Goal: Task Accomplishment & Management: Complete application form

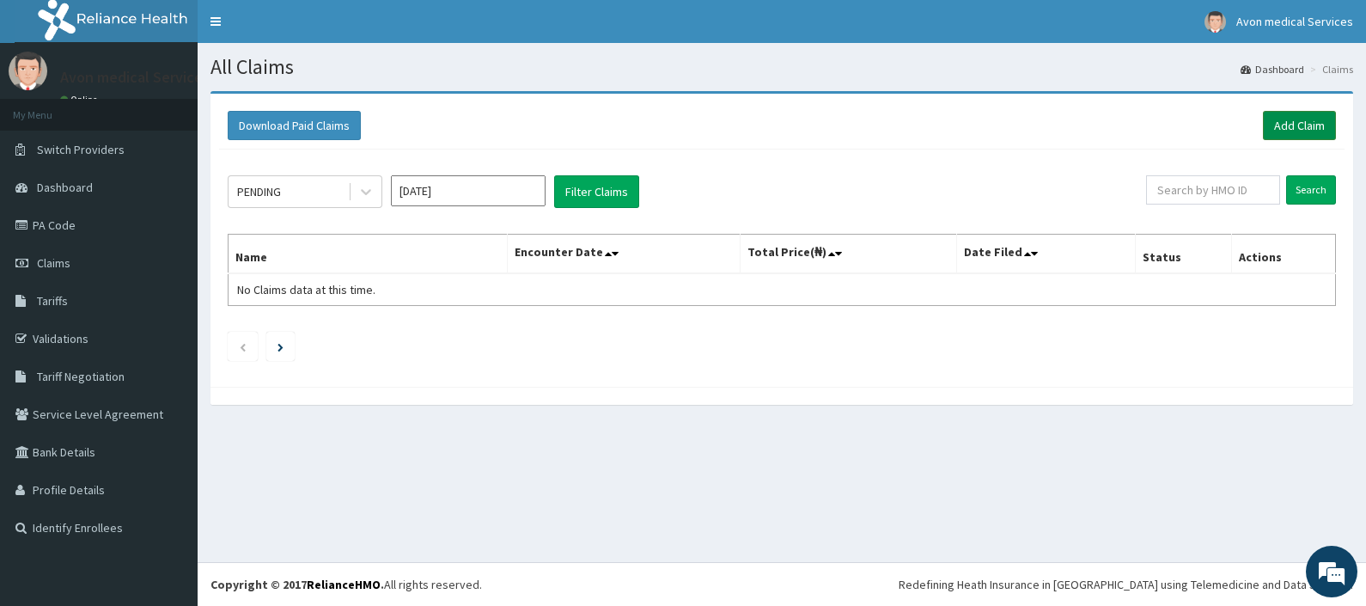
click at [1306, 132] on link "Add Claim" at bounding box center [1299, 125] width 73 height 29
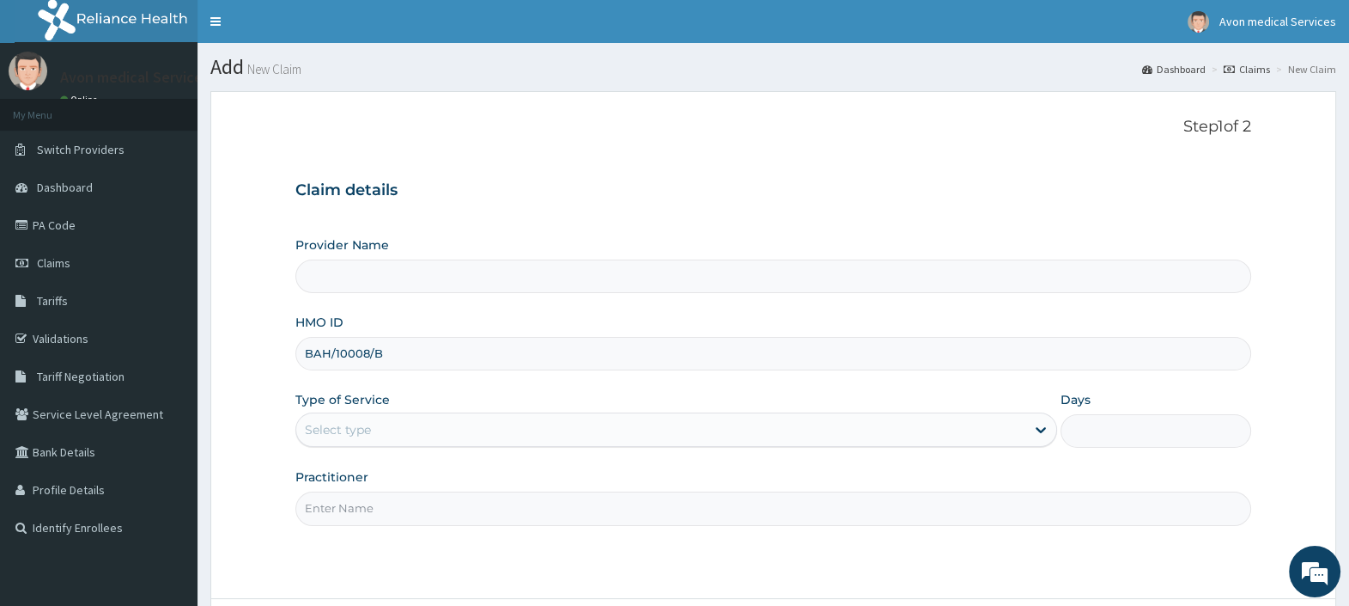
type input "BAH/10008/B"
click at [503, 423] on div "Select type" at bounding box center [660, 429] width 729 height 27
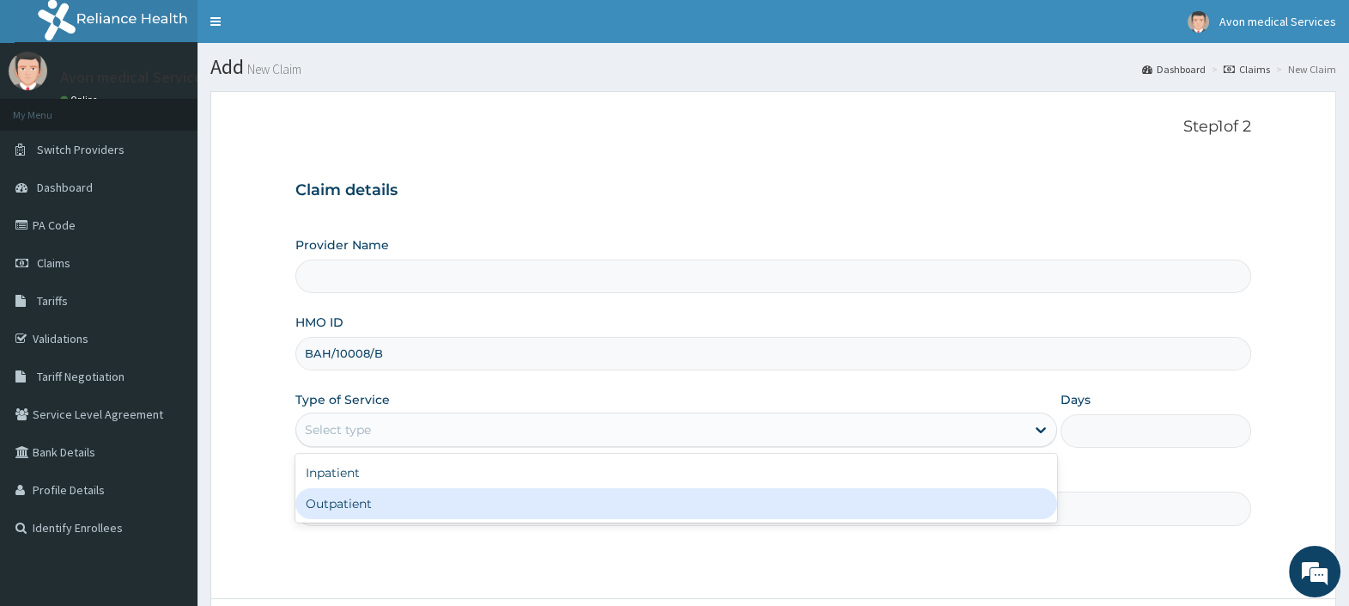
click at [439, 501] on div "Outpatient" at bounding box center [676, 503] width 762 height 31
type input "1"
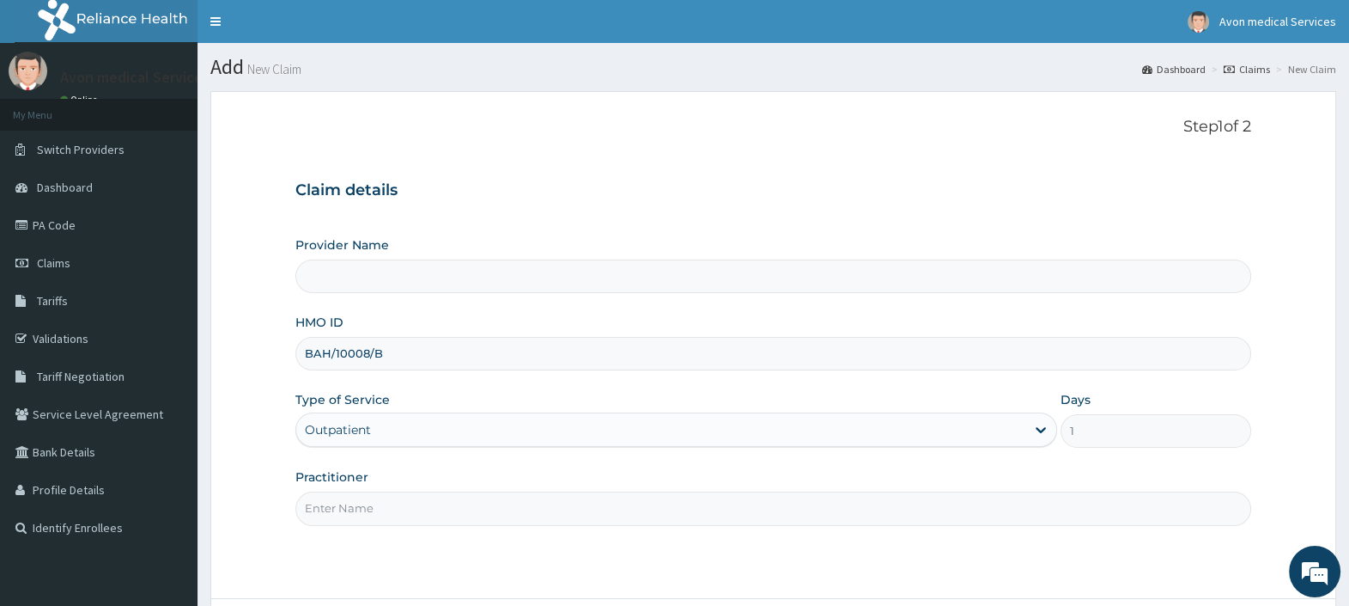
click at [430, 502] on input "Practitioner" at bounding box center [773, 508] width 956 height 34
type input "CT SCAN"
type input "Avon Medical Services"
type input "CT SCAN"
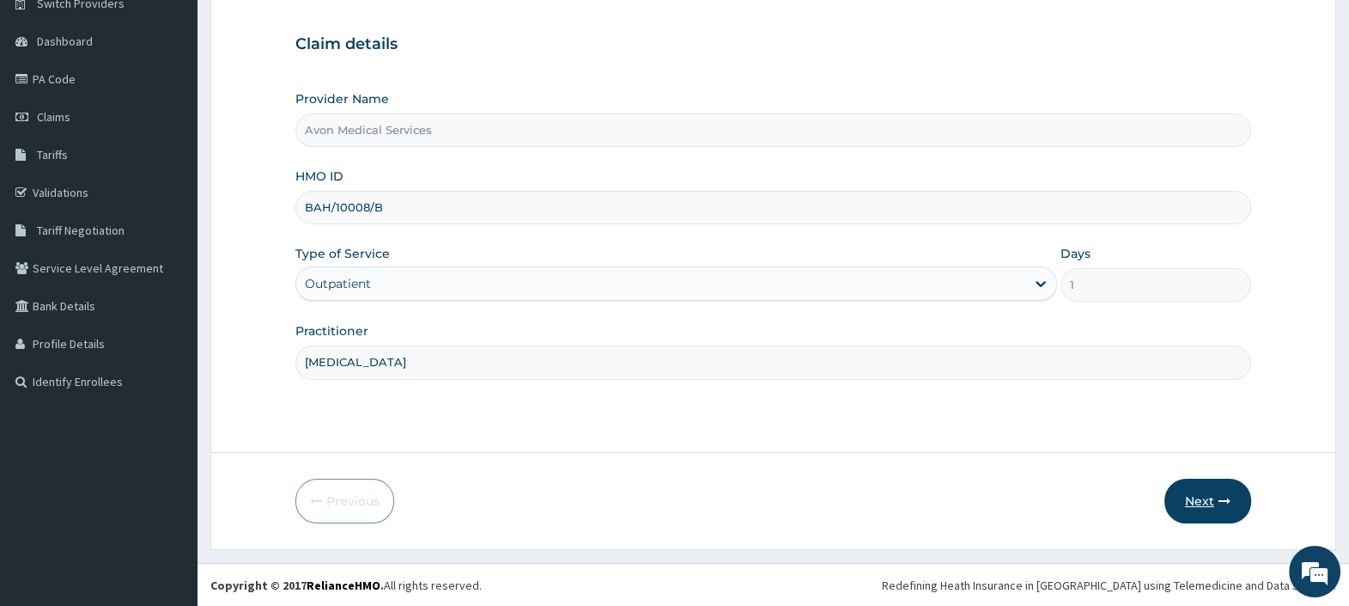
click at [1205, 494] on button "Next" at bounding box center [1208, 500] width 87 height 45
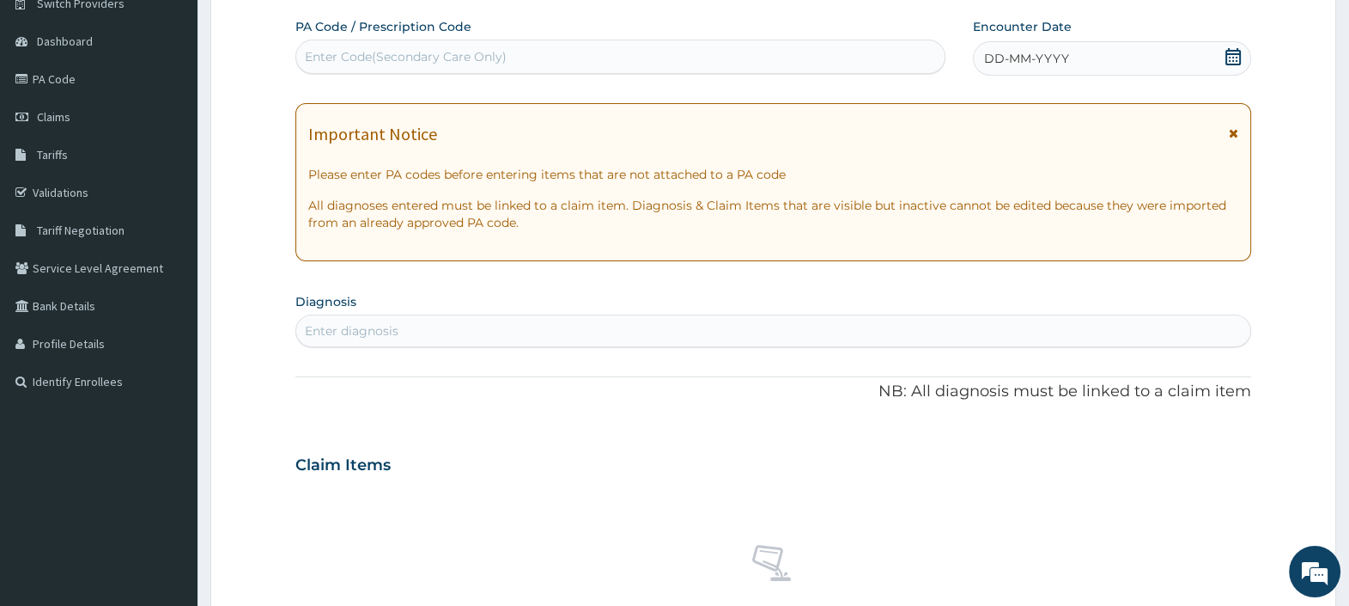
scroll to position [0, 0]
click at [612, 53] on div "Enter Code(Secondary Care Only)" at bounding box center [620, 56] width 648 height 27
paste input "PA/DB108E"
type input "PA/DB108E"
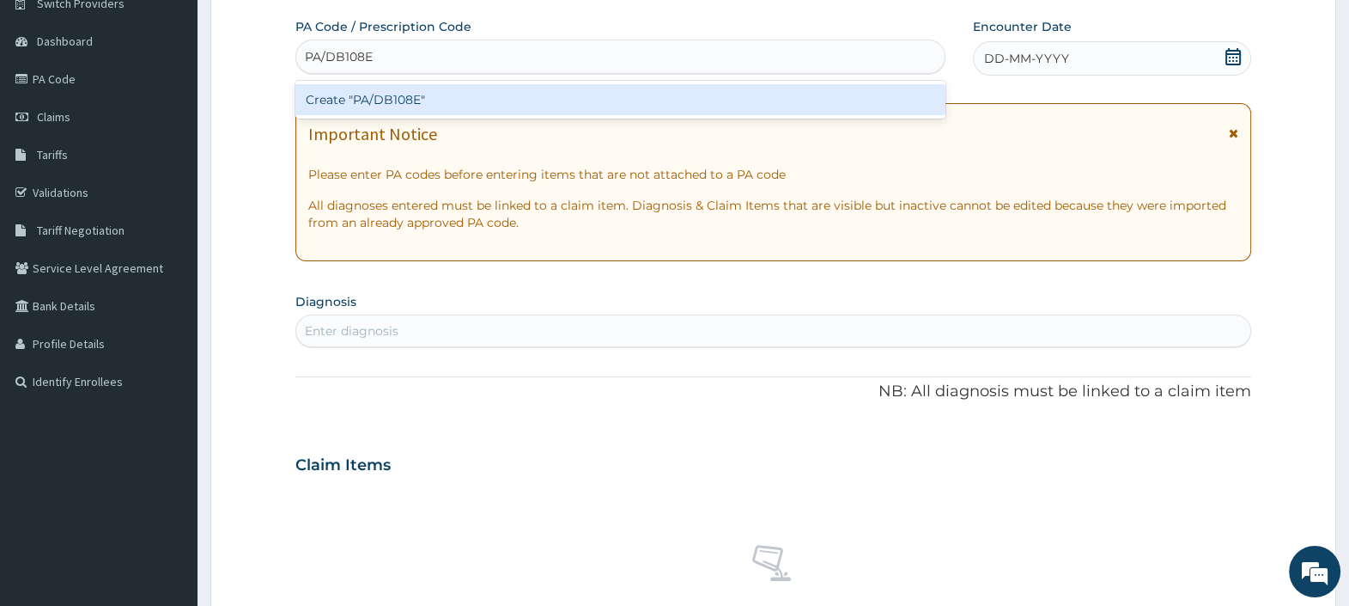
click at [602, 94] on div "Create "PA/DB108E"" at bounding box center [619, 99] width 649 height 31
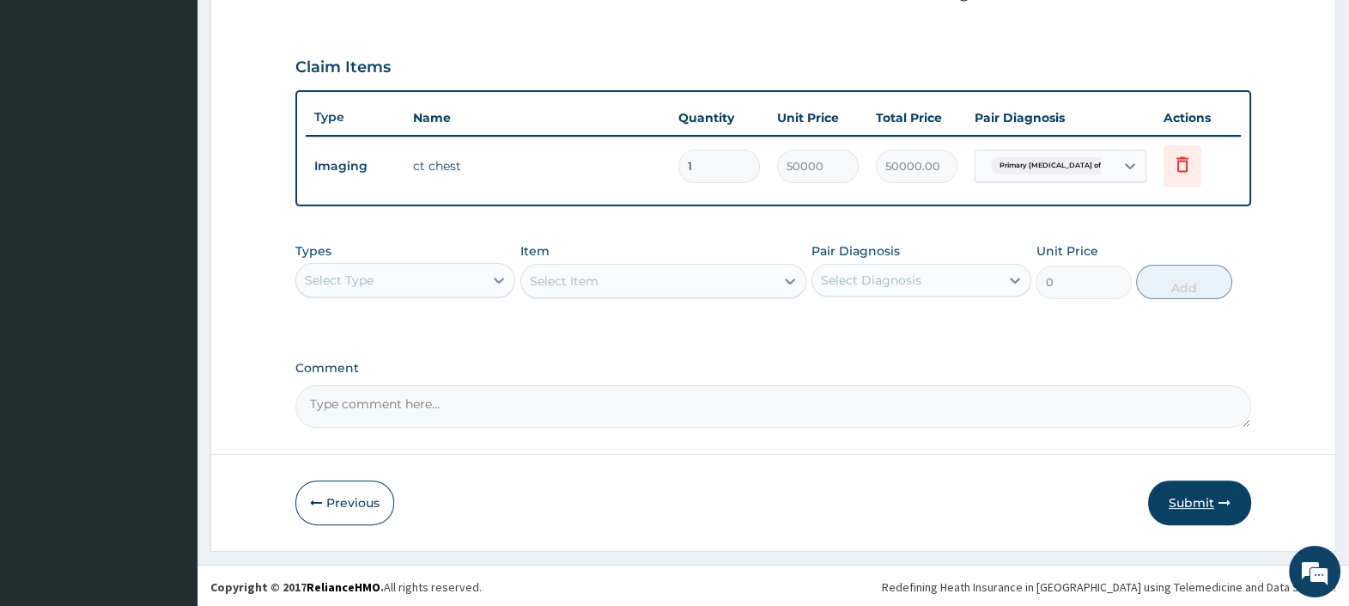
click at [1190, 494] on button "Submit" at bounding box center [1199, 502] width 103 height 45
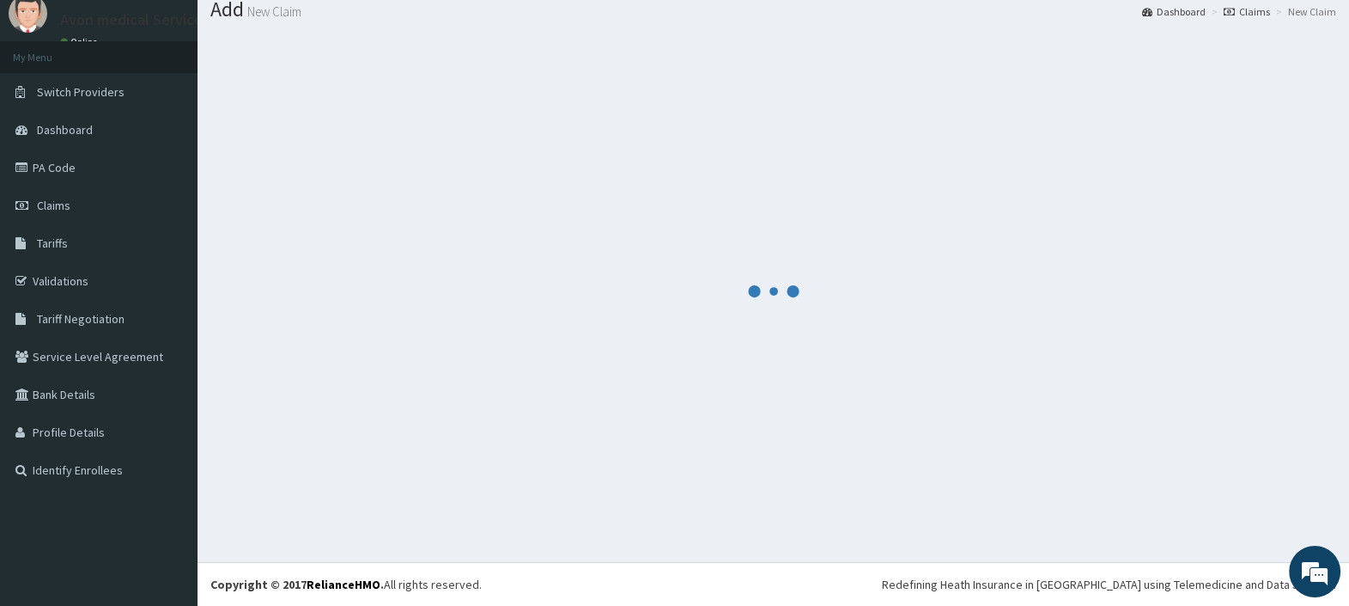
scroll to position [57, 0]
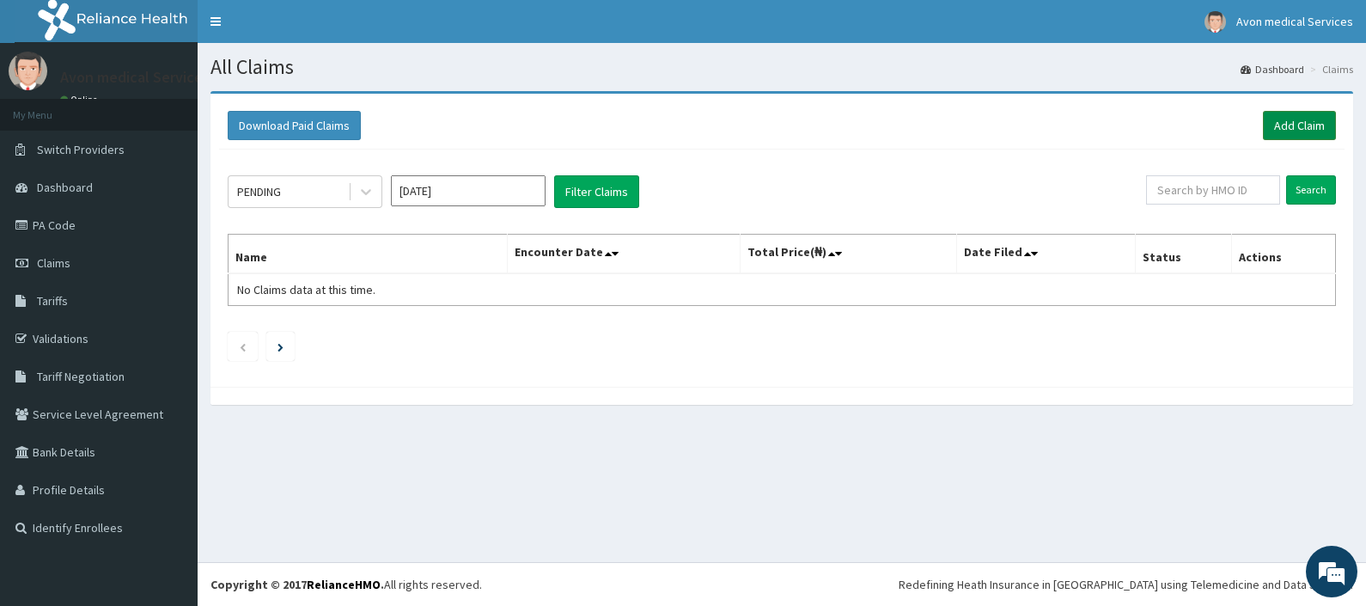
click at [1301, 129] on link "Add Claim" at bounding box center [1299, 125] width 73 height 29
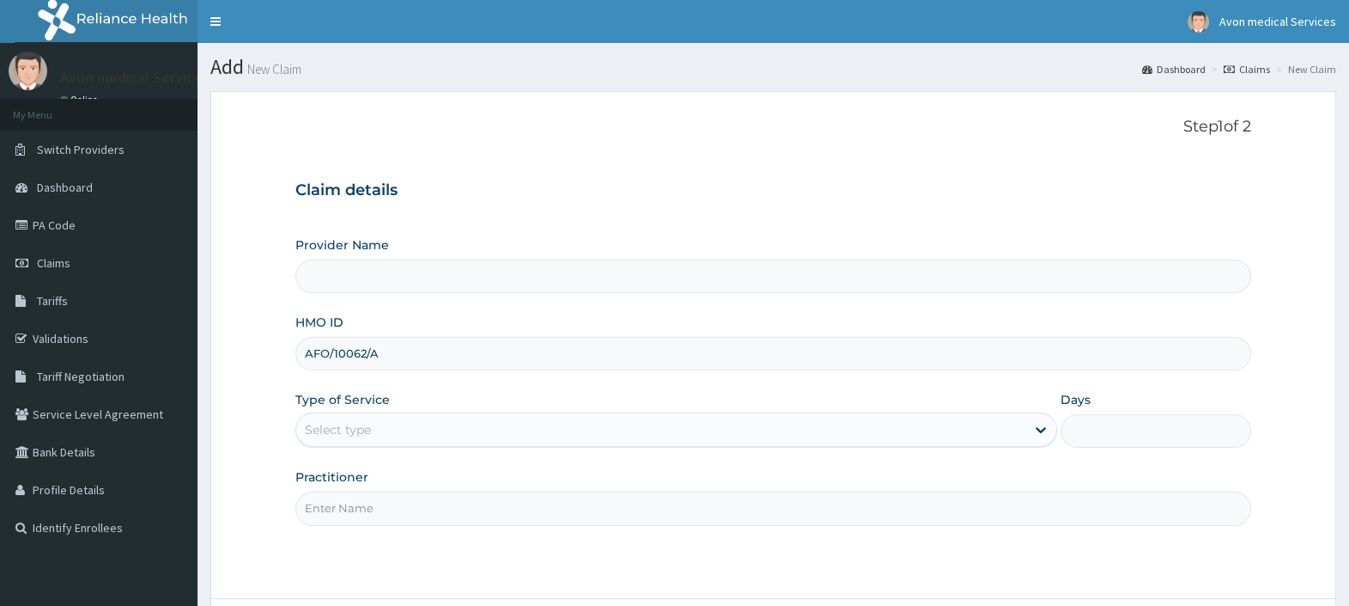
type input "AFO/10062/A"
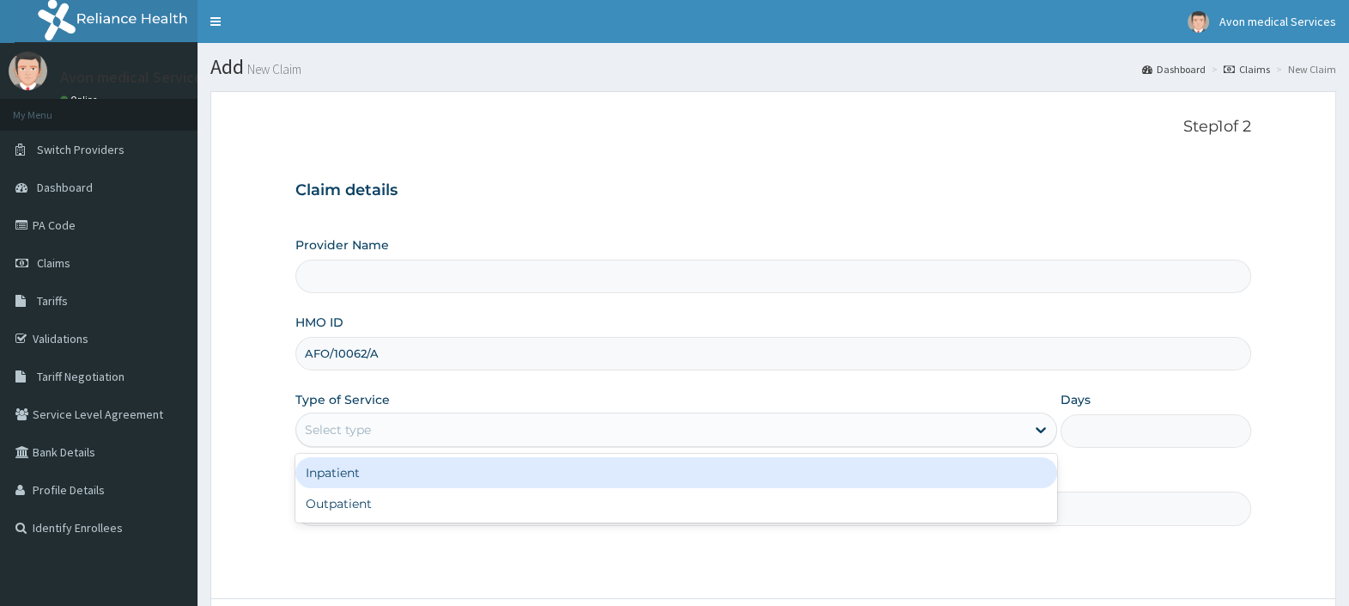
click at [679, 417] on div "Select type" at bounding box center [660, 429] width 729 height 27
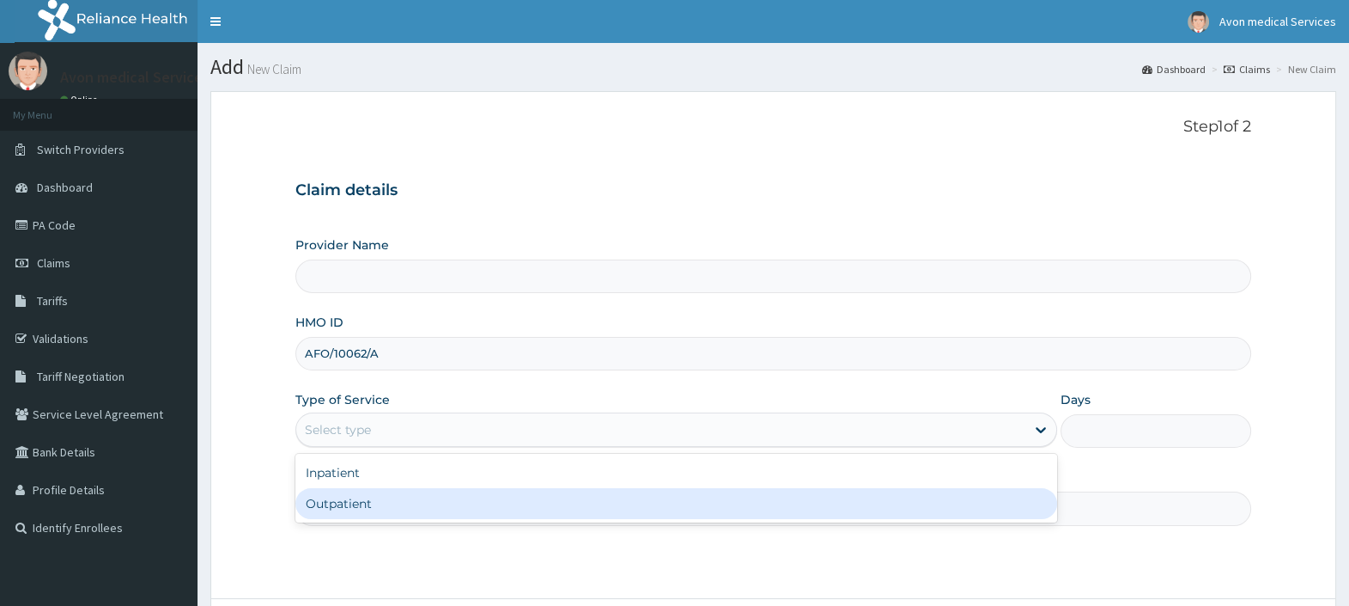
click at [580, 503] on div "Outpatient" at bounding box center [676, 503] width 762 height 31
type input "1"
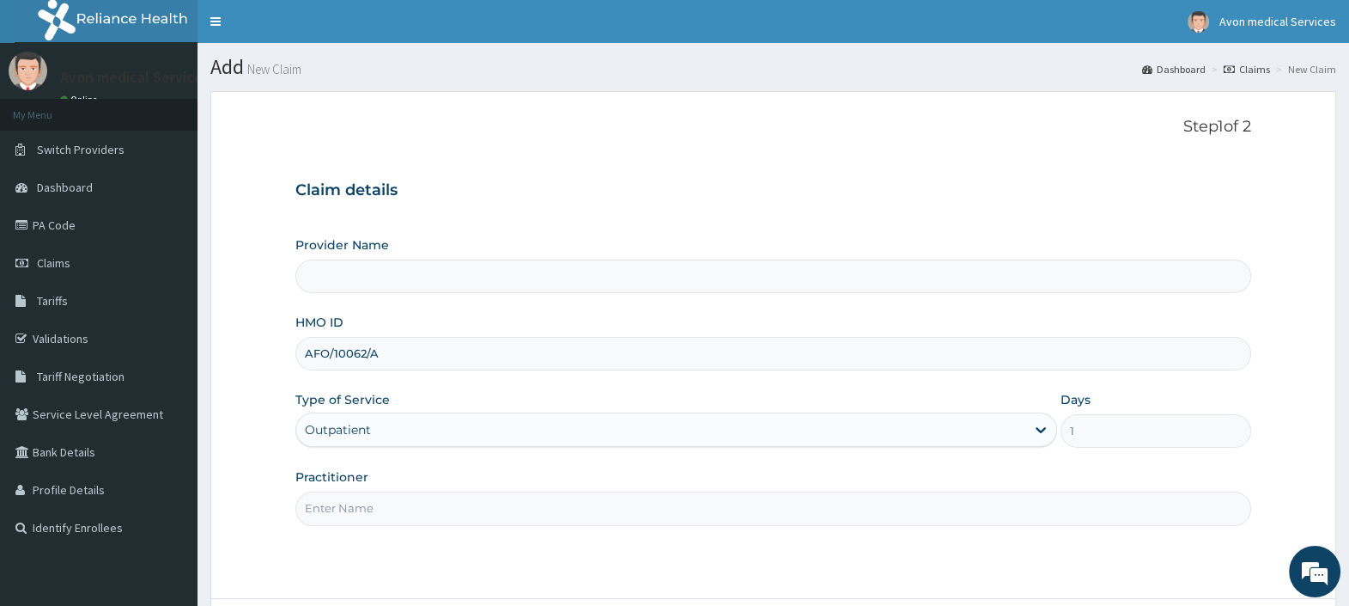
type input "Avon Medical Services"
click at [573, 509] on input "Practitioner" at bounding box center [773, 508] width 956 height 34
type input "u"
type input "URO"
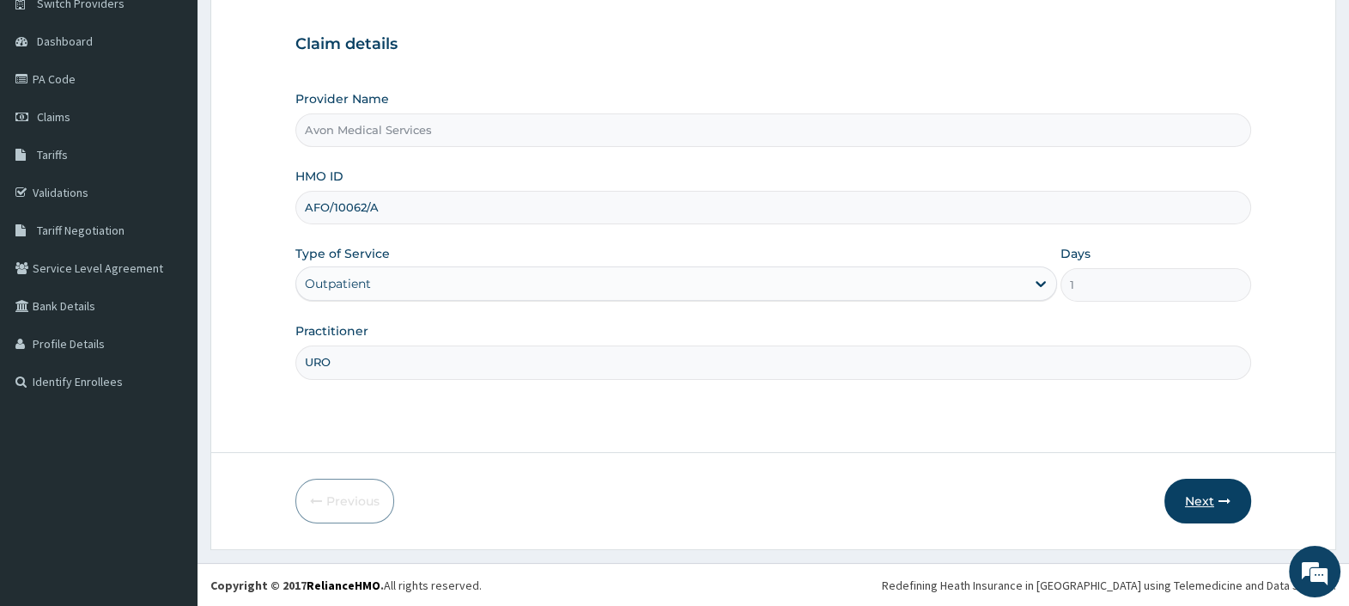
click at [1210, 507] on button "Next" at bounding box center [1208, 500] width 87 height 45
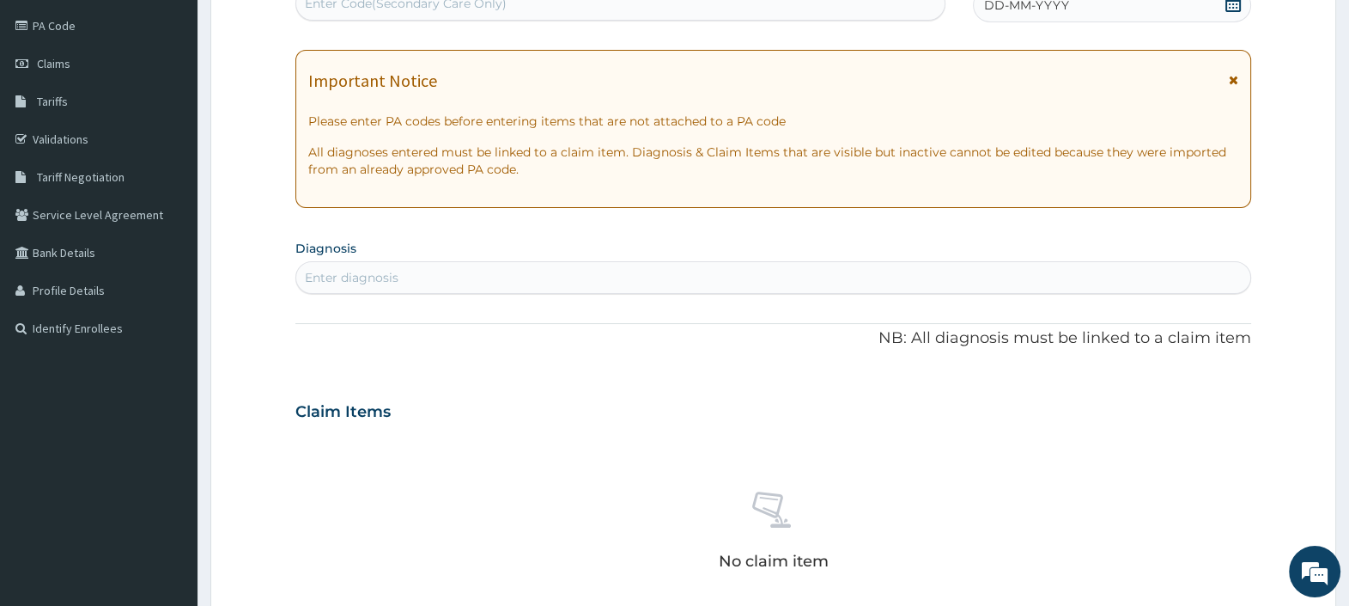
scroll to position [627, 0]
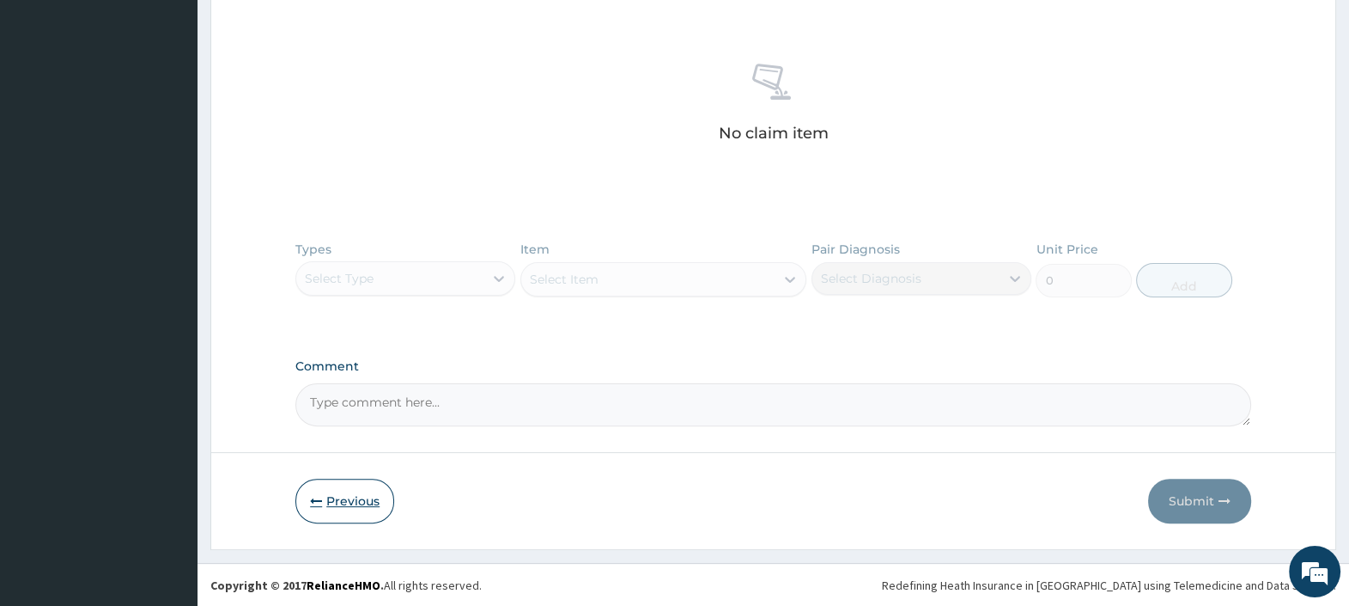
click at [341, 490] on button "Previous" at bounding box center [344, 500] width 99 height 45
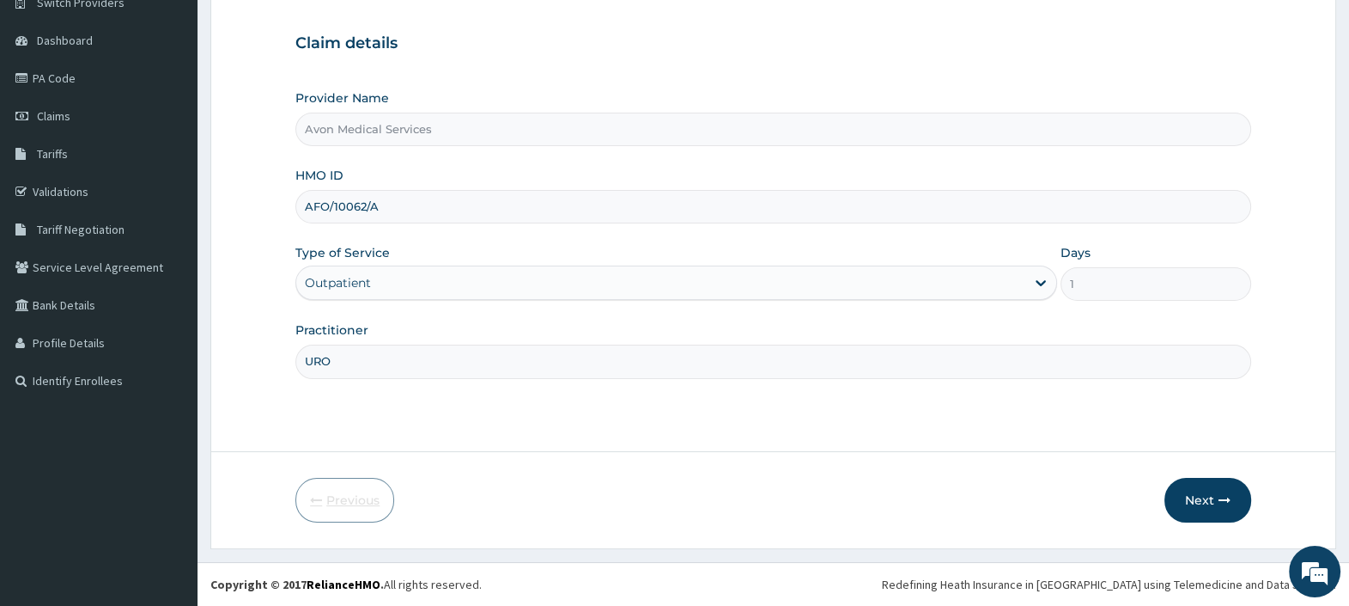
scroll to position [146, 0]
click at [1214, 503] on button "Next" at bounding box center [1208, 500] width 87 height 45
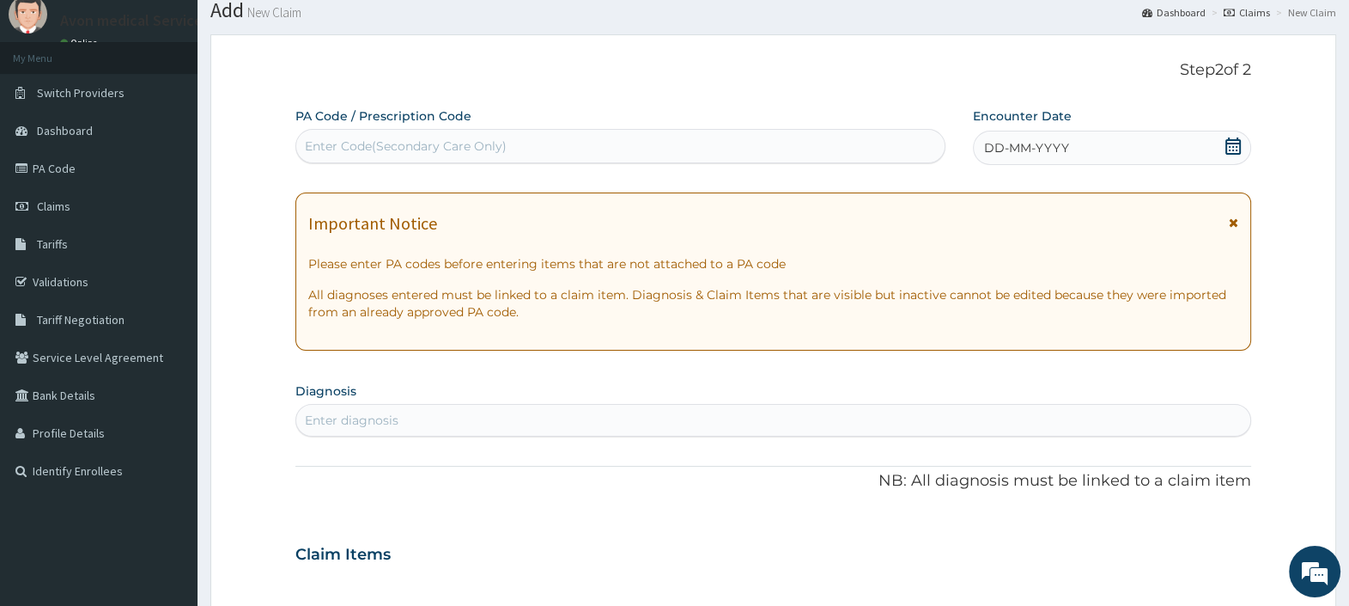
scroll to position [0, 0]
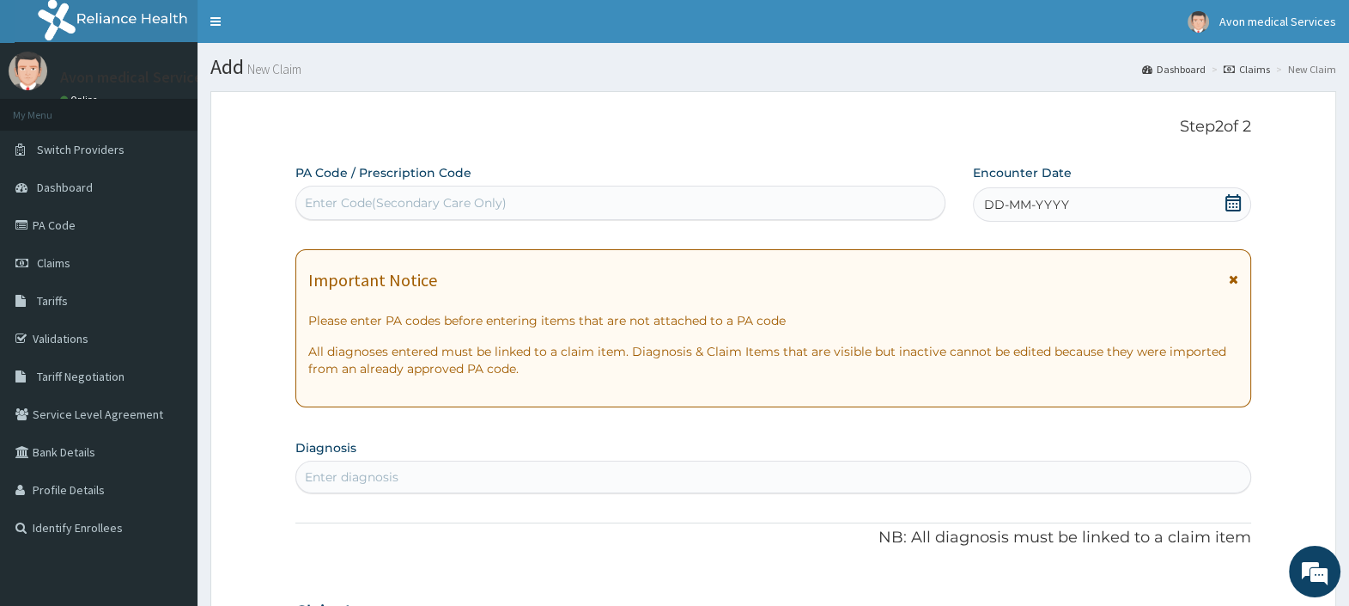
click at [579, 192] on div "Enter Code(Secondary Care Only)" at bounding box center [620, 202] width 648 height 27
paste input "AFO/10062/A"
type input "AFO/10062/A"
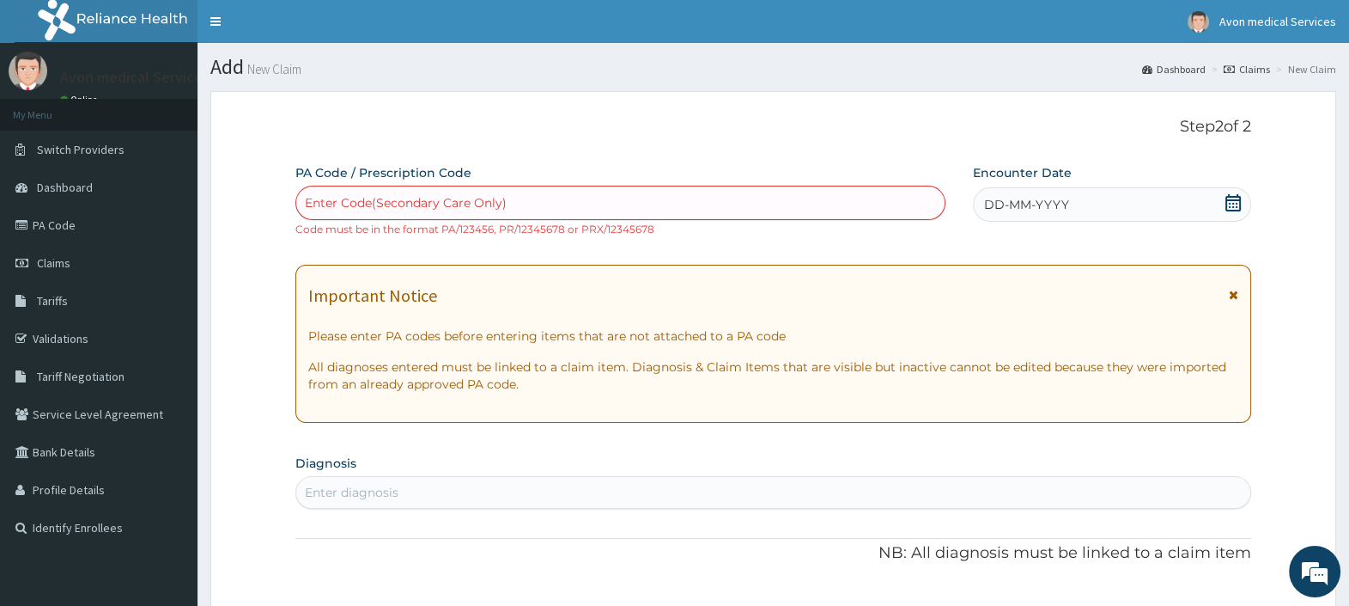
paste input "PA/CA9100"
type input "PA/CA9100"
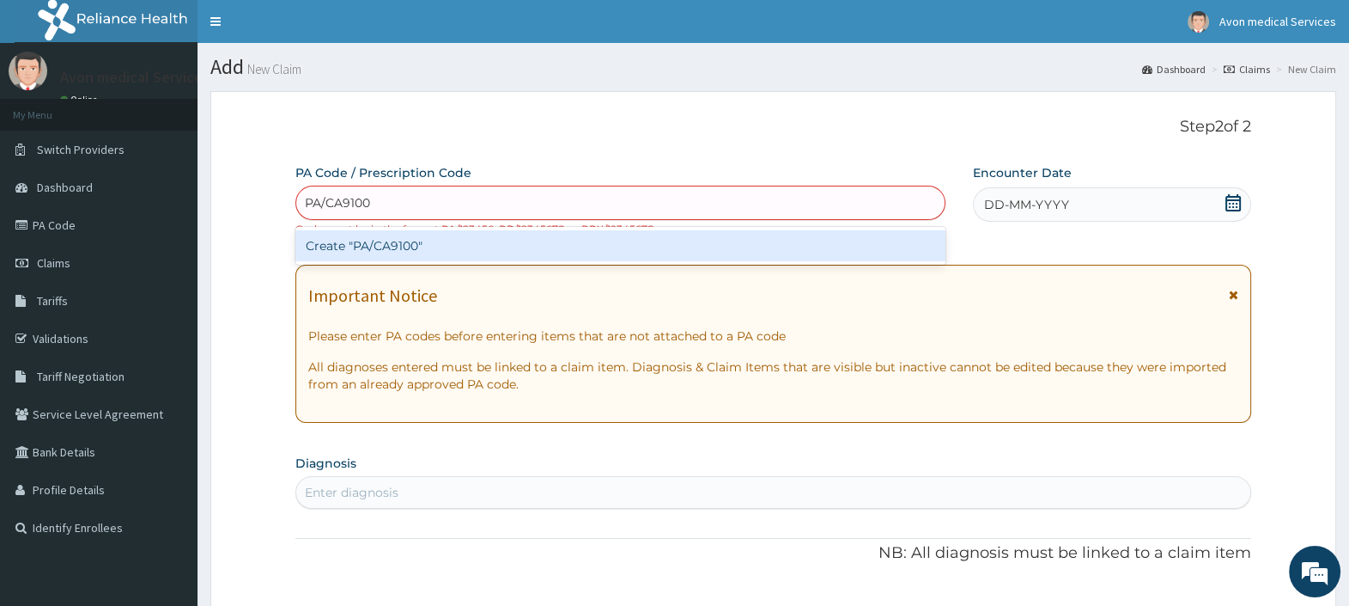
click at [643, 249] on div "Create "PA/CA9100"" at bounding box center [619, 245] width 649 height 31
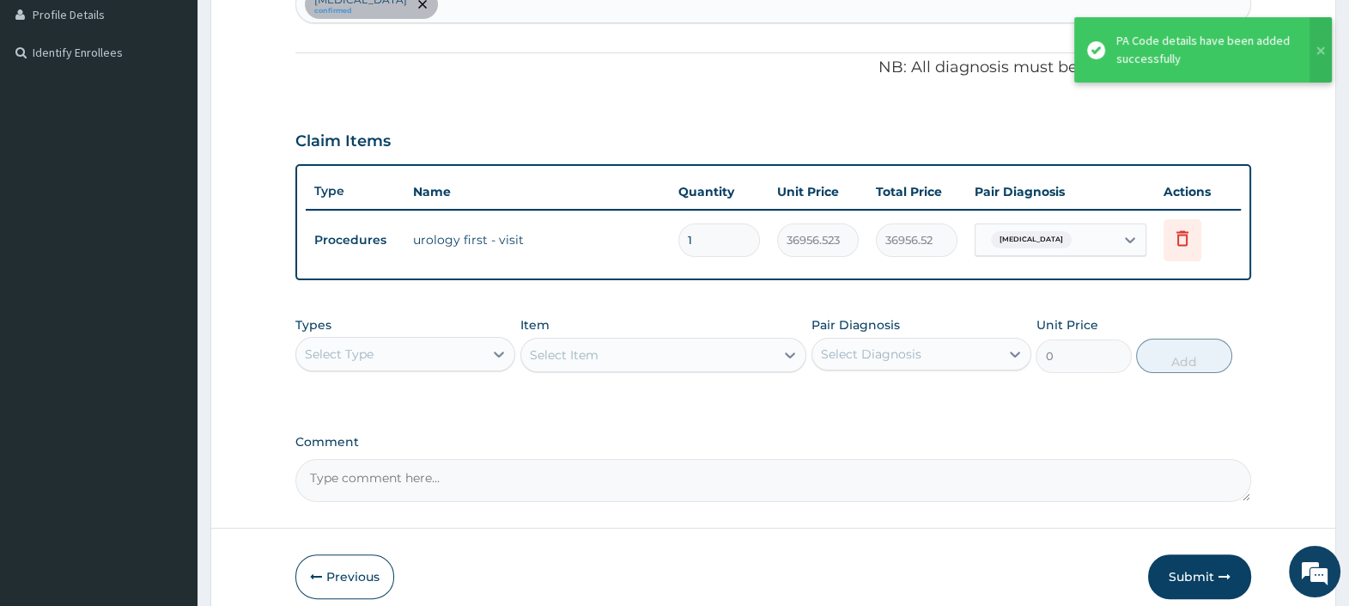
scroll to position [549, 0]
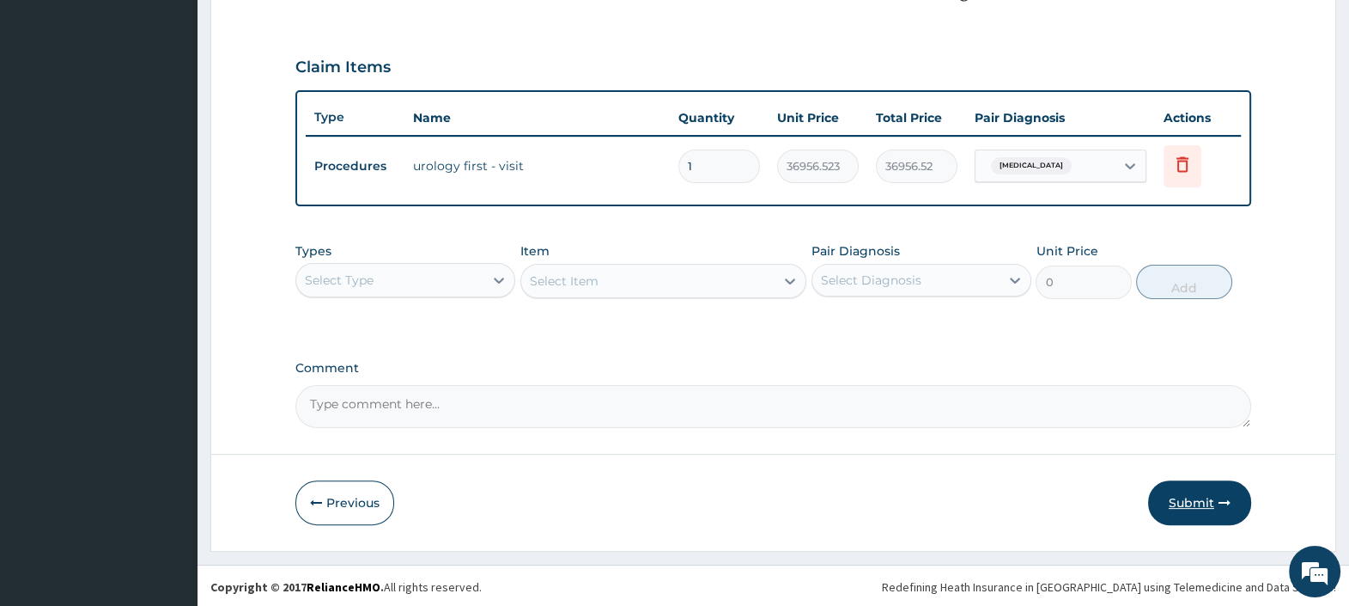
click at [1178, 490] on button "Submit" at bounding box center [1199, 502] width 103 height 45
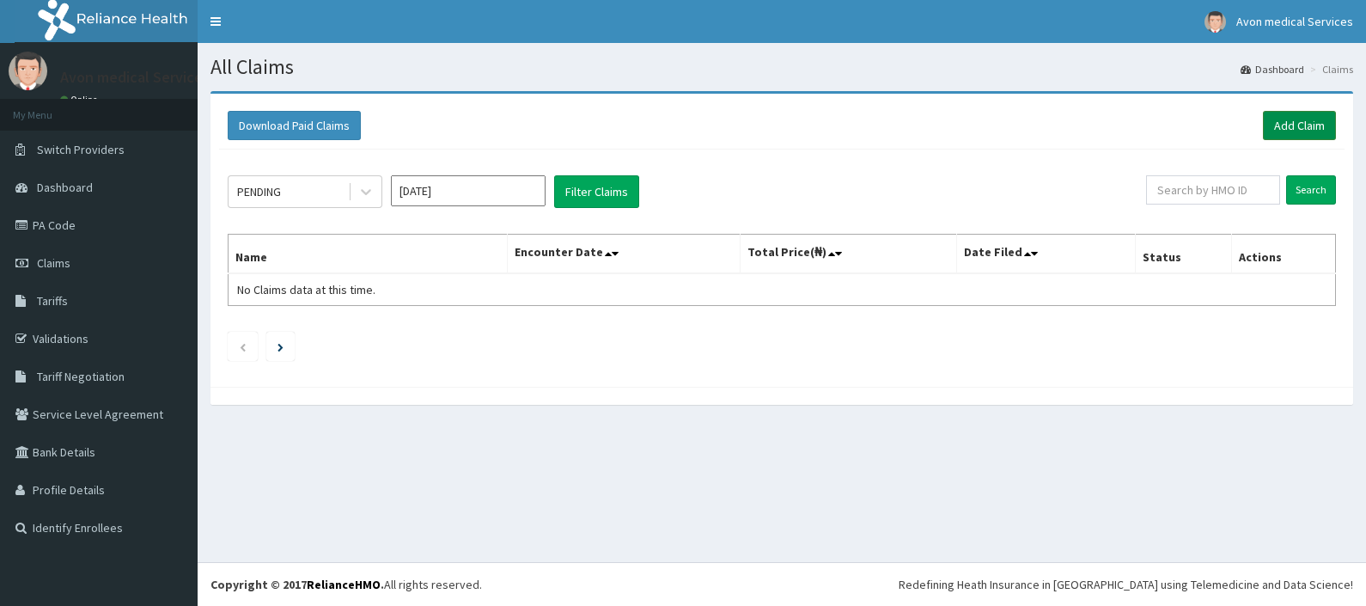
click at [1282, 125] on link "Add Claim" at bounding box center [1299, 125] width 73 height 29
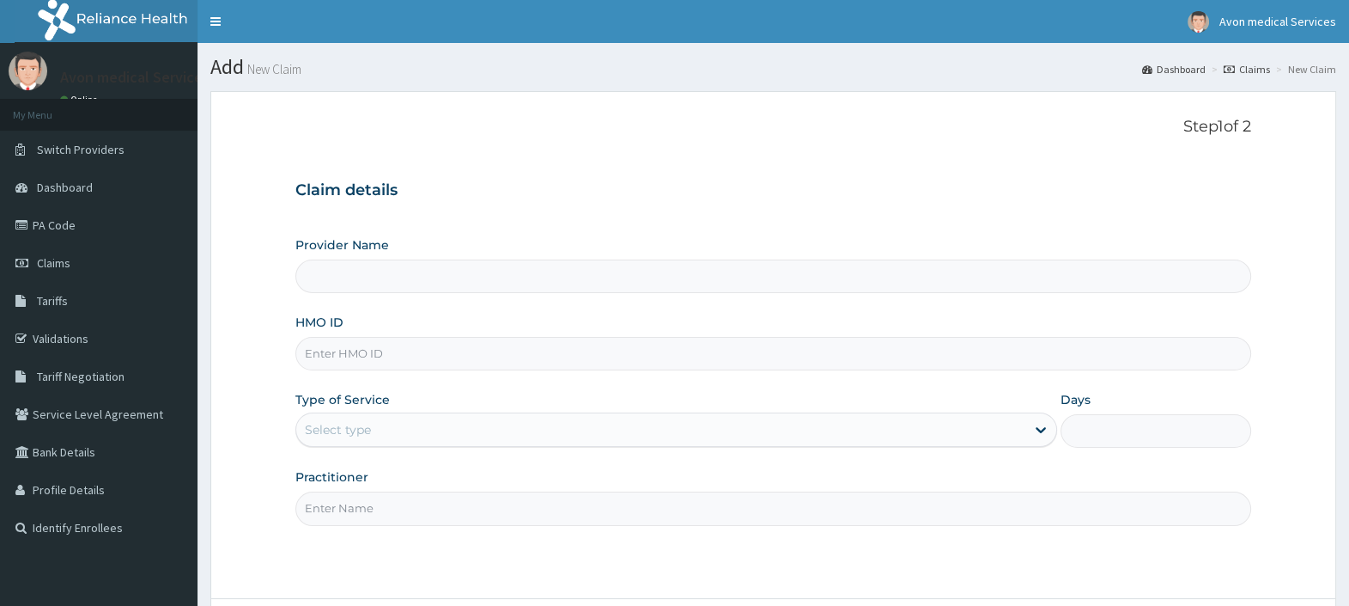
drag, startPoint x: 0, startPoint y: 0, endPoint x: 654, endPoint y: 365, distance: 748.7
click at [654, 365] on input "HMO ID" at bounding box center [773, 354] width 956 height 34
paste input "AFO/10062/A"
type input "AFO/10062/A"
type input "L"
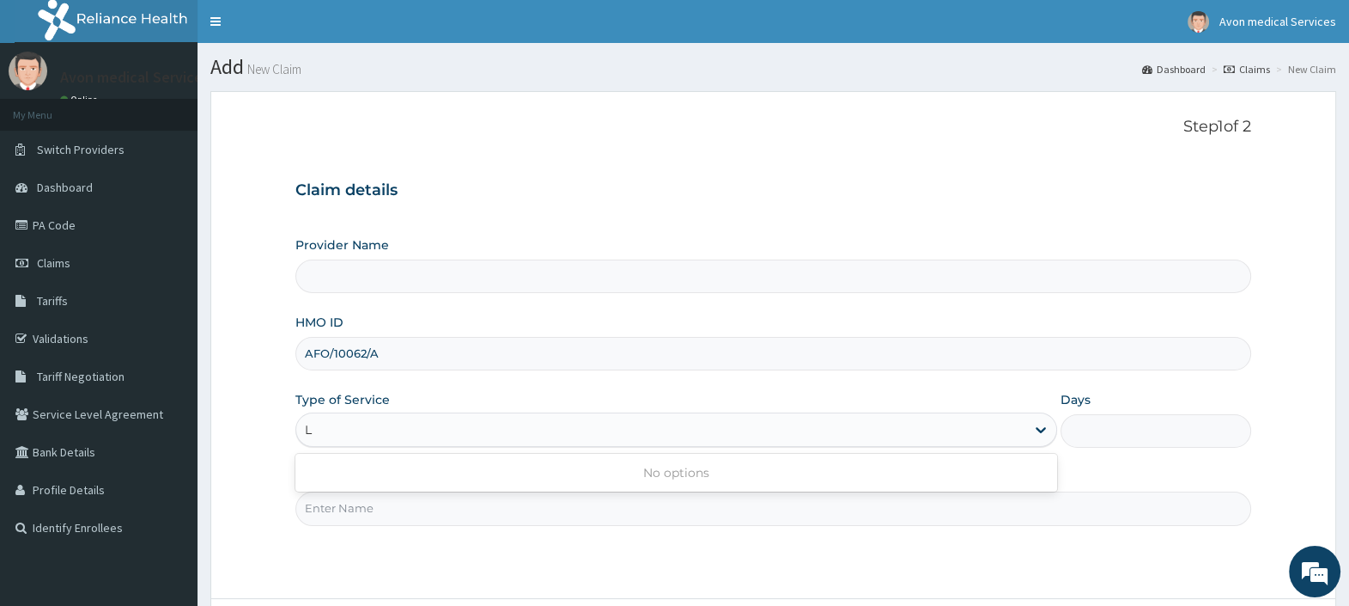
type input "Avon Medical Services"
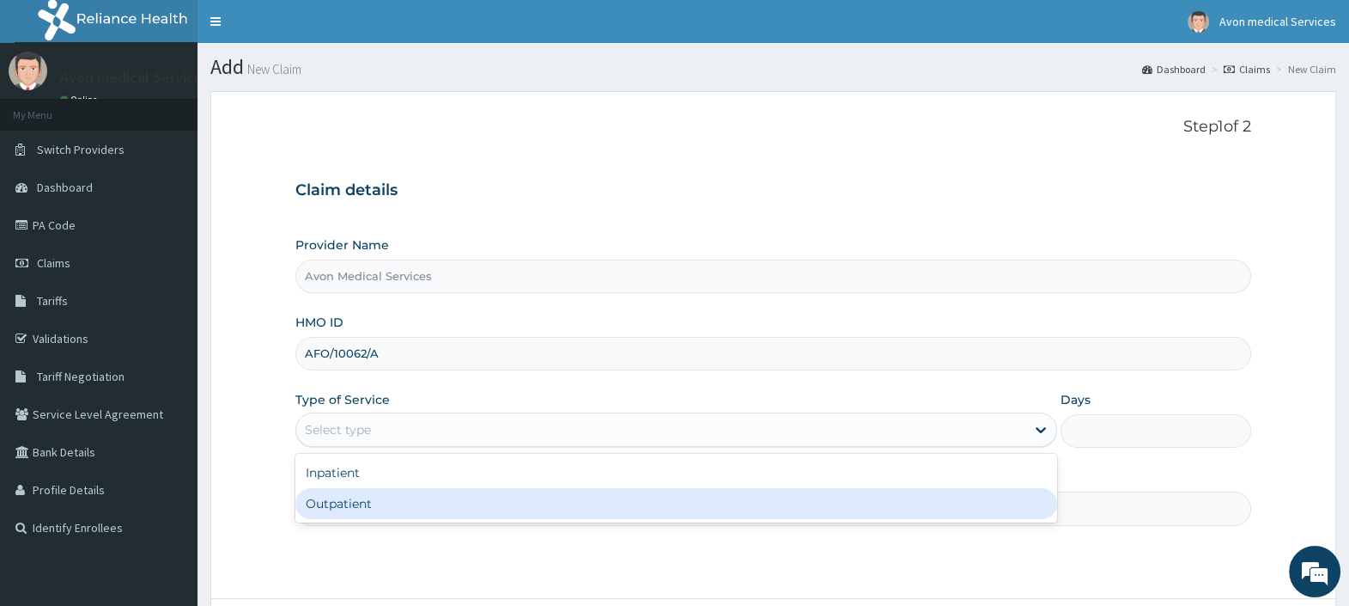
click at [353, 503] on div "Outpatient" at bounding box center [676, 503] width 762 height 31
type input "1"
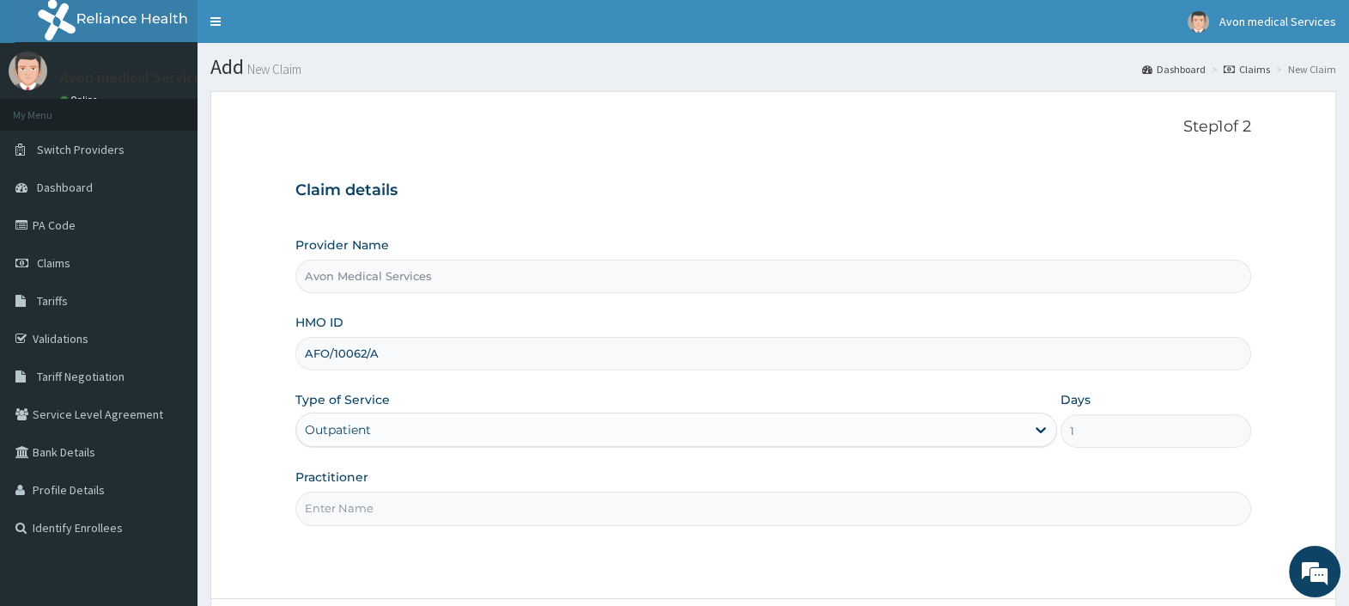
click at [353, 503] on input "Practitioner" at bounding box center [773, 508] width 956 height 34
type input "LAB"
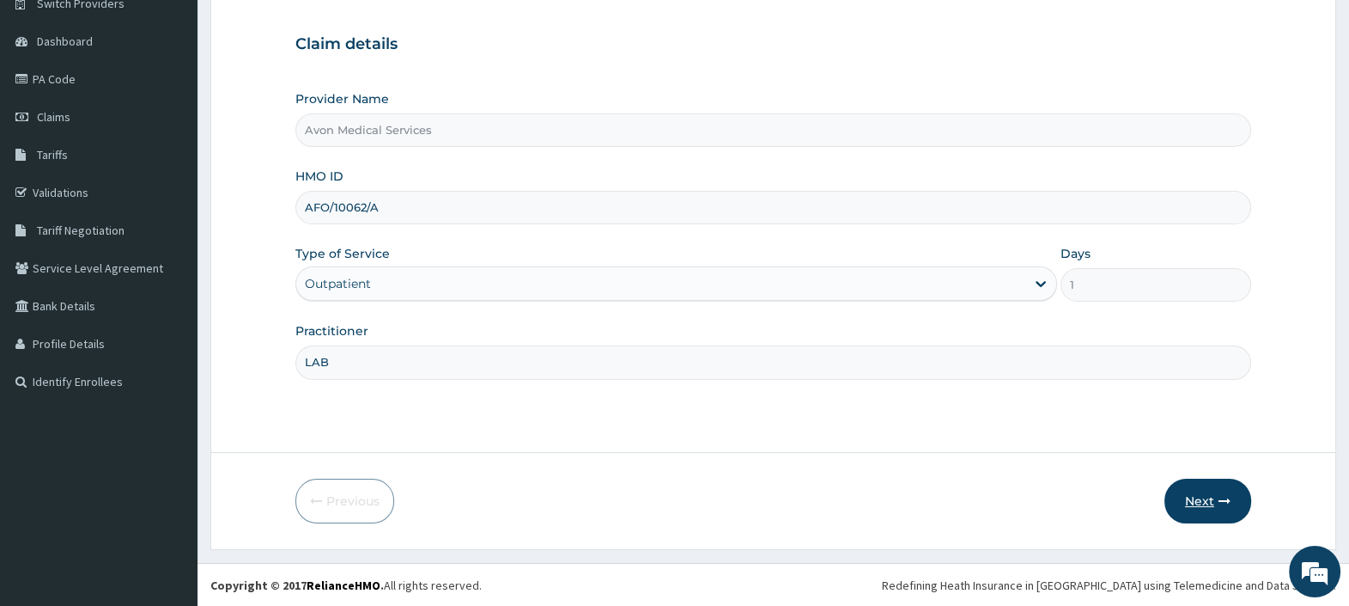
click at [1190, 493] on button "Next" at bounding box center [1208, 500] width 87 height 45
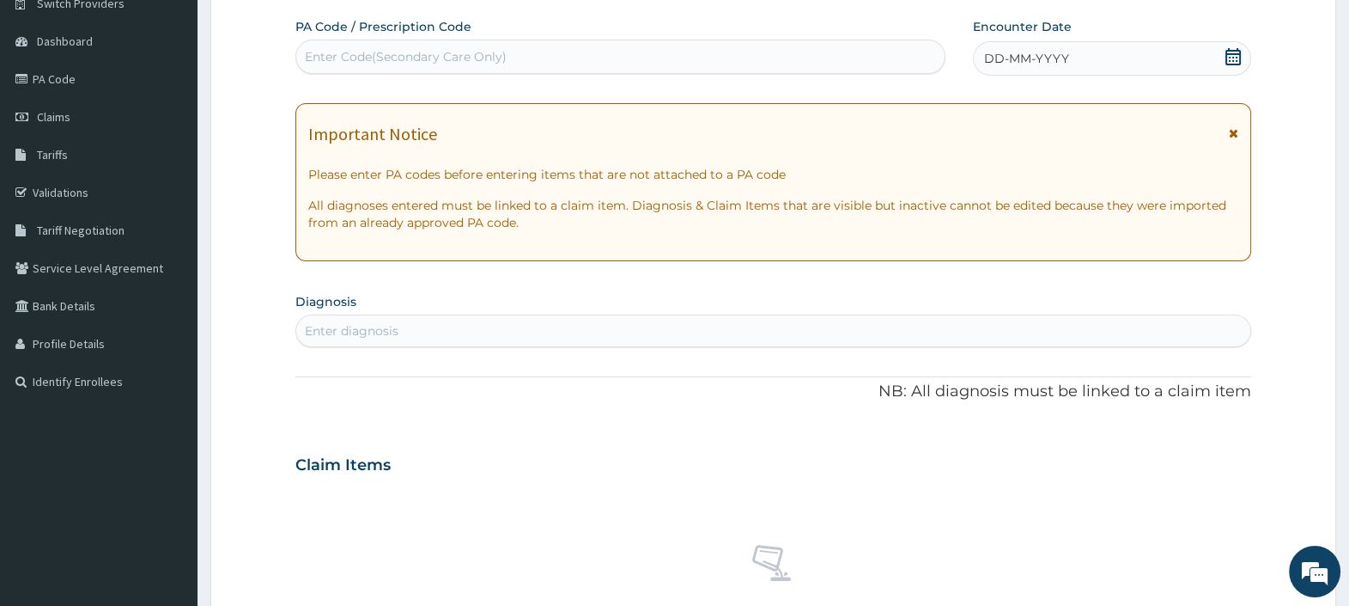
click at [478, 66] on div "Enter Code(Secondary Care Only)" at bounding box center [620, 56] width 648 height 27
paste input "PA/F91D7C"
type input "PA/F91D7C"
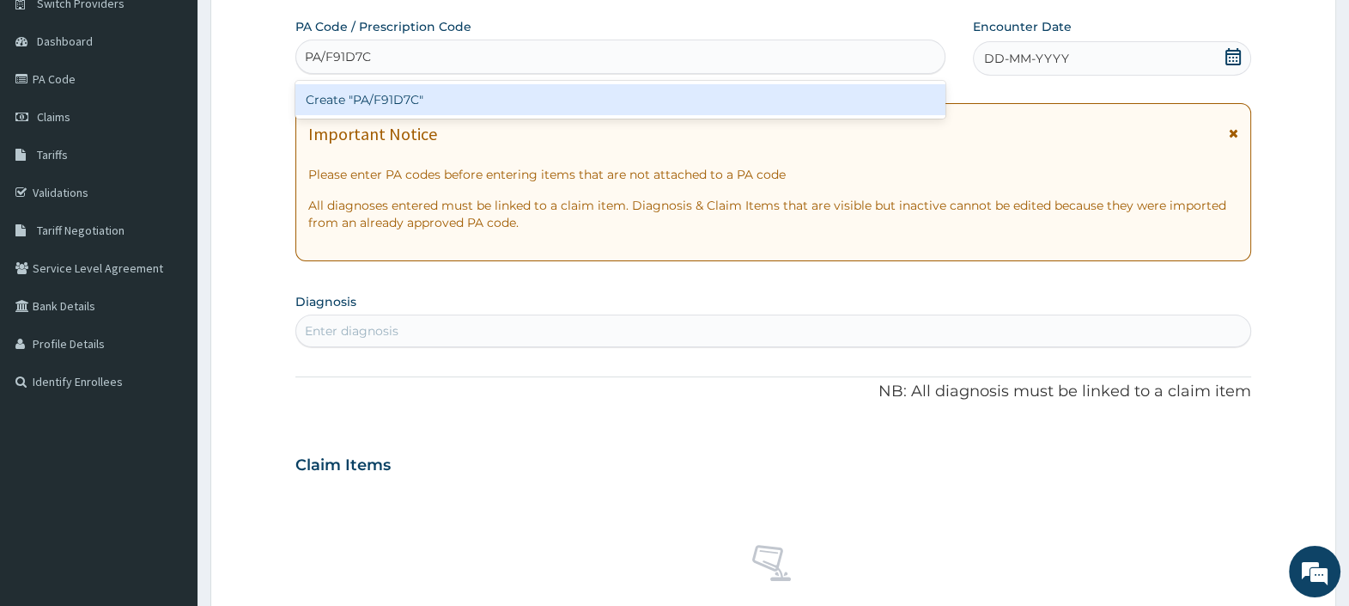
click at [454, 98] on div "Create "PA/F91D7C"" at bounding box center [619, 99] width 649 height 31
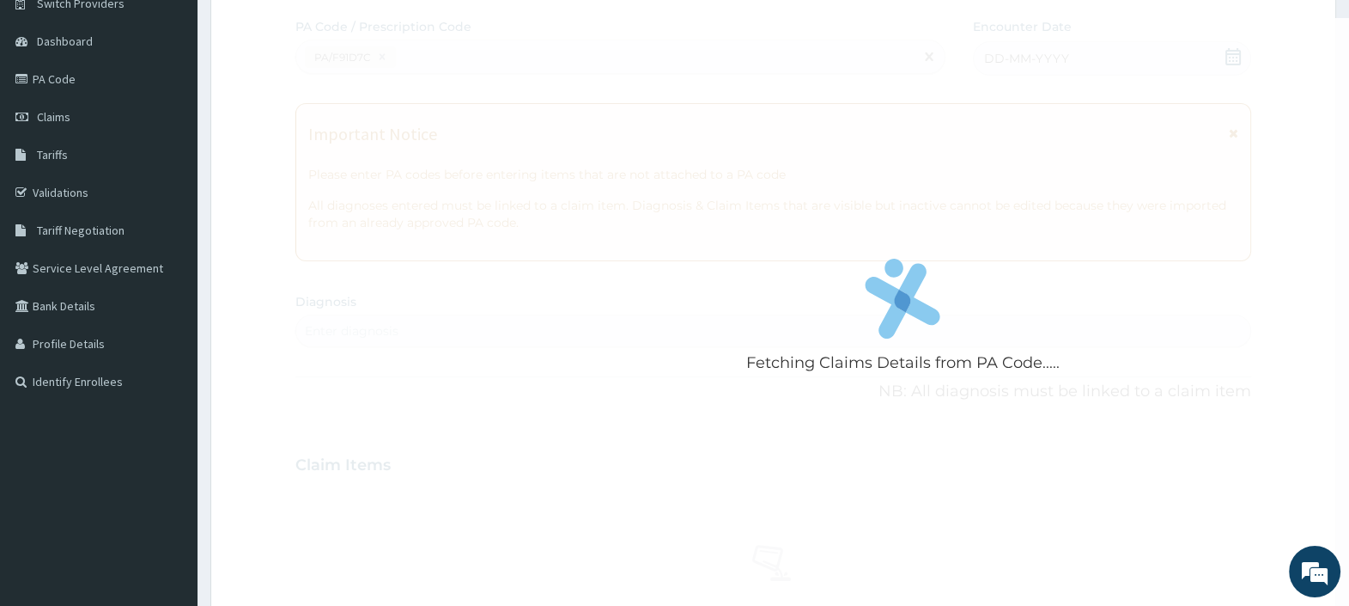
scroll to position [588, 0]
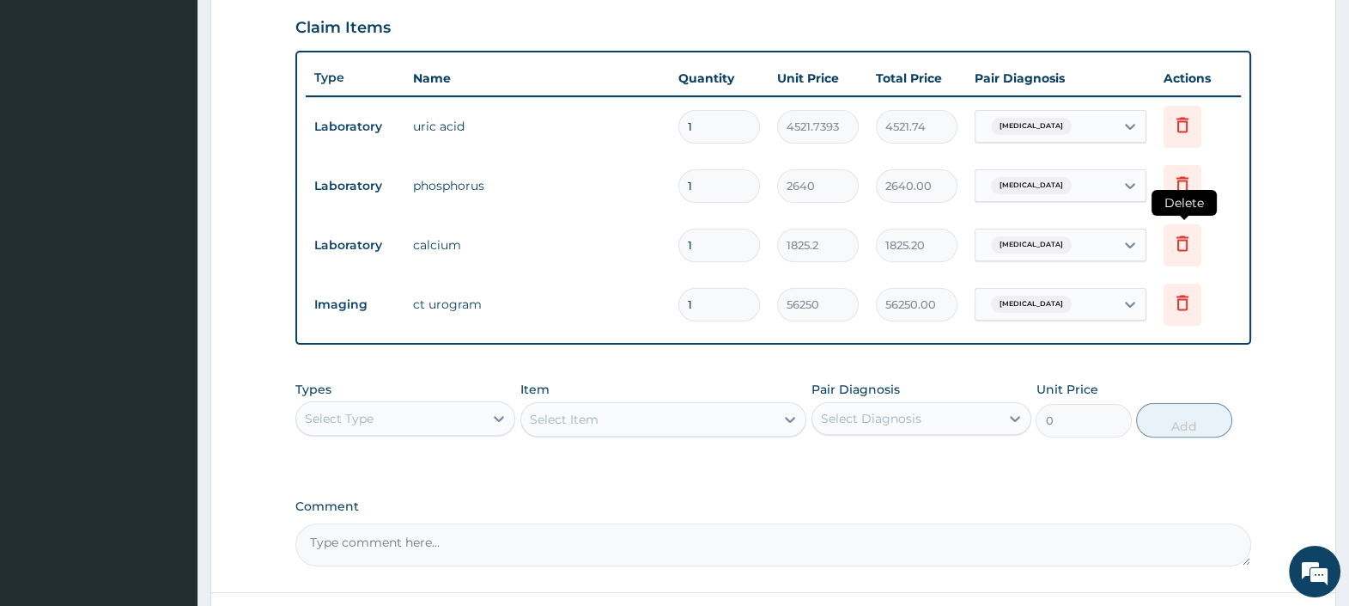
click at [1187, 240] on icon at bounding box center [1183, 242] width 12 height 15
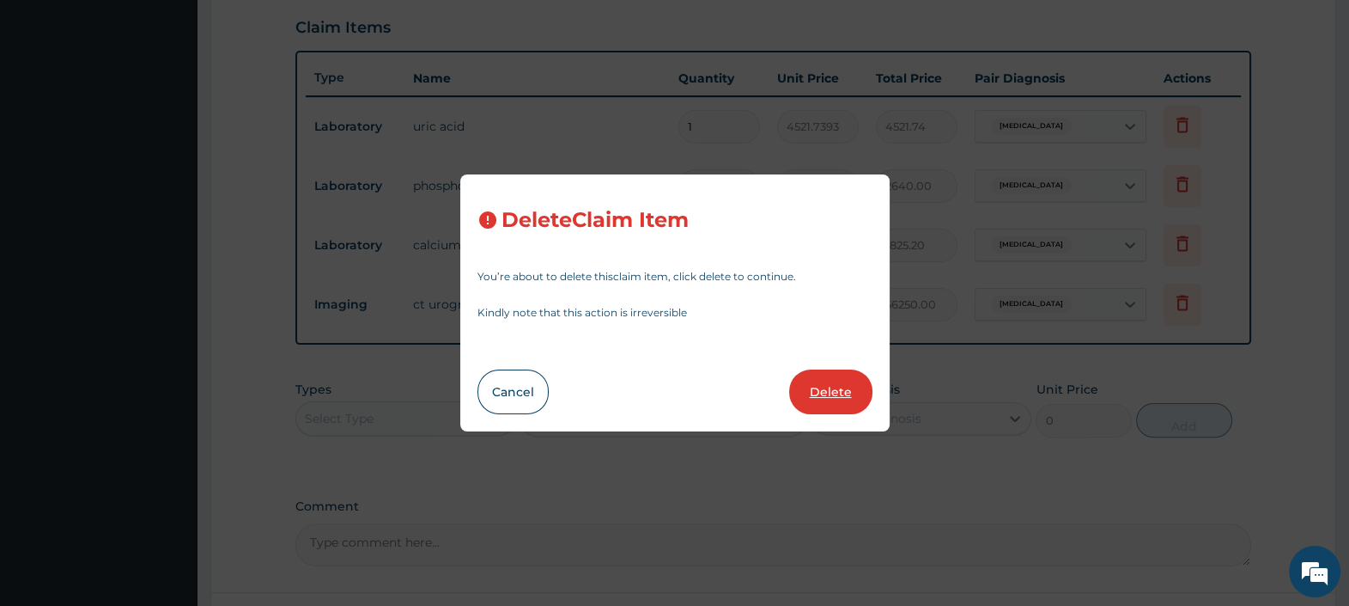
click at [842, 387] on button "Delete" at bounding box center [830, 391] width 83 height 45
type input "56250"
type input "56250.00"
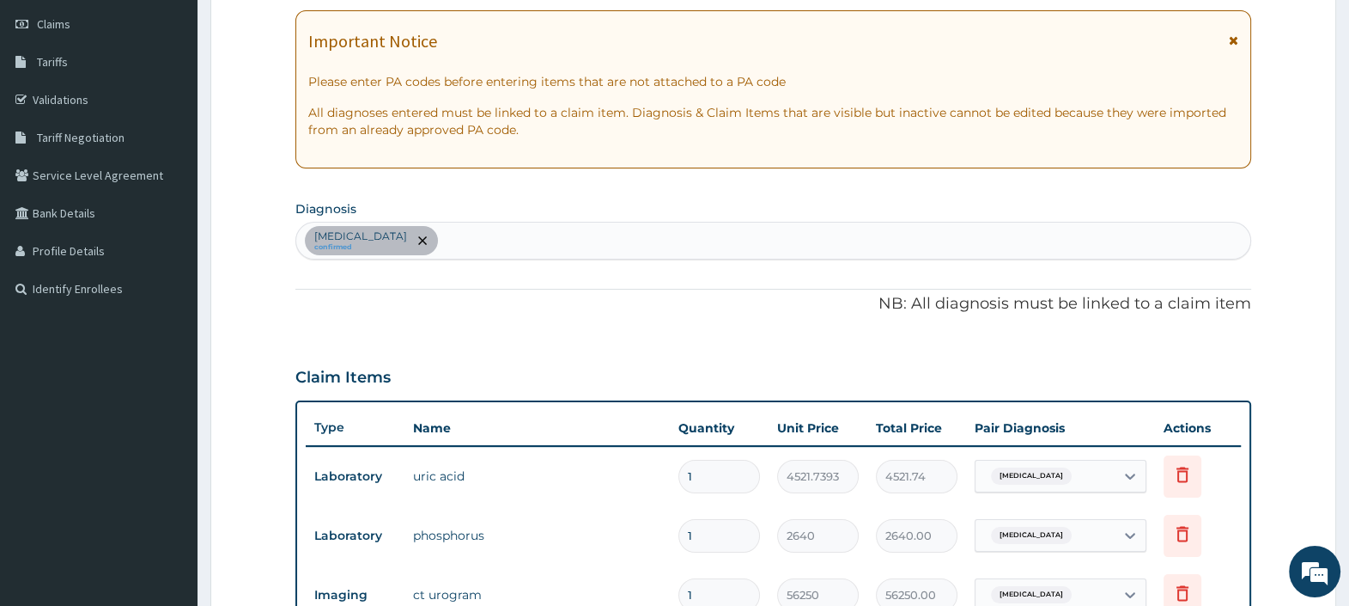
scroll to position [159, 0]
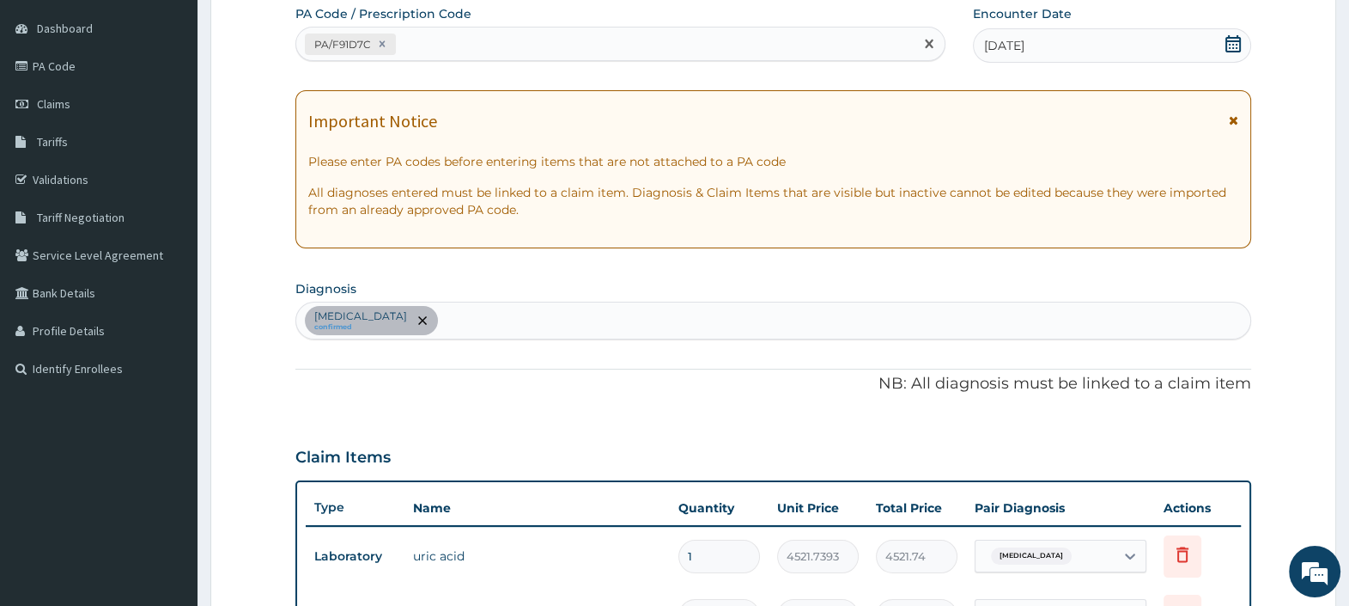
click at [511, 38] on div "PA/F91D7C" at bounding box center [604, 44] width 617 height 28
paste input "PA/621D46"
type input "PA/621D46"
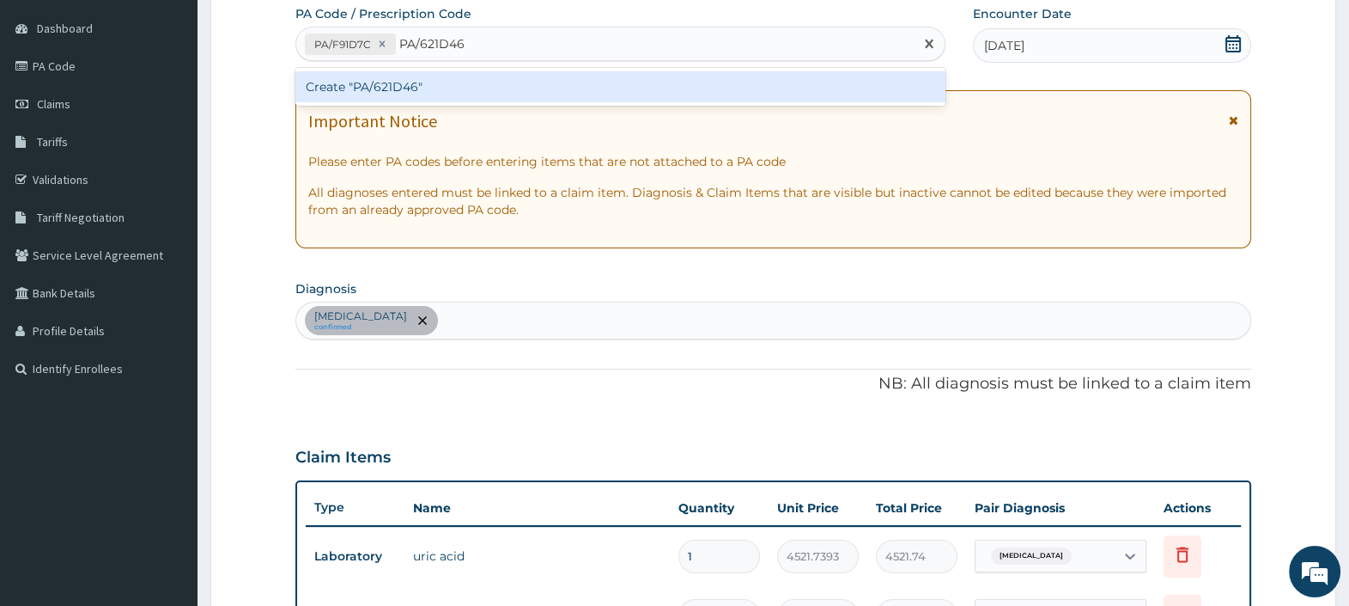
click at [493, 82] on div "Create "PA/621D46"" at bounding box center [619, 86] width 649 height 31
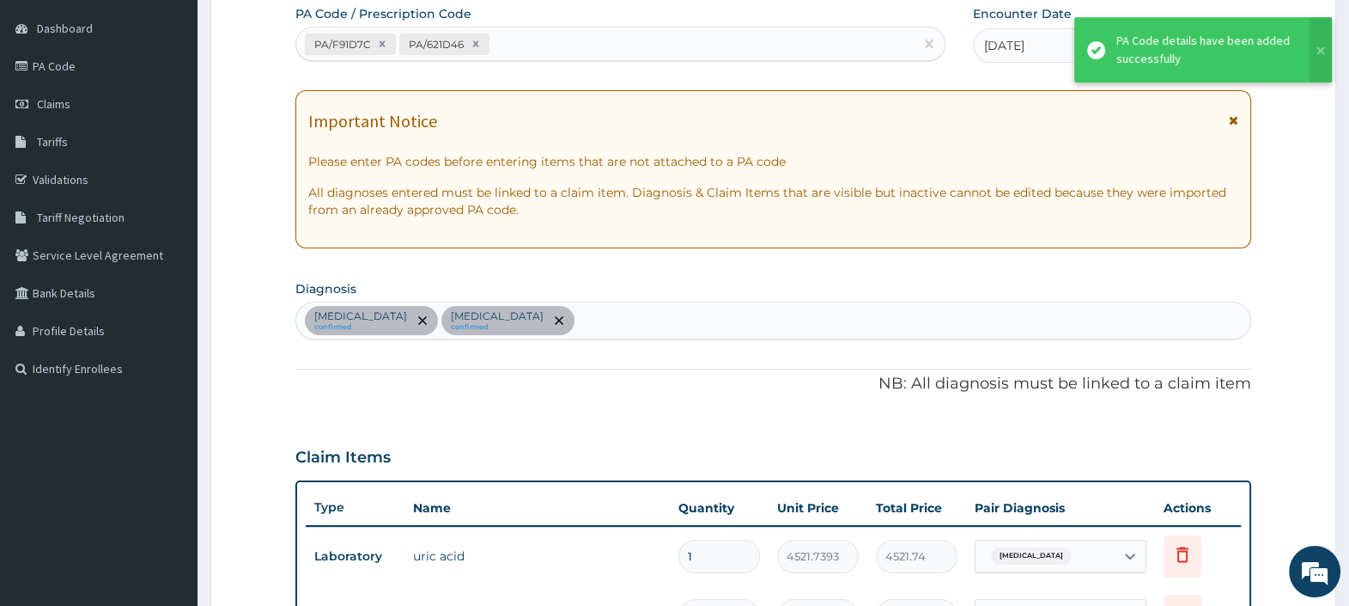
scroll to position [588, 0]
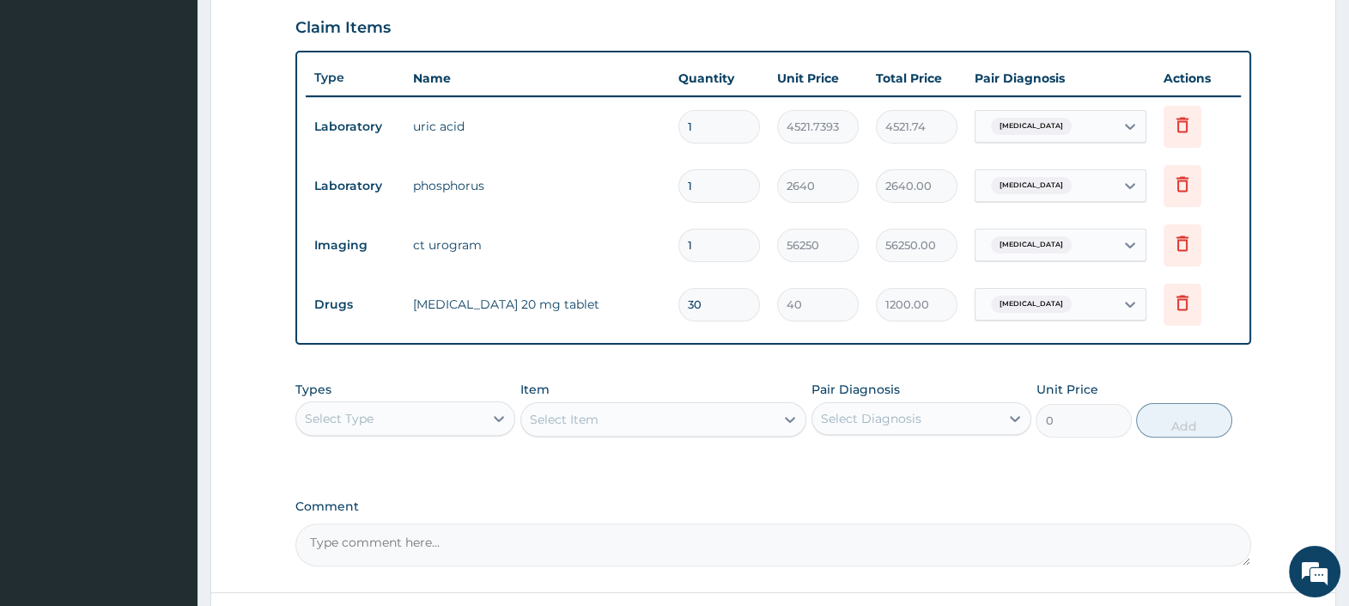
drag, startPoint x: 739, startPoint y: 306, endPoint x: 657, endPoint y: 308, distance: 81.6
click at [659, 308] on tr "Drugs atorvastatin 20 mg tablet 30 40 1200.00 Dyslipidemia Delete" at bounding box center [773, 304] width 935 height 59
type input "1"
type input "40.00"
type input "14"
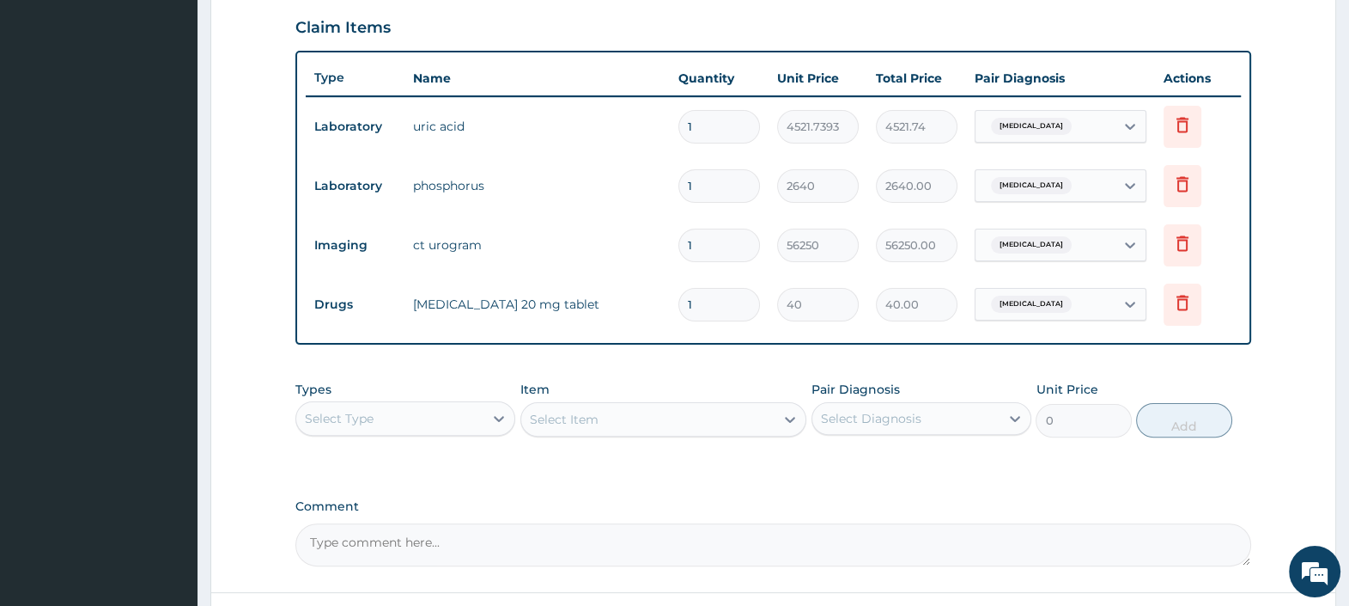
type input "560.00"
type input "14"
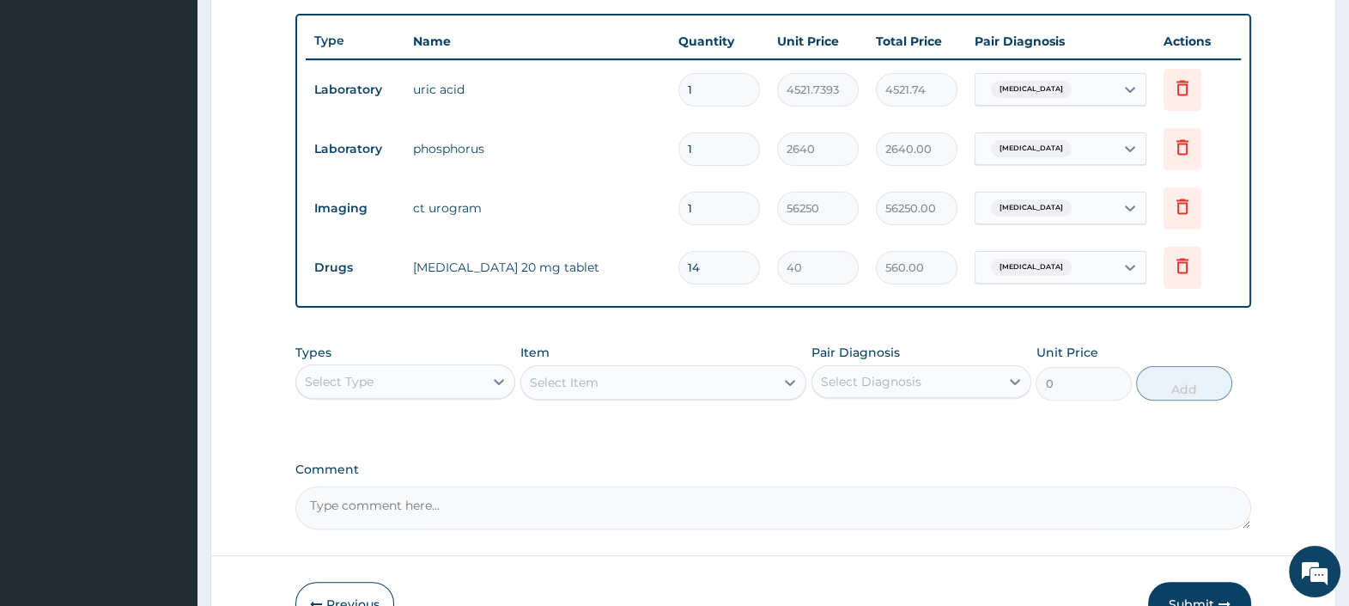
scroll to position [726, 0]
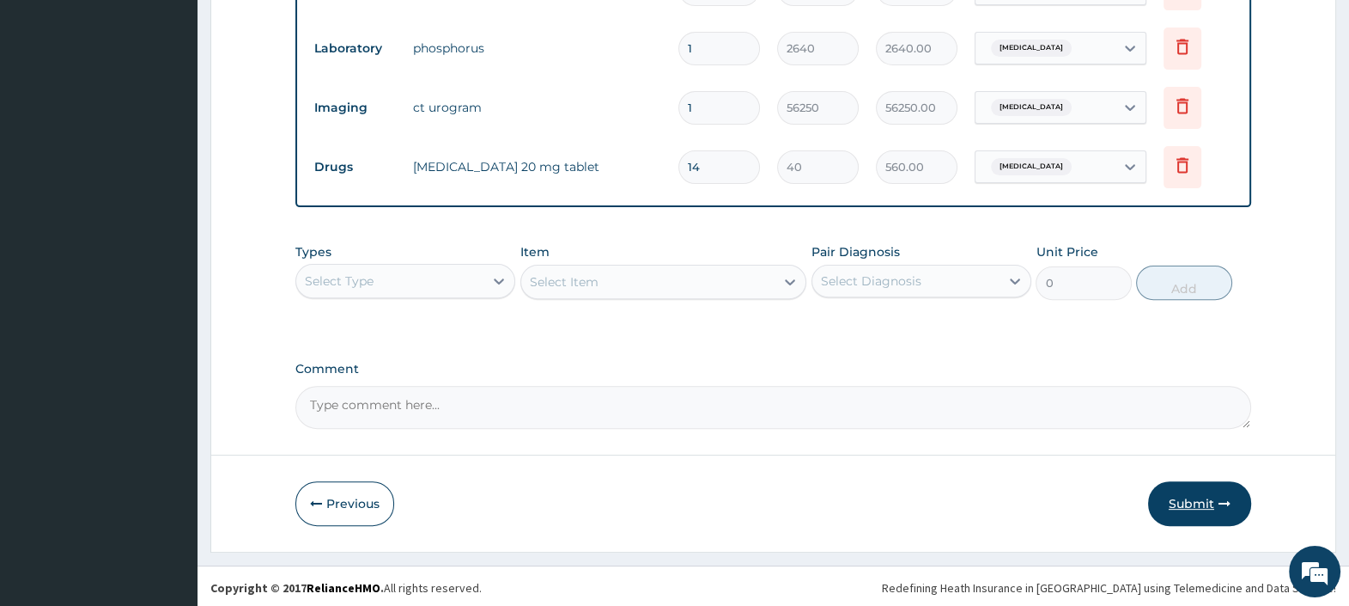
click at [1186, 492] on button "Submit" at bounding box center [1199, 503] width 103 height 45
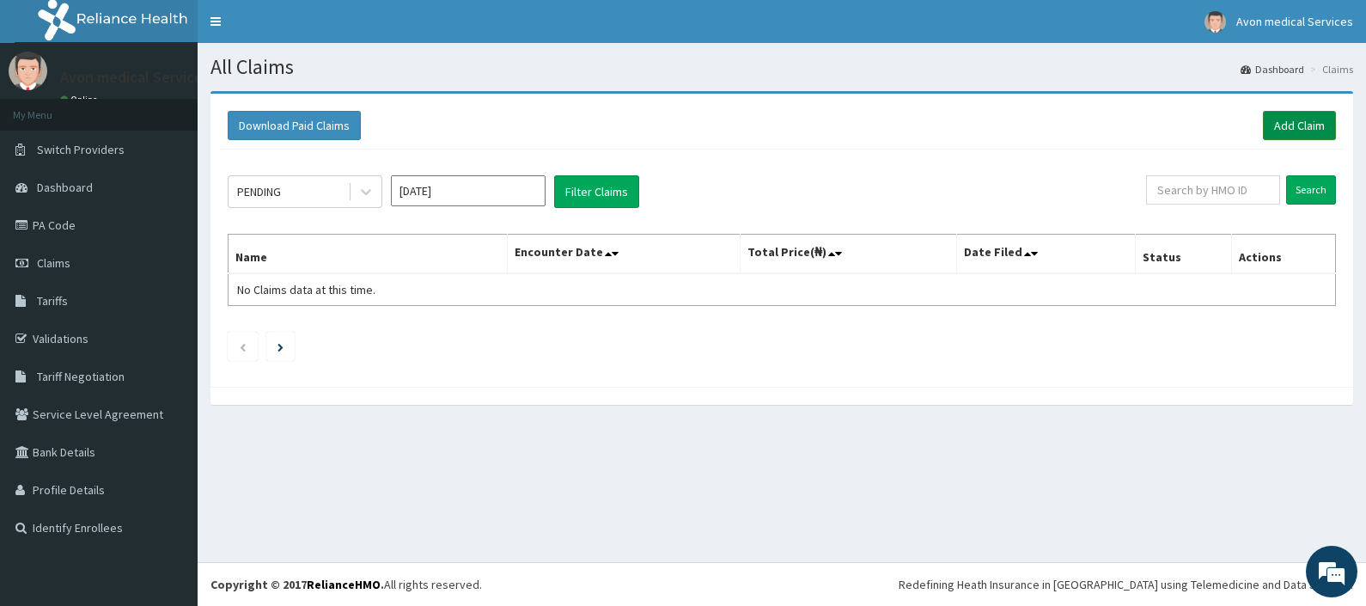
click at [1319, 125] on link "Add Claim" at bounding box center [1299, 125] width 73 height 29
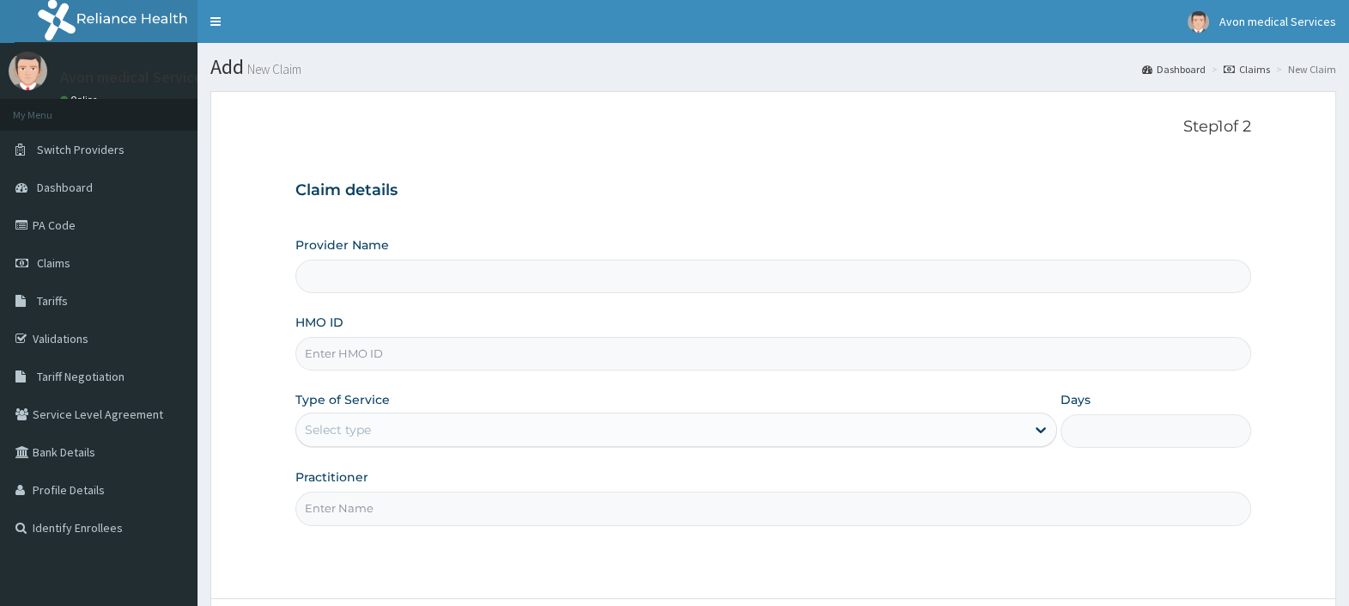
type input "Avon Medical Services"
click at [375, 348] on input "HMO ID" at bounding box center [773, 354] width 956 height 34
paste input "RSJ/10043/A"
type input "RSJ/10043/A"
click at [388, 429] on div "Select type" at bounding box center [660, 429] width 729 height 27
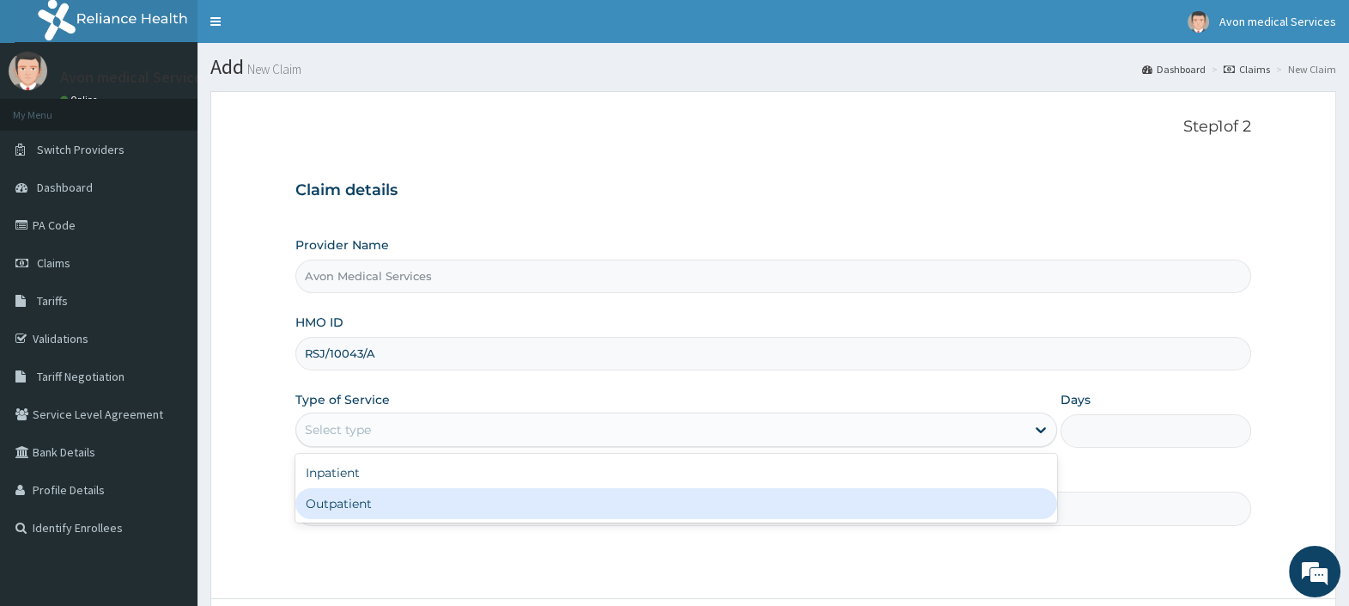
click at [375, 504] on div "Outpatient" at bounding box center [676, 503] width 762 height 31
type input "1"
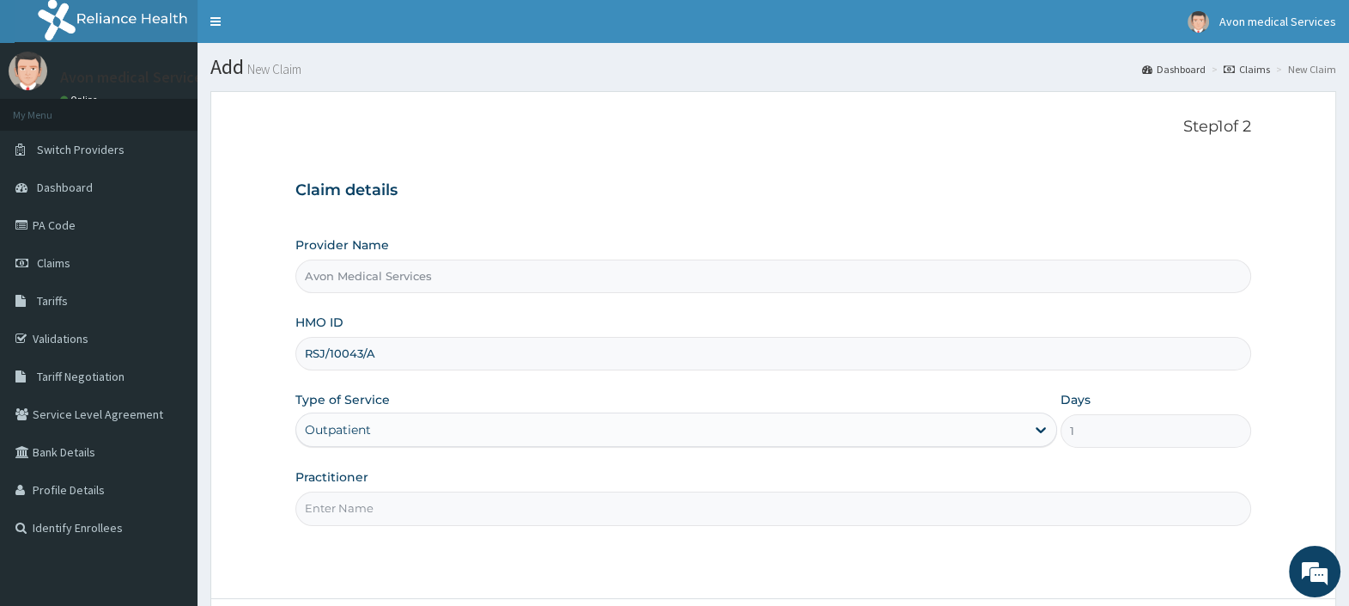
click at [371, 508] on input "Practitioner" at bounding box center [773, 508] width 956 height 34
type input "LAB"
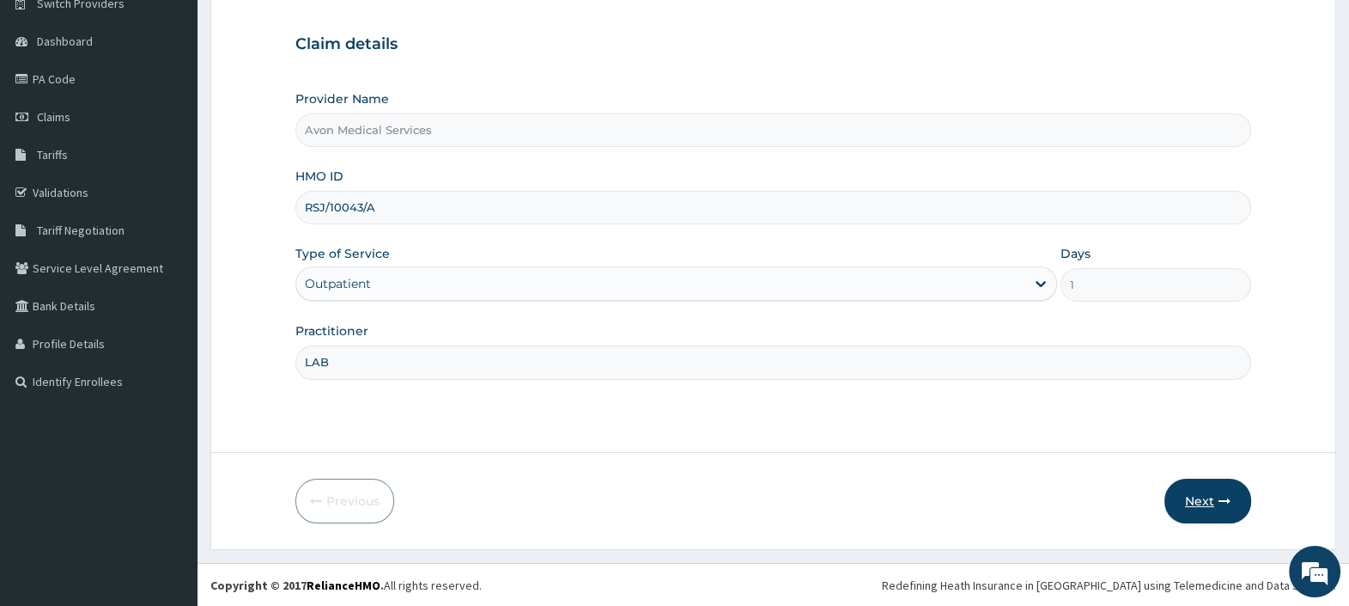
click at [1194, 497] on button "Next" at bounding box center [1208, 500] width 87 height 45
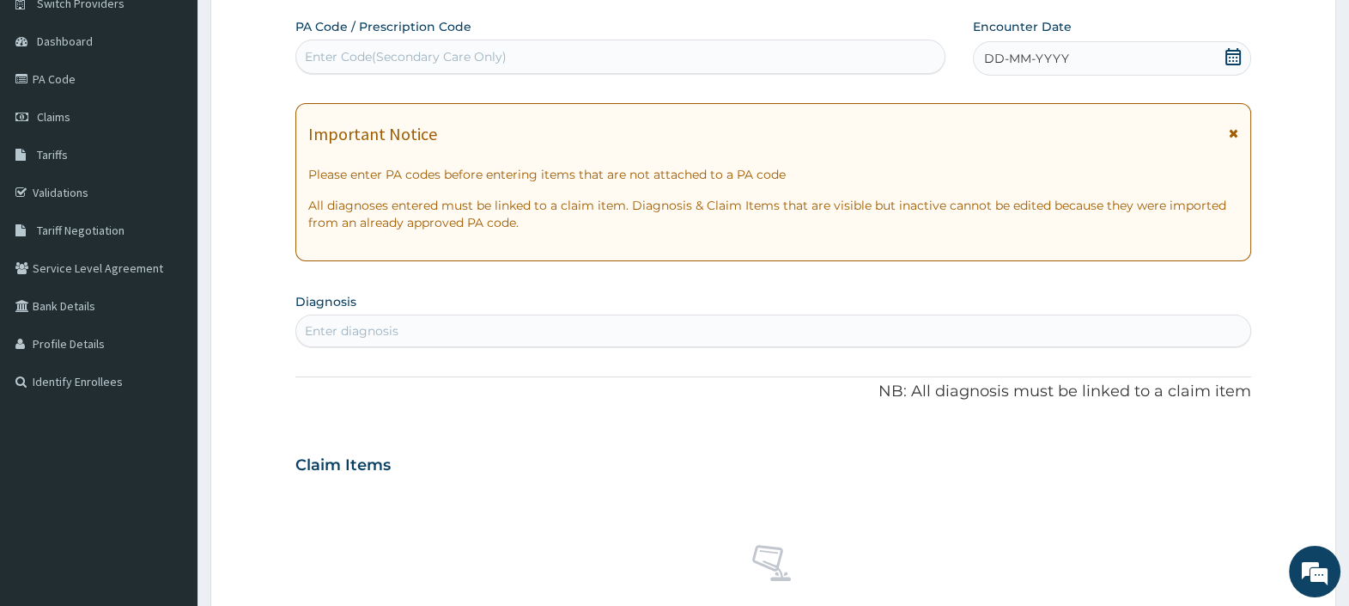
click at [1077, 62] on div "DD-MM-YYYY" at bounding box center [1112, 58] width 278 height 34
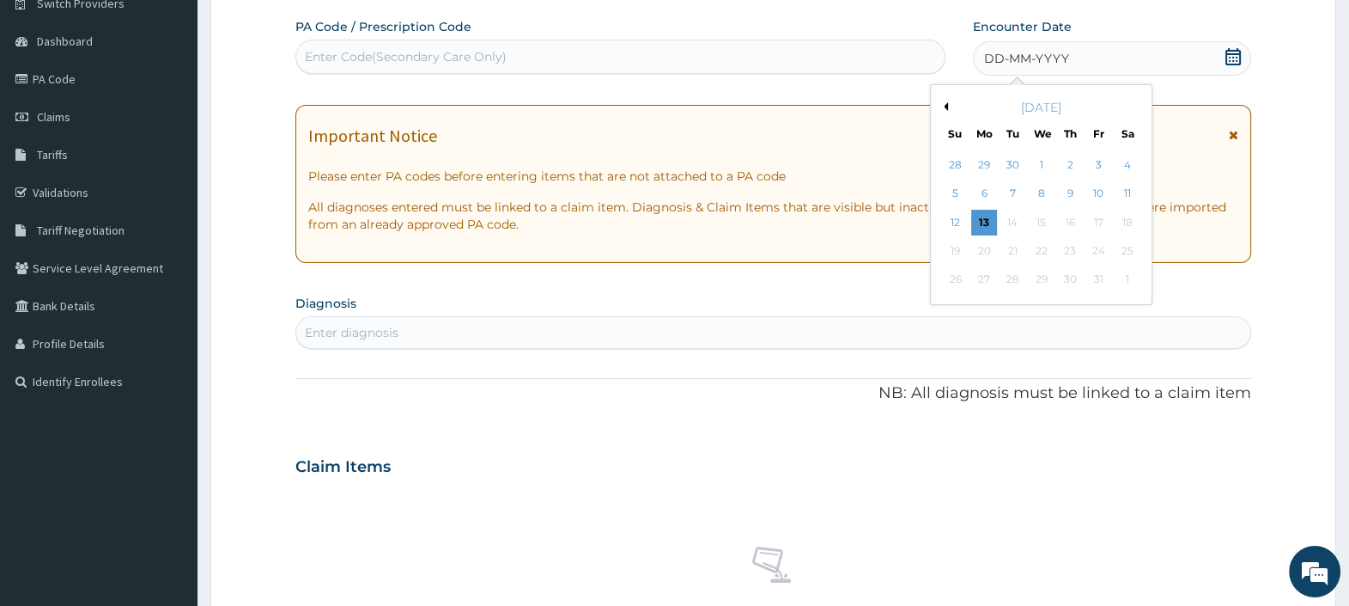
click at [945, 102] on button "Previous Month" at bounding box center [944, 106] width 9 height 9
click at [1098, 219] on div "15" at bounding box center [1099, 223] width 26 height 26
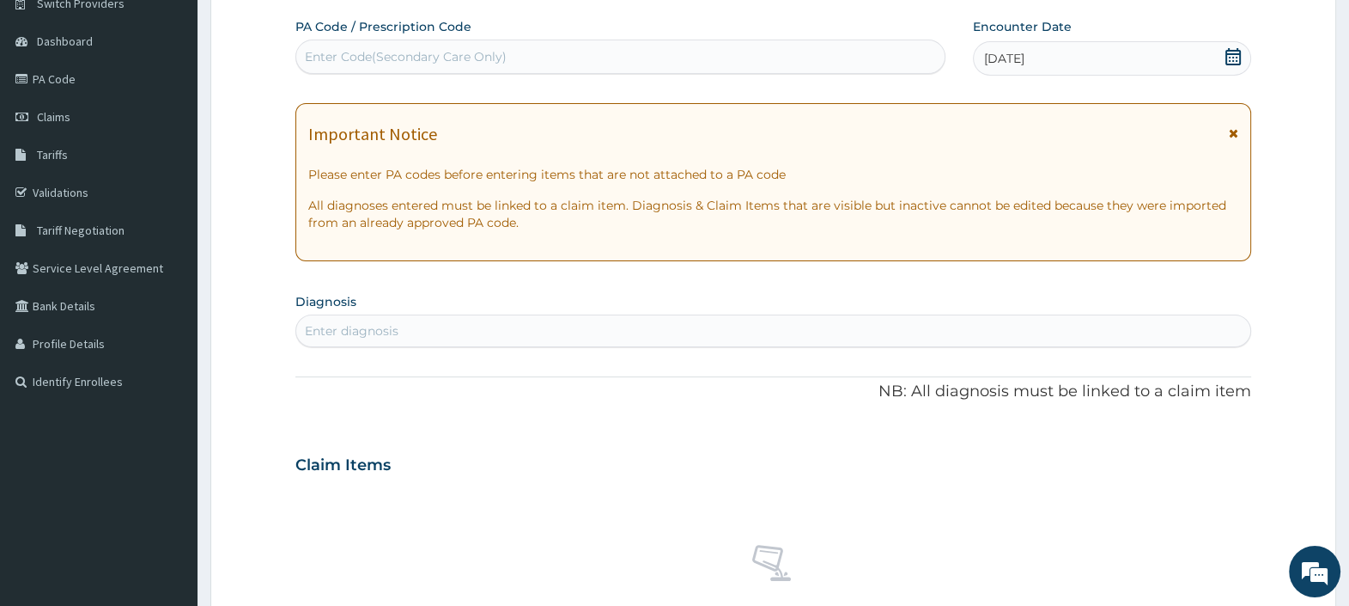
click at [552, 322] on div "Enter diagnosis" at bounding box center [773, 330] width 954 height 27
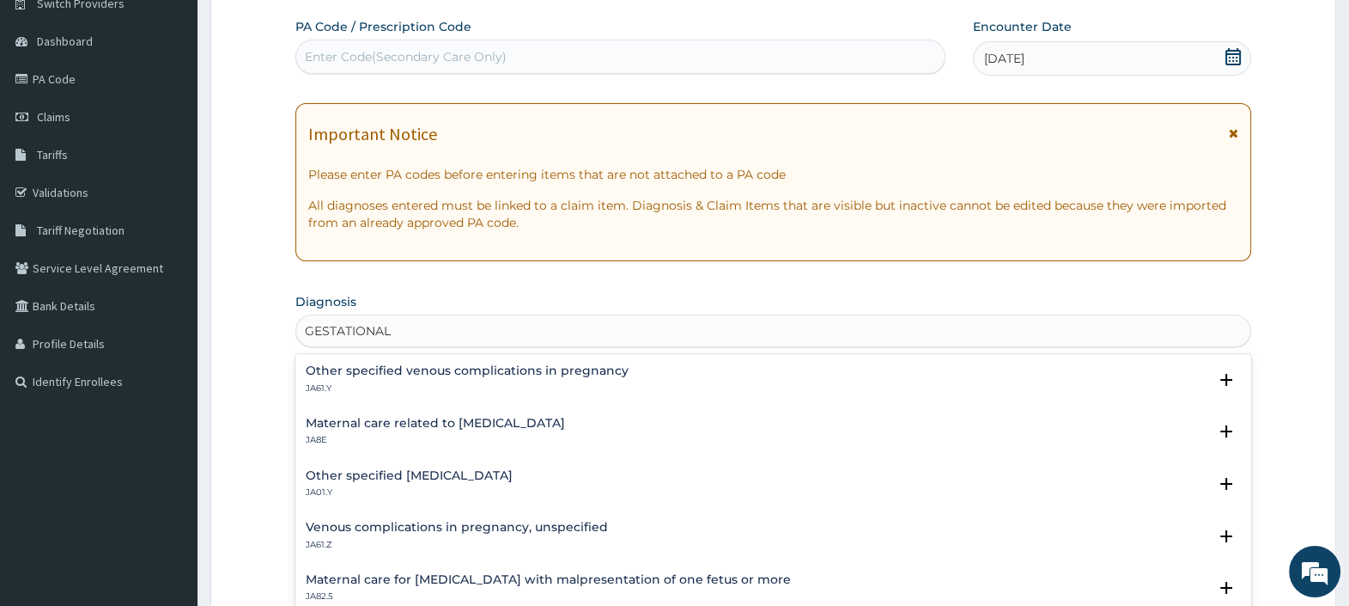
type input "GESTATIONAL"
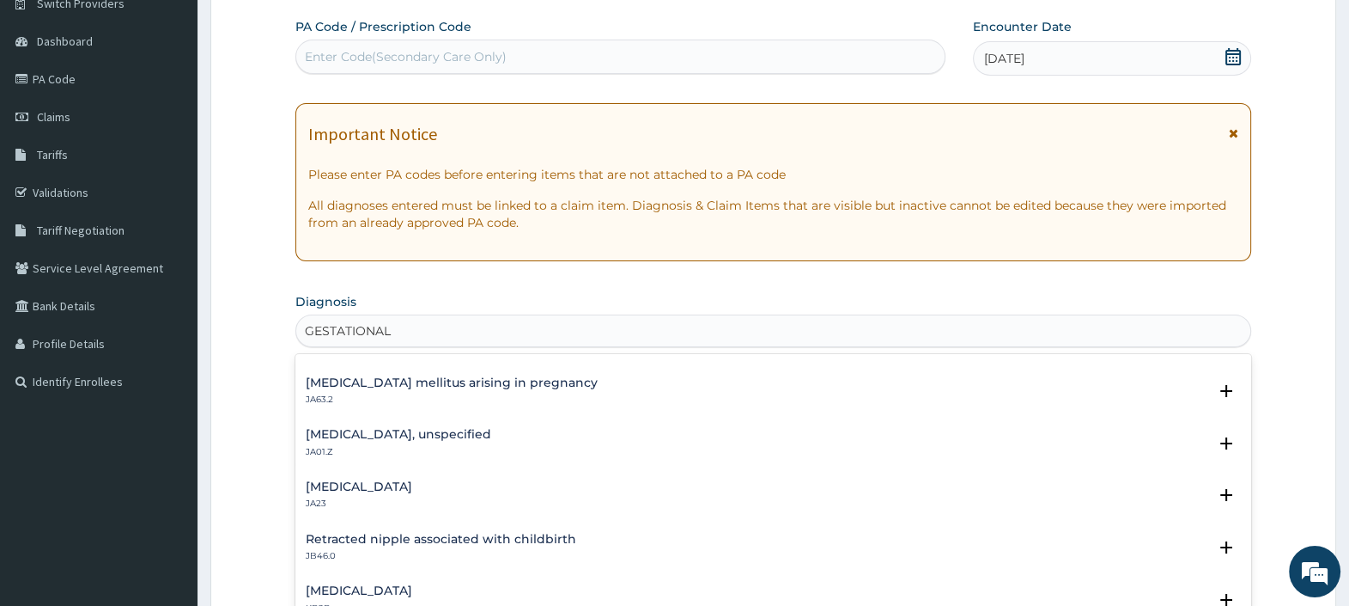
scroll to position [429, 0]
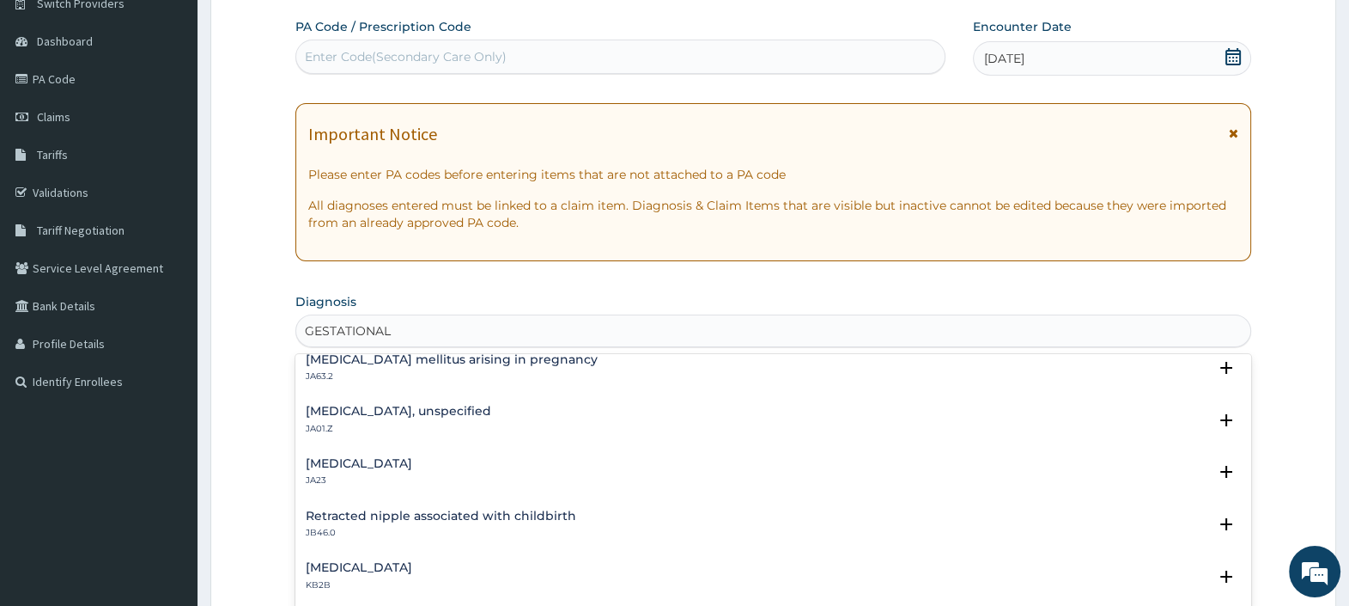
click at [437, 365] on div "Diabetes mellitus arising in pregnancy JA63.2" at bounding box center [452, 368] width 292 height 30
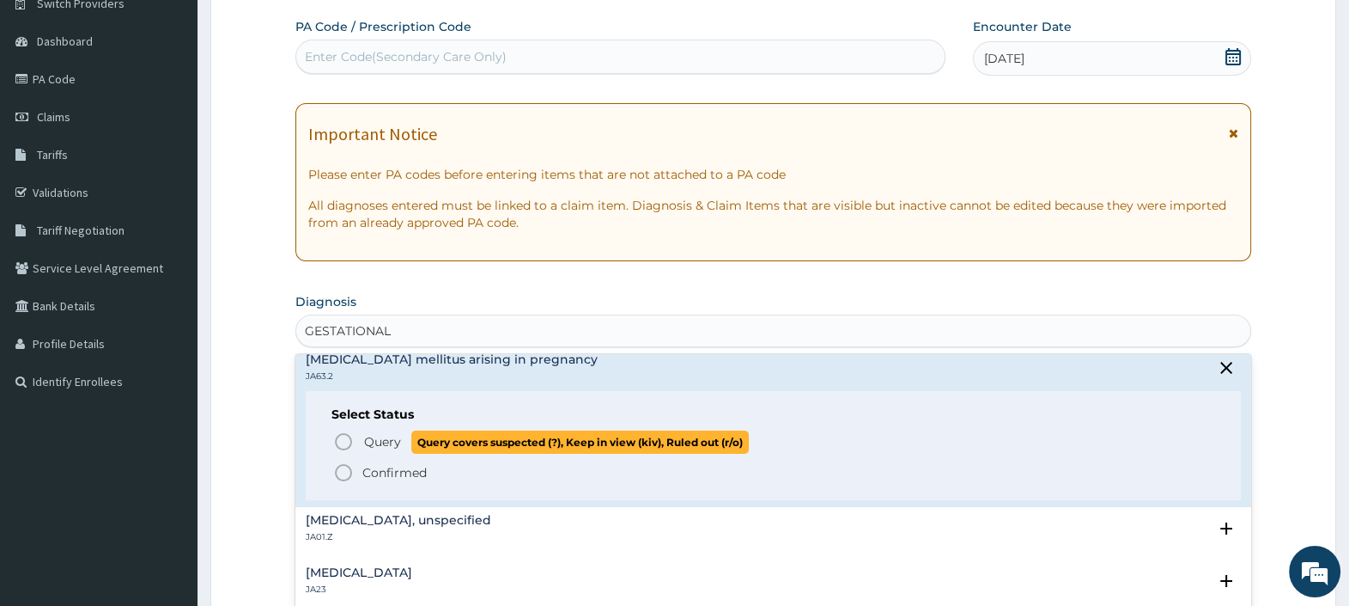
click at [384, 436] on span "Query" at bounding box center [382, 441] width 37 height 17
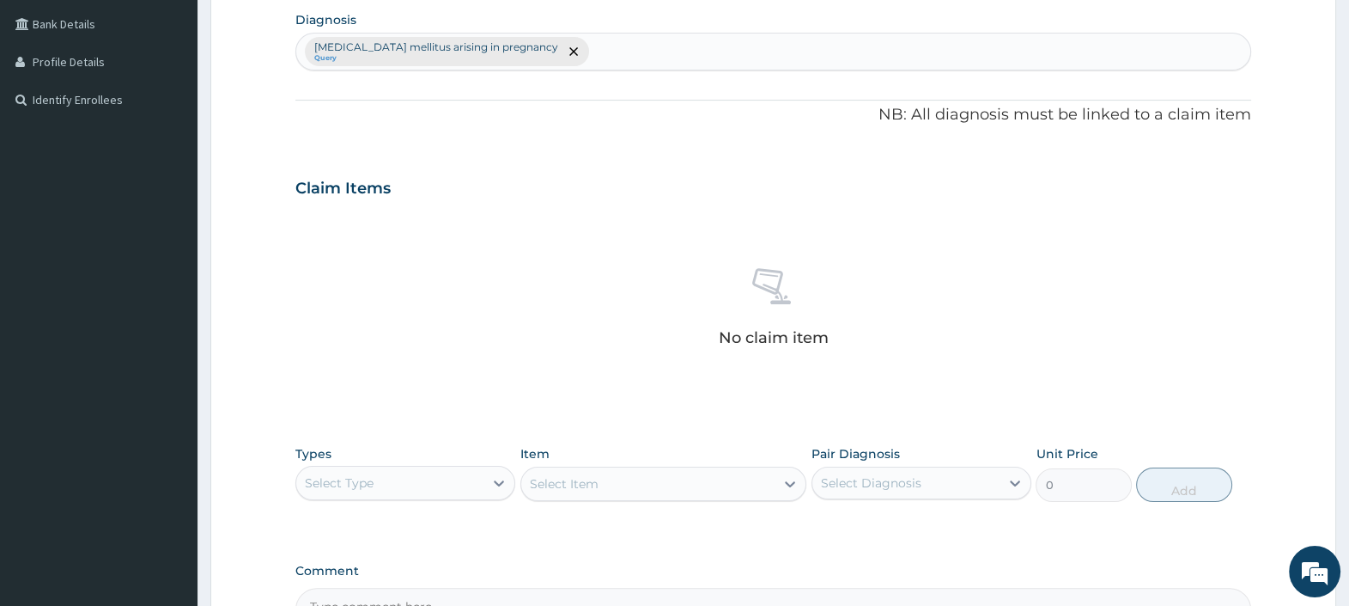
scroll to position [468, 0]
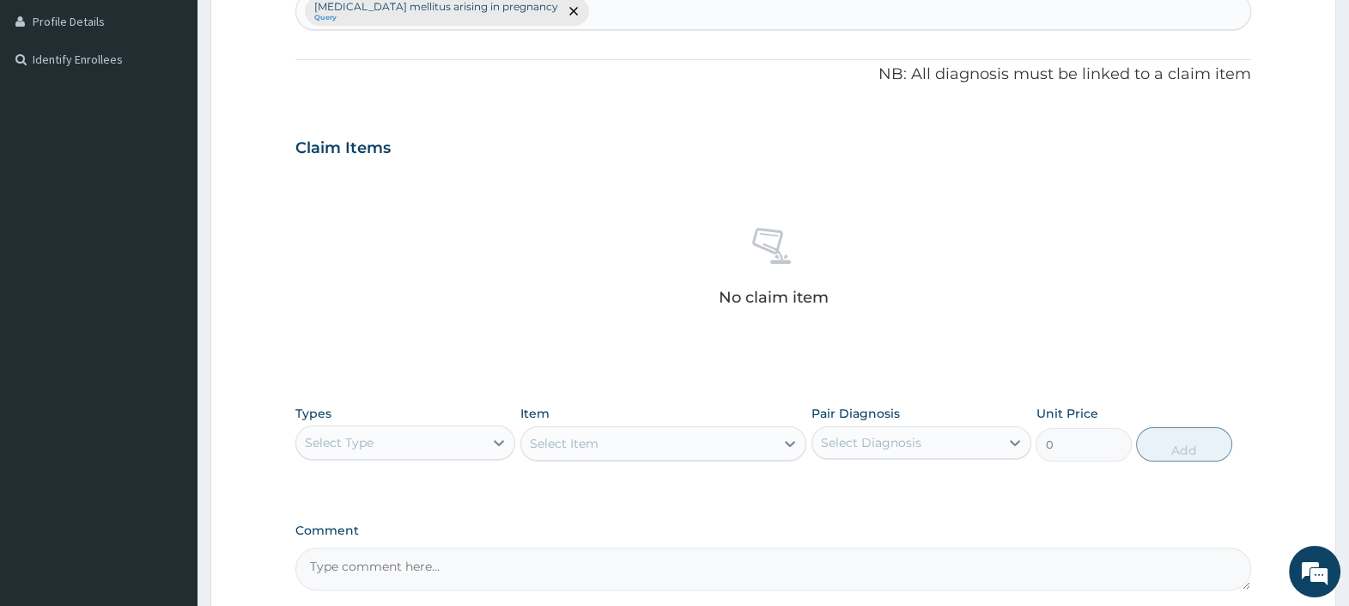
click at [442, 446] on div "Select Type" at bounding box center [389, 442] width 187 height 27
click at [354, 598] on div "Laboratory" at bounding box center [405, 609] width 220 height 31
click at [624, 440] on div "Select Item" at bounding box center [648, 443] width 254 height 27
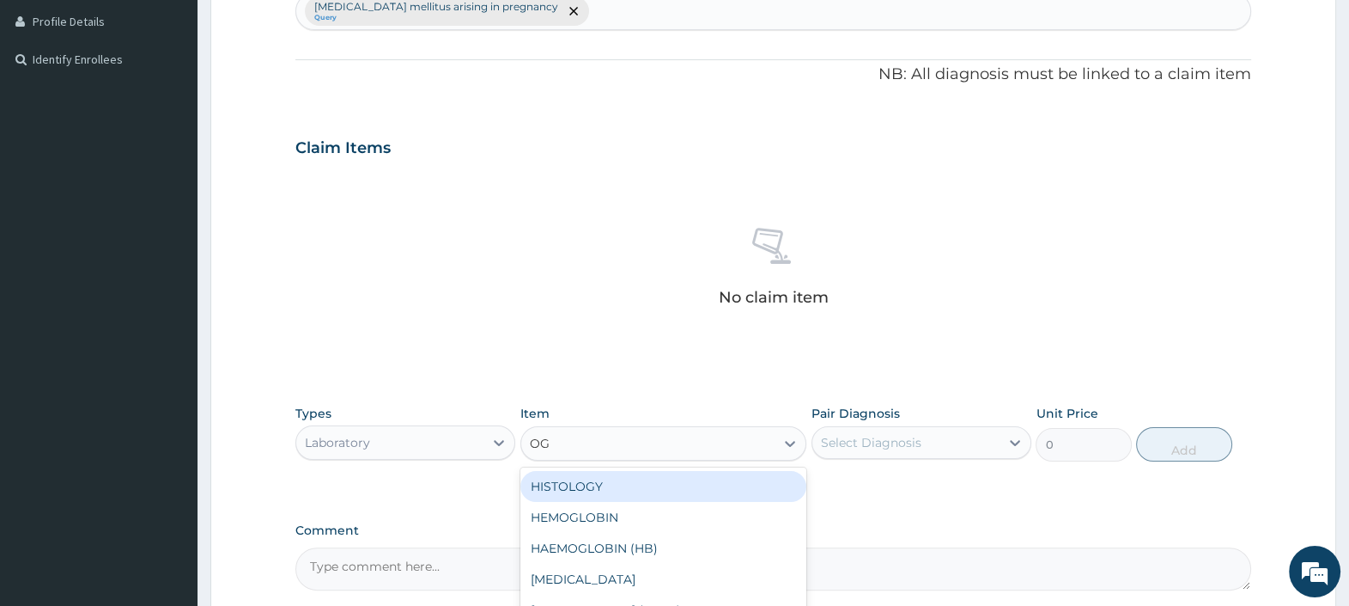
type input "OGT"
click at [626, 482] on div "[MEDICAL_DATA] (OGTT)" at bounding box center [664, 486] width 287 height 31
type input "5158.174"
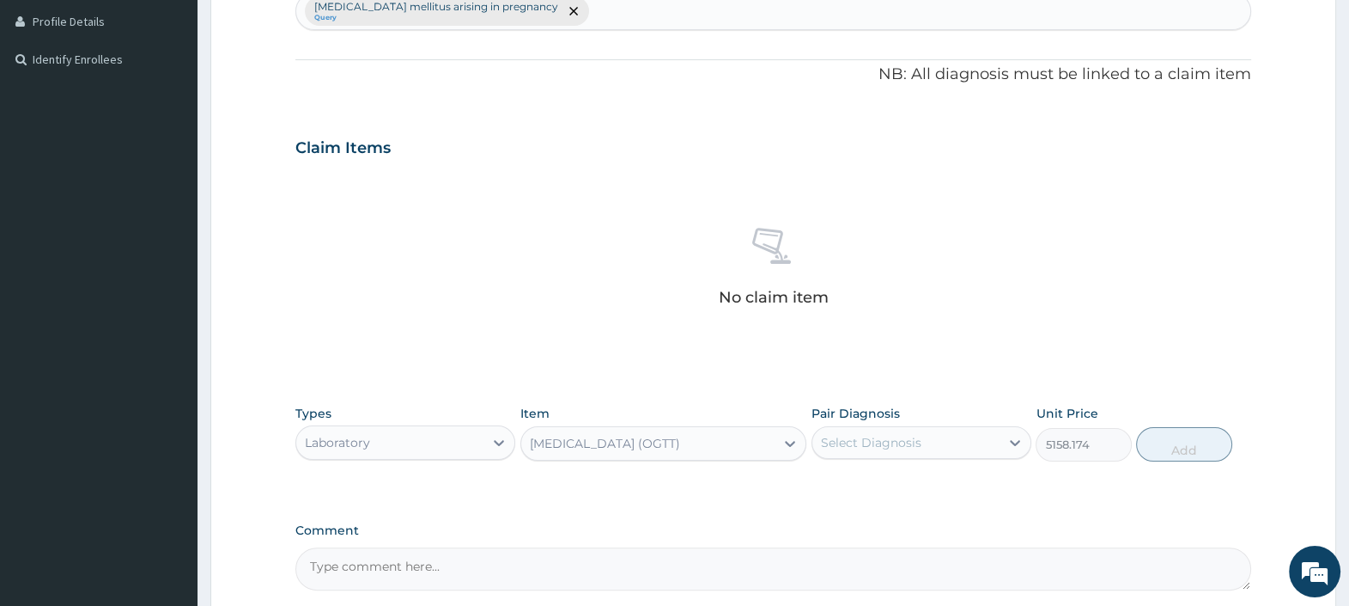
click at [867, 439] on div "Select Diagnosis" at bounding box center [871, 442] width 101 height 17
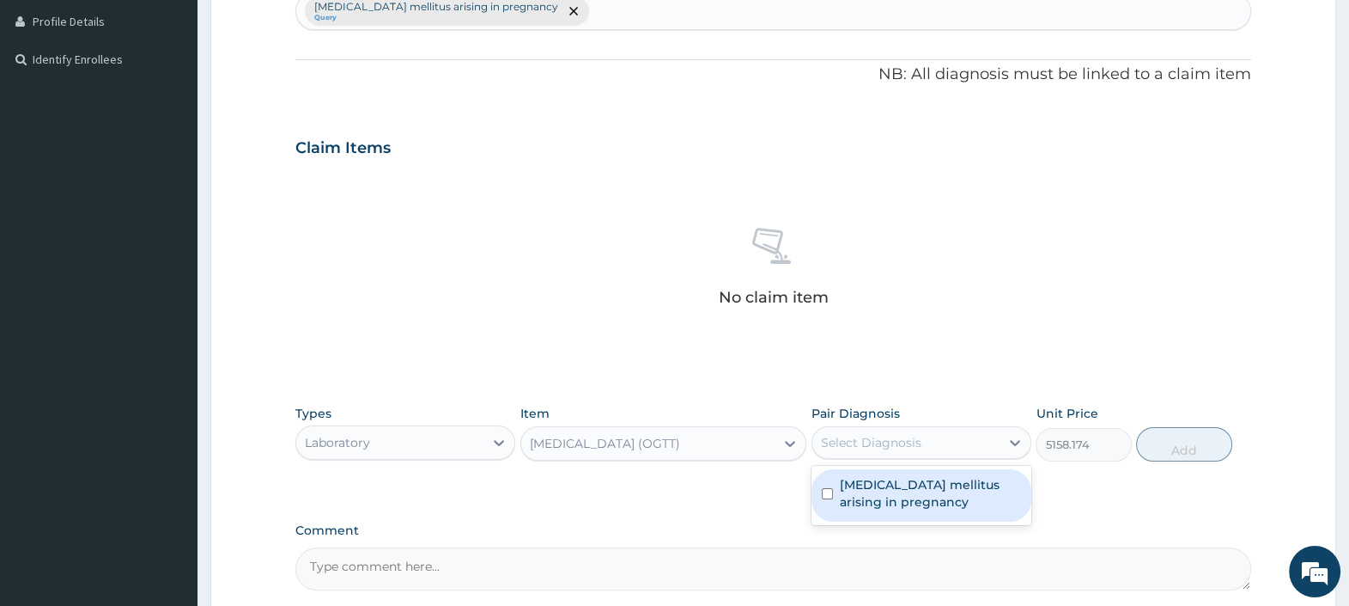
click at [885, 491] on label "Diabetes mellitus arising in pregnancy" at bounding box center [930, 493] width 181 height 34
checkbox input "true"
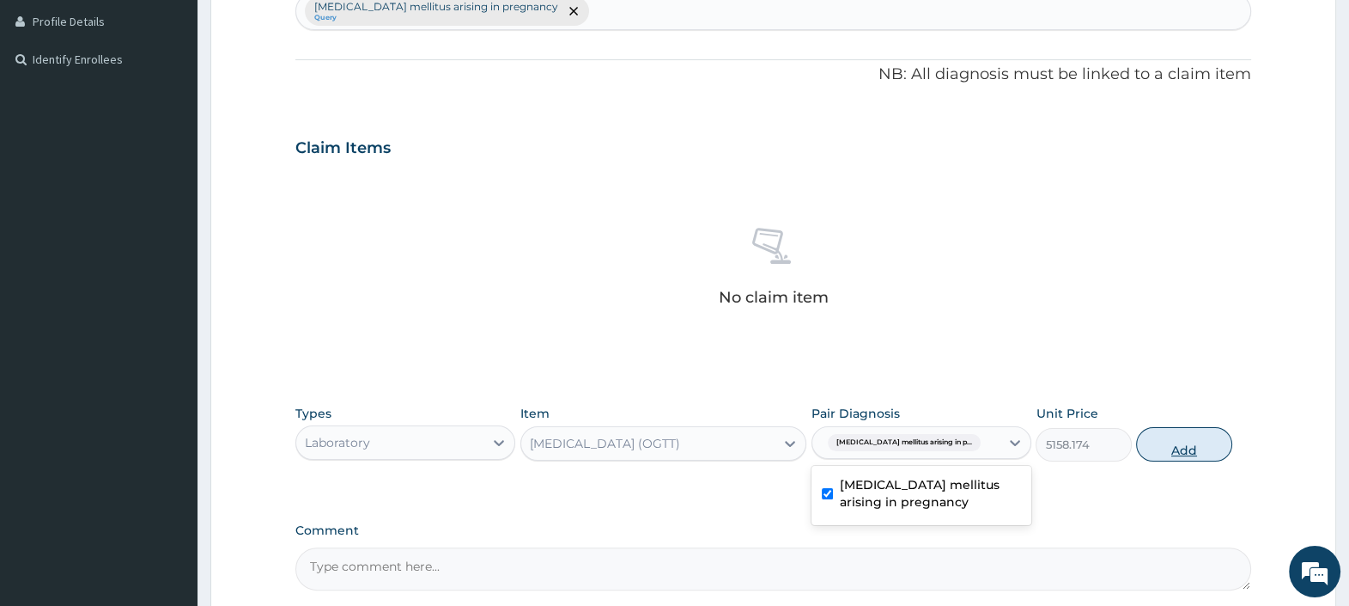
click at [1177, 442] on button "Add" at bounding box center [1183, 444] width 95 height 34
type input "0"
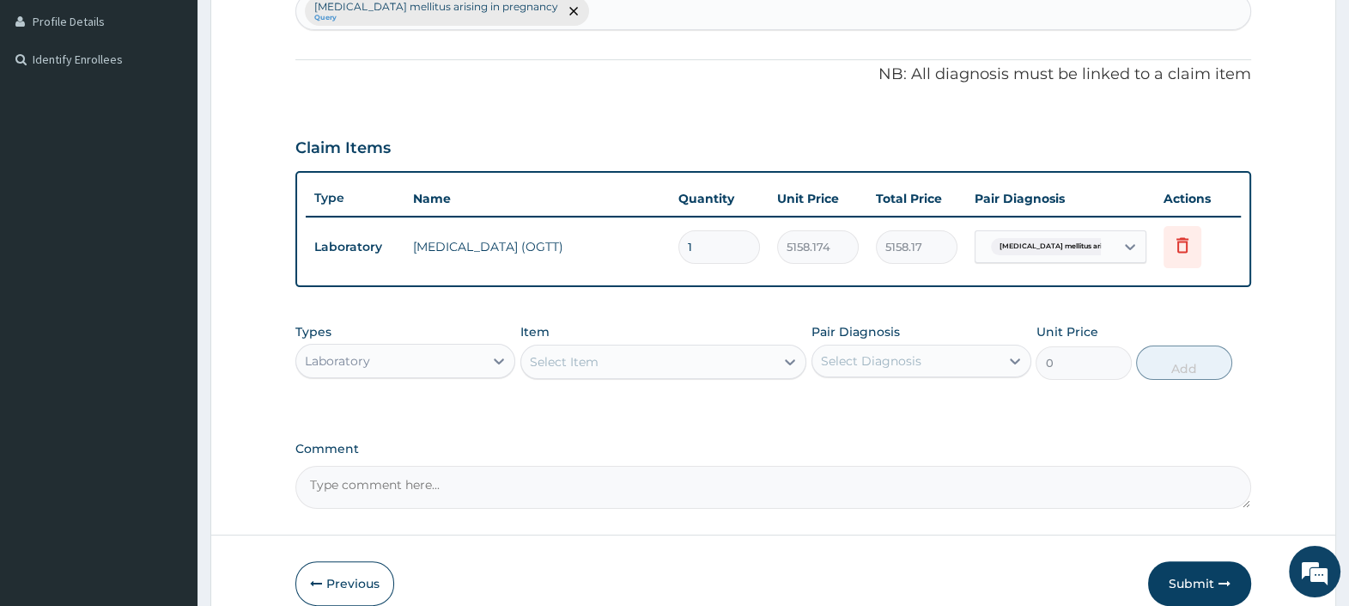
scroll to position [549, 0]
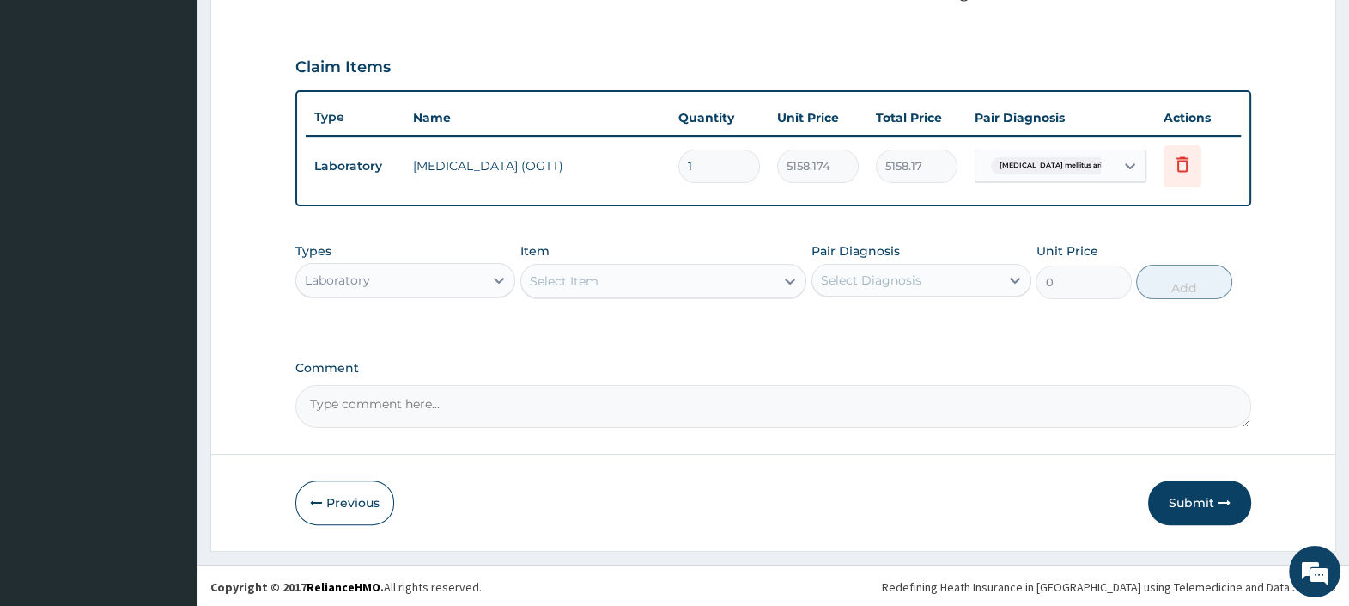
click at [829, 427] on form "Step 2 of 2 PA Code / Prescription Code Enter Code(Secondary Care Only) Encount…" at bounding box center [773, 46] width 1126 height 1008
click at [813, 397] on textarea "Comment" at bounding box center [773, 406] width 956 height 43
paste textarea "PA/19D8D6"
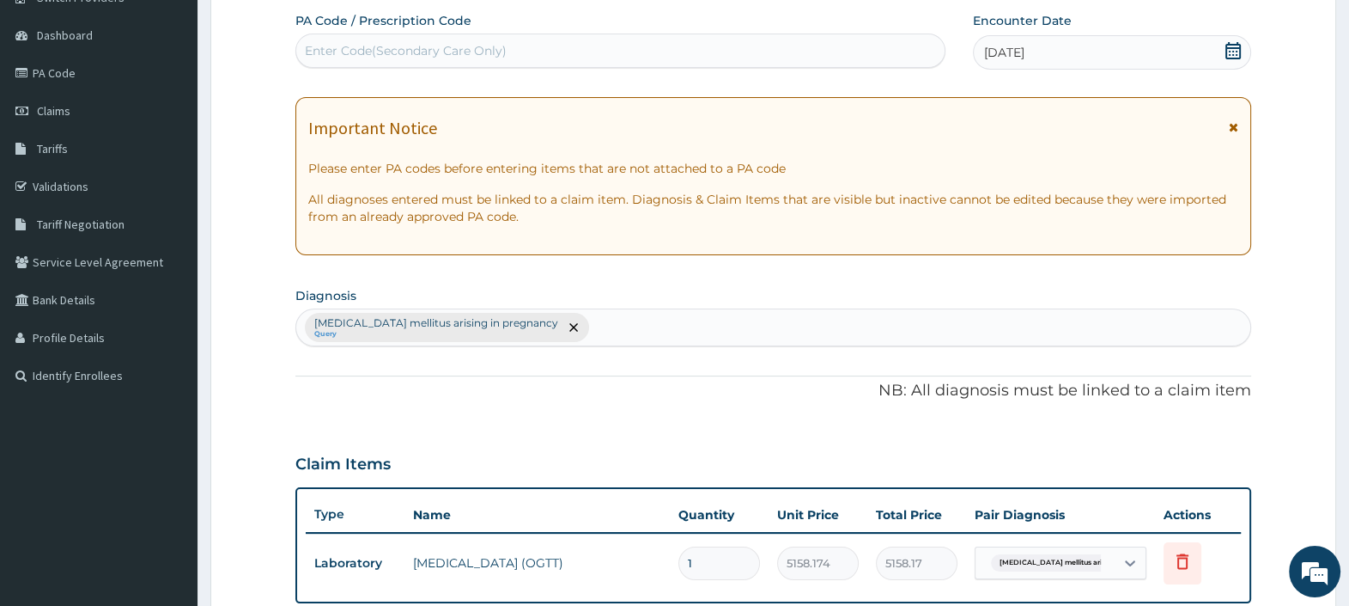
scroll to position [0, 0]
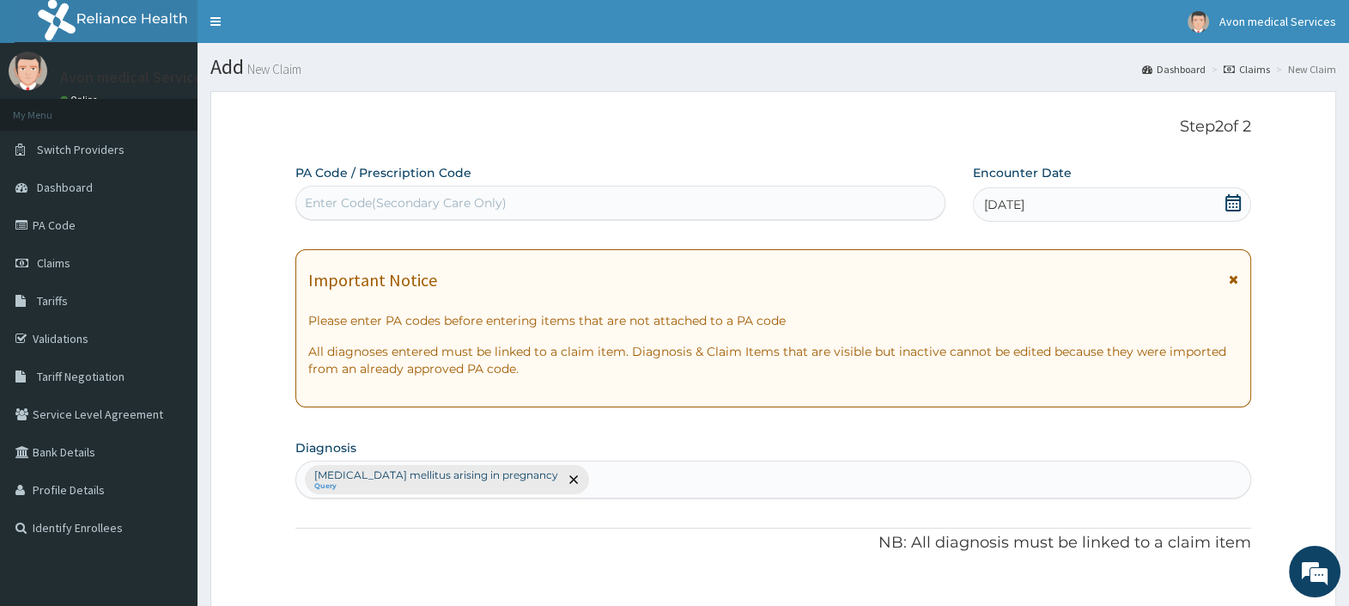
type textarea "PA CODE: PA/19D8D6"
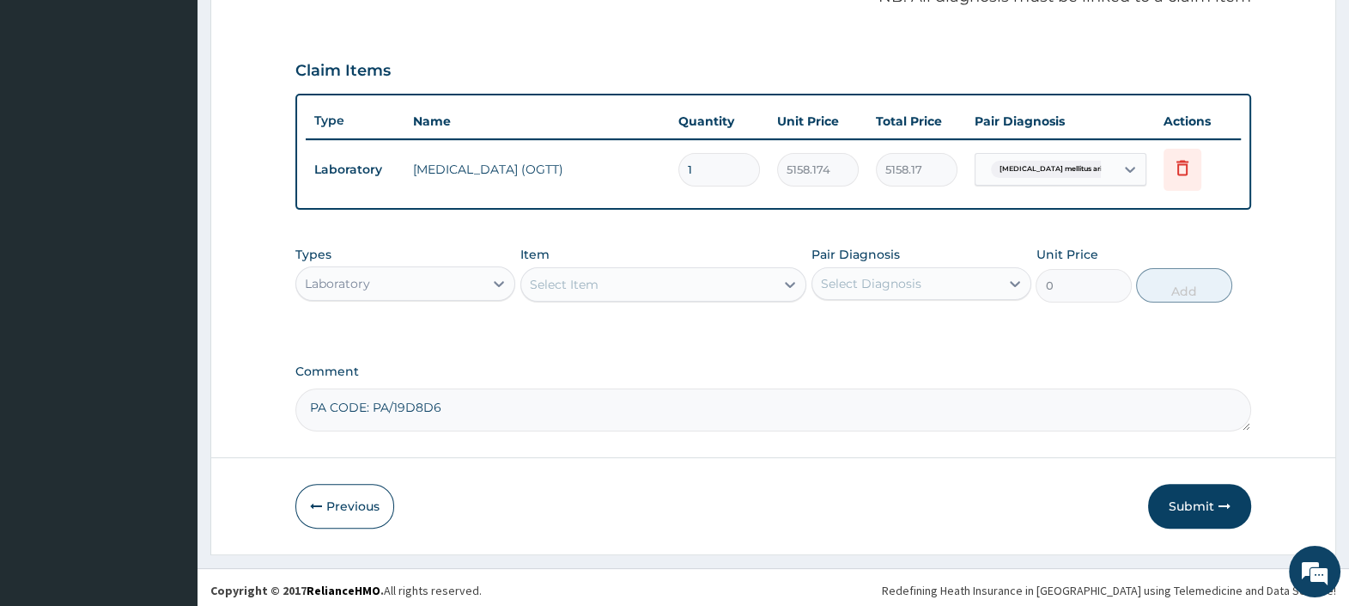
scroll to position [549, 0]
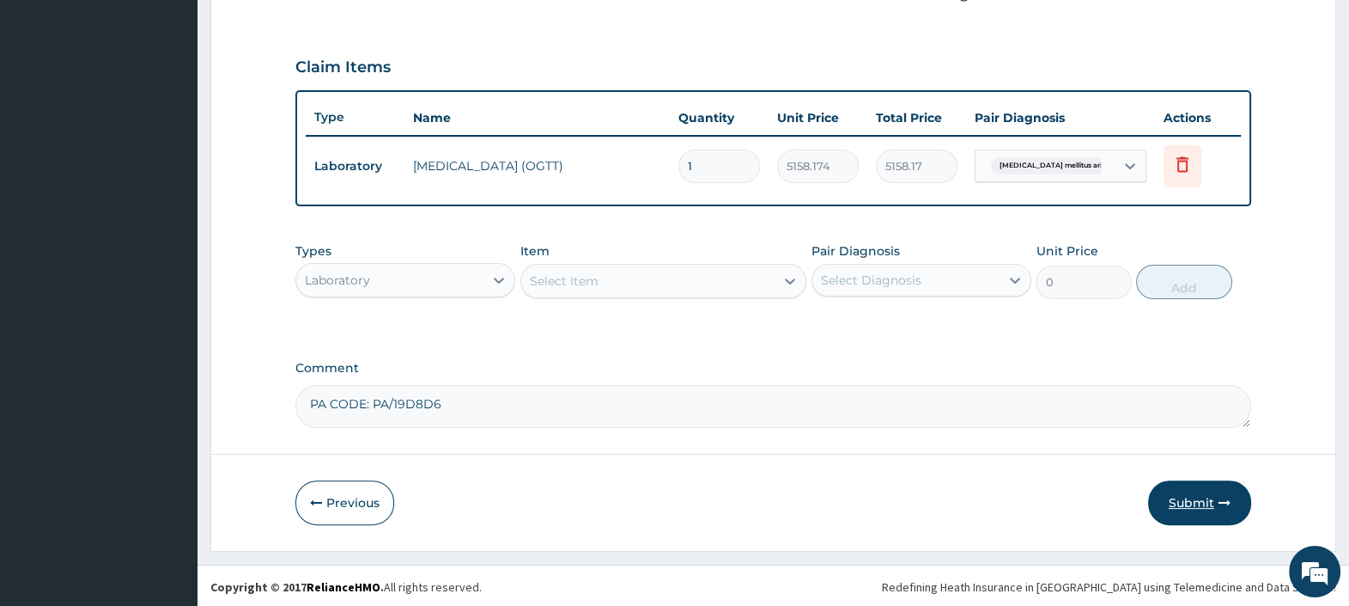
click at [1185, 494] on button "Submit" at bounding box center [1199, 502] width 103 height 45
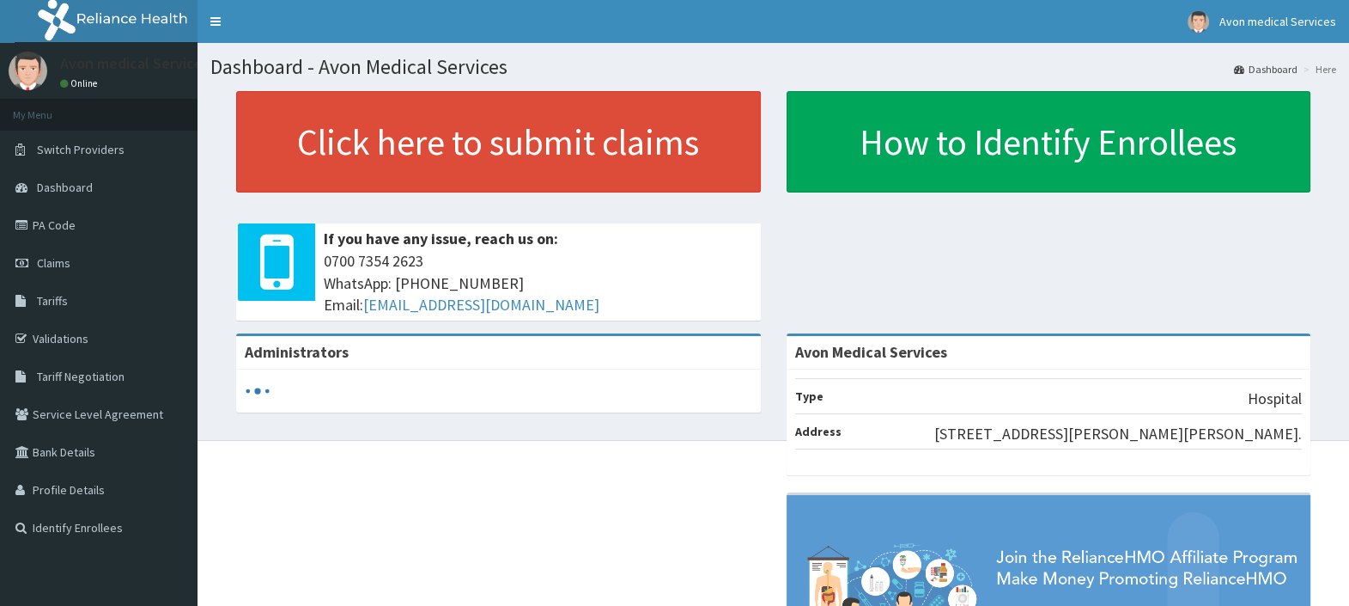
click at [58, 220] on link "PA Code" at bounding box center [99, 225] width 198 height 38
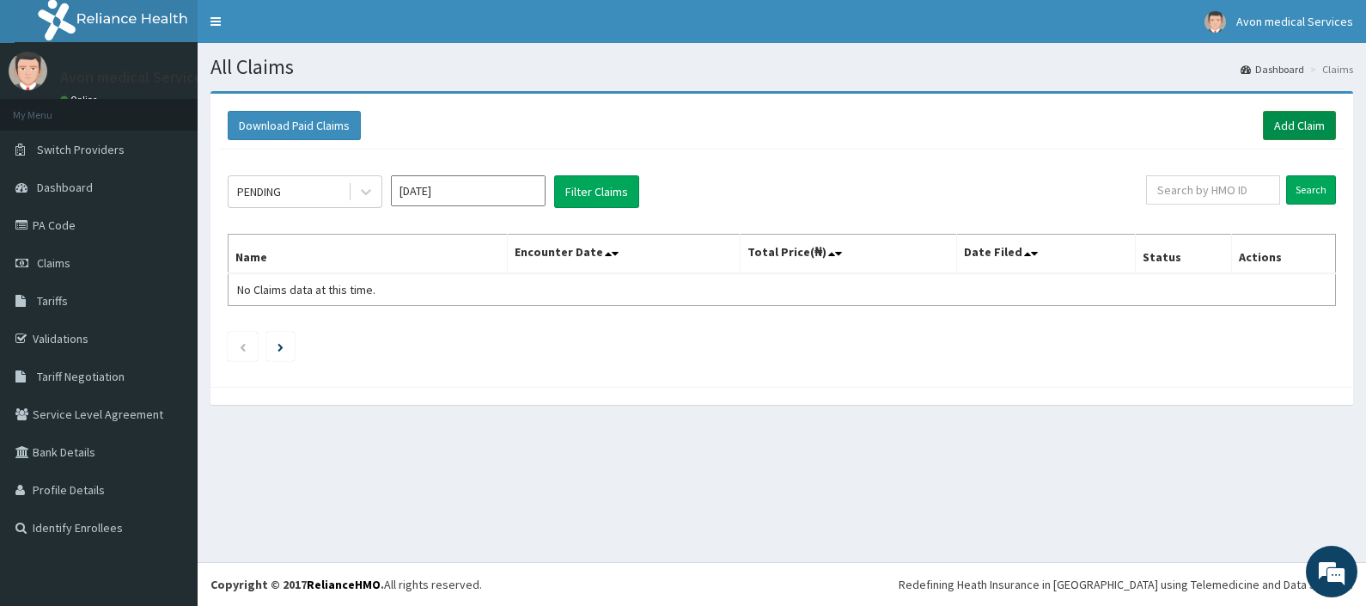
click at [1276, 112] on link "Add Claim" at bounding box center [1299, 125] width 73 height 29
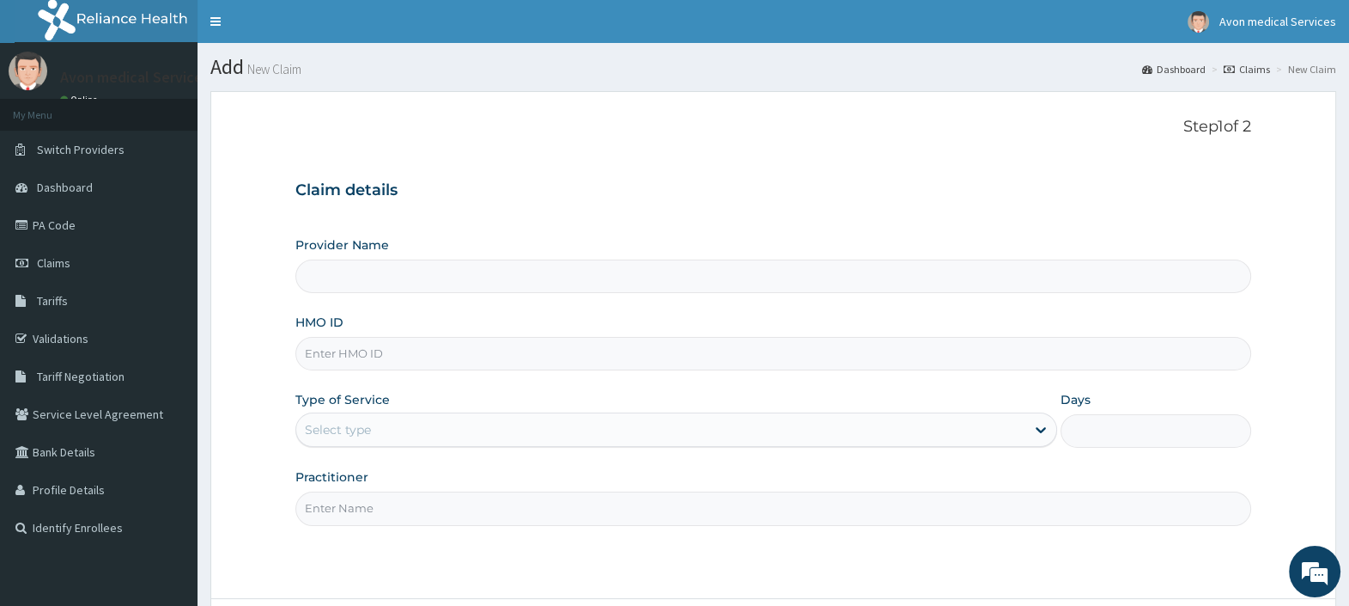
type input "Avon Medical Services"
click at [369, 362] on input "HMO ID" at bounding box center [773, 354] width 956 height 34
type input "RSJ/10043/A"
click at [402, 430] on div "Select type" at bounding box center [660, 429] width 729 height 27
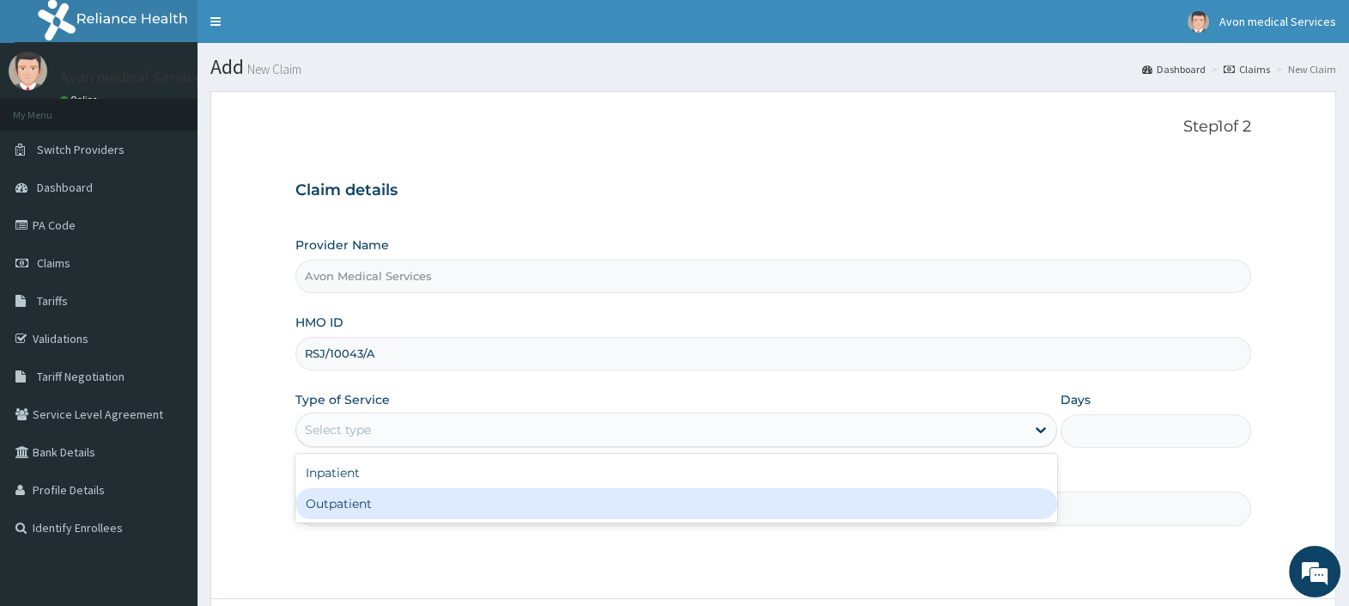
click at [368, 508] on div "Outpatient" at bounding box center [676, 503] width 762 height 31
type input "1"
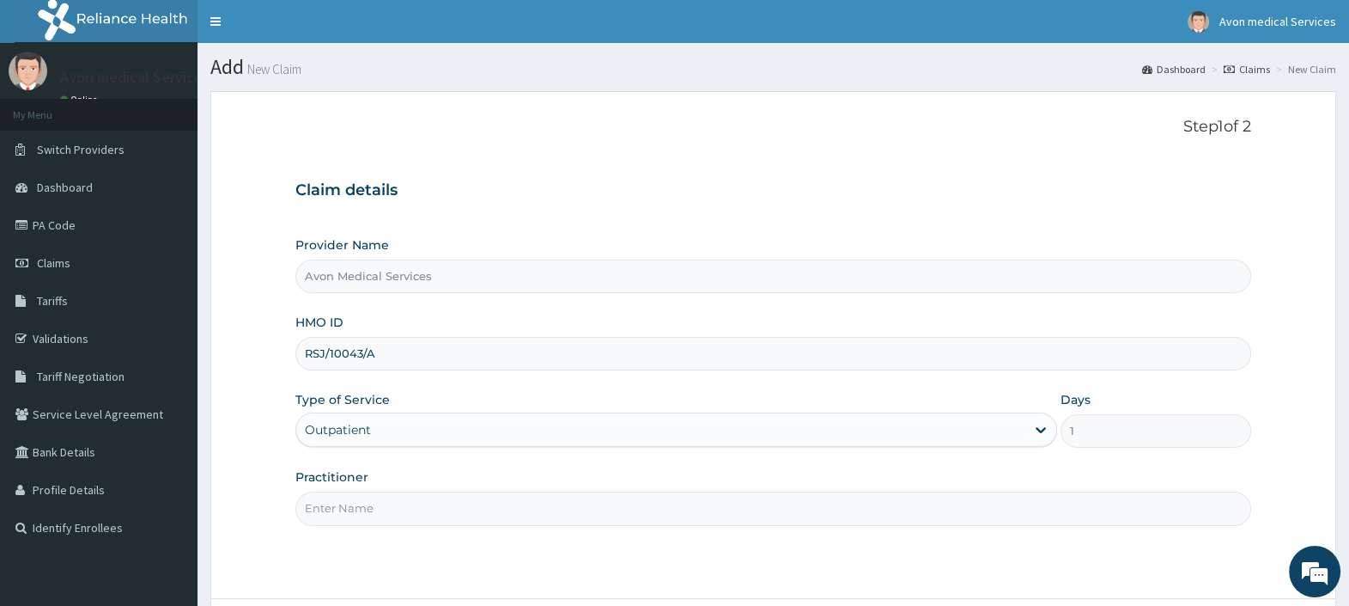
click at [368, 509] on input "Practitioner" at bounding box center [773, 508] width 956 height 34
type input "GP"
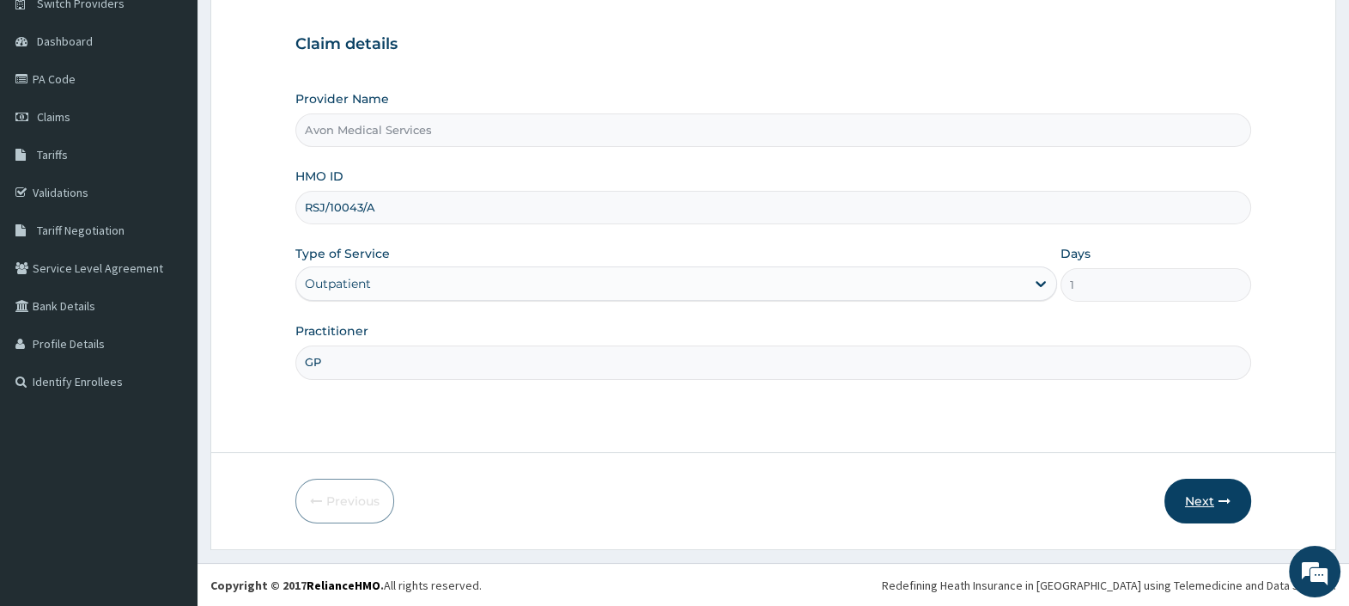
click at [1211, 501] on button "Next" at bounding box center [1208, 500] width 87 height 45
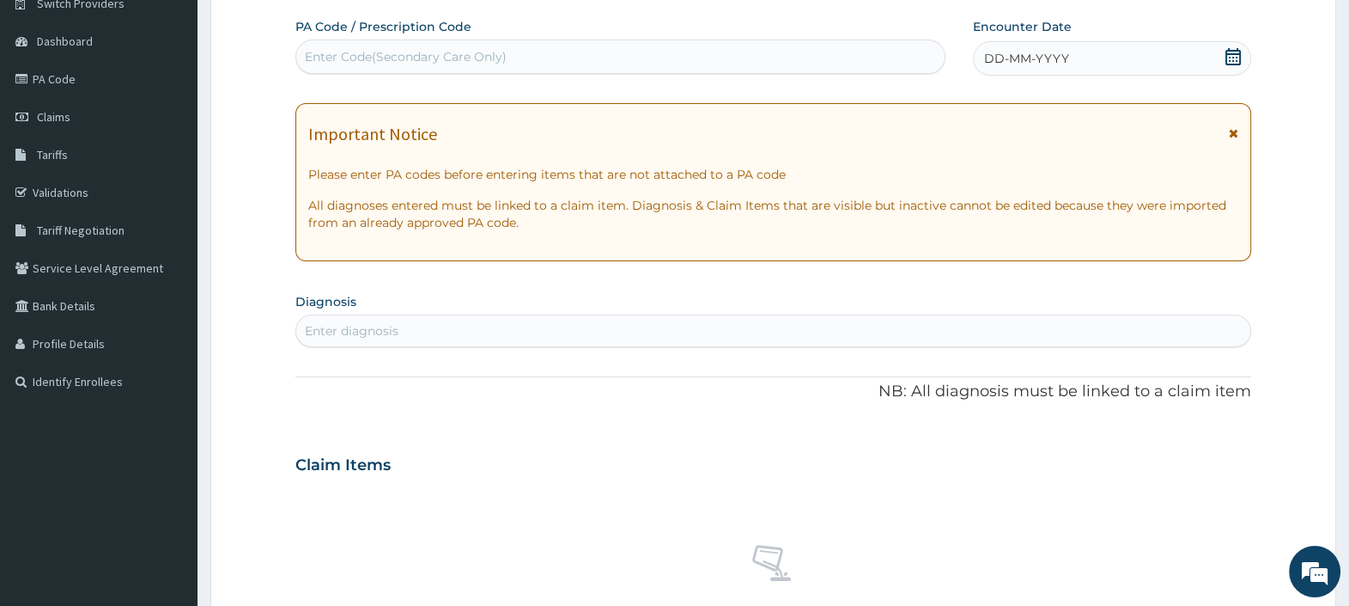
click at [1031, 63] on span "DD-MM-YYYY" at bounding box center [1026, 58] width 85 height 17
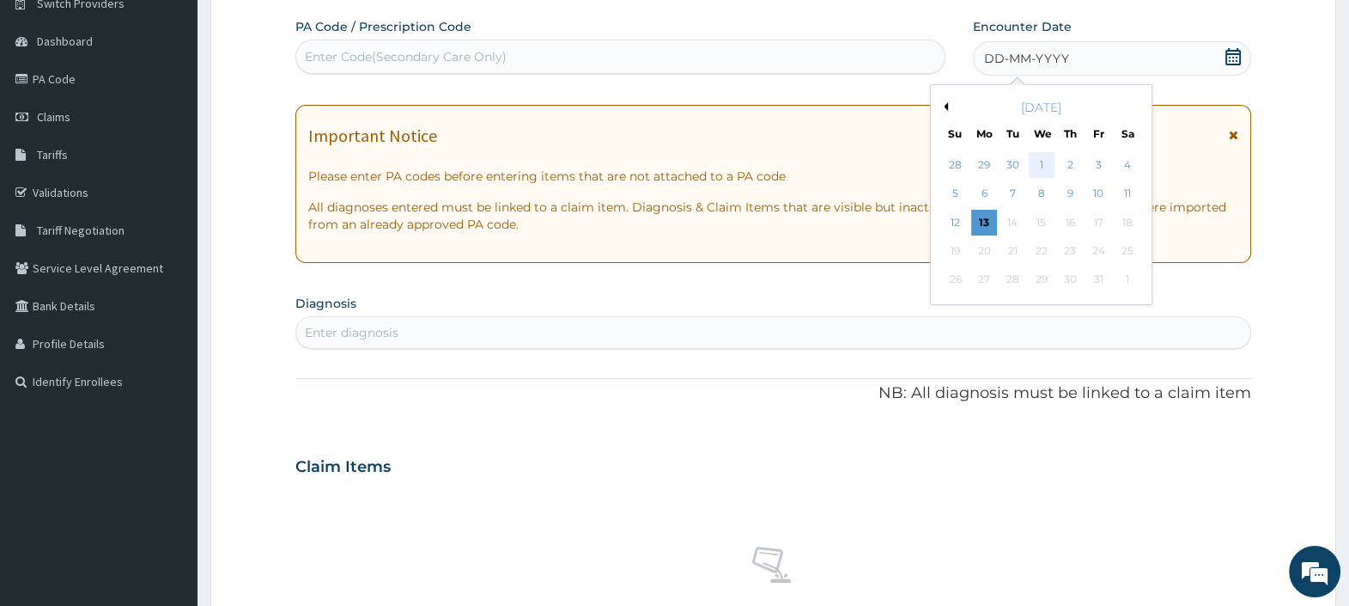
click at [1038, 169] on div "1" at bounding box center [1041, 165] width 26 height 26
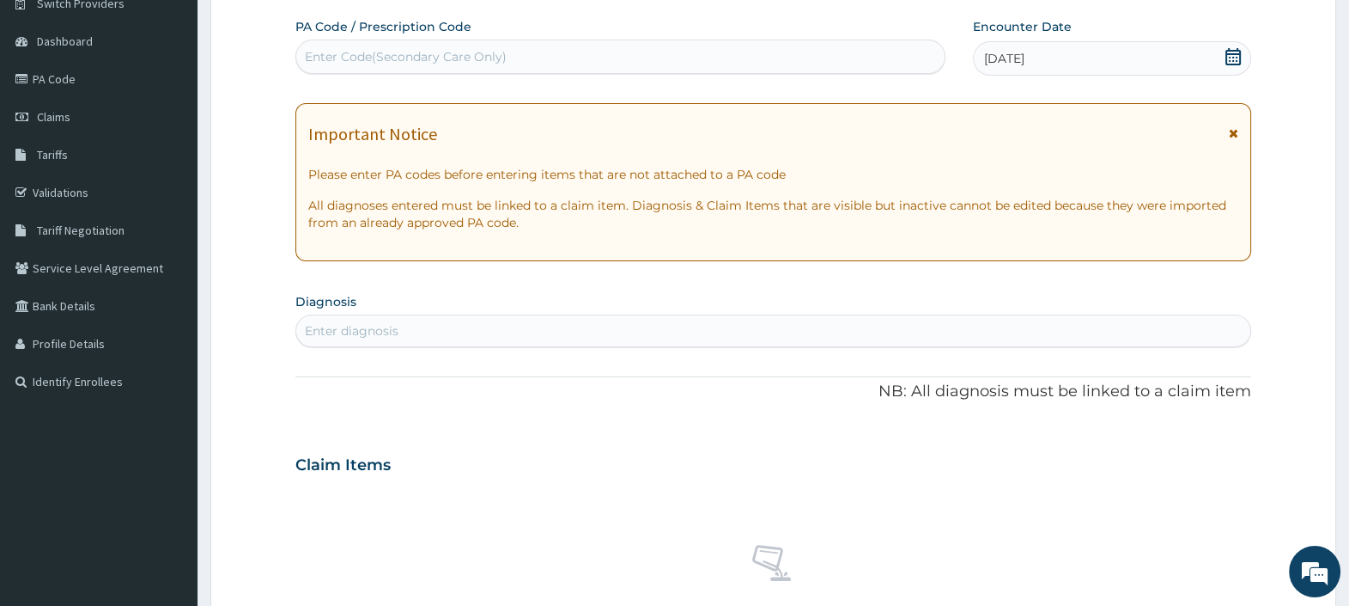
scroll to position [0, 0]
click at [333, 331] on div "Enter diagnosis" at bounding box center [352, 330] width 94 height 17
type input "[MEDICAL_DATA]"
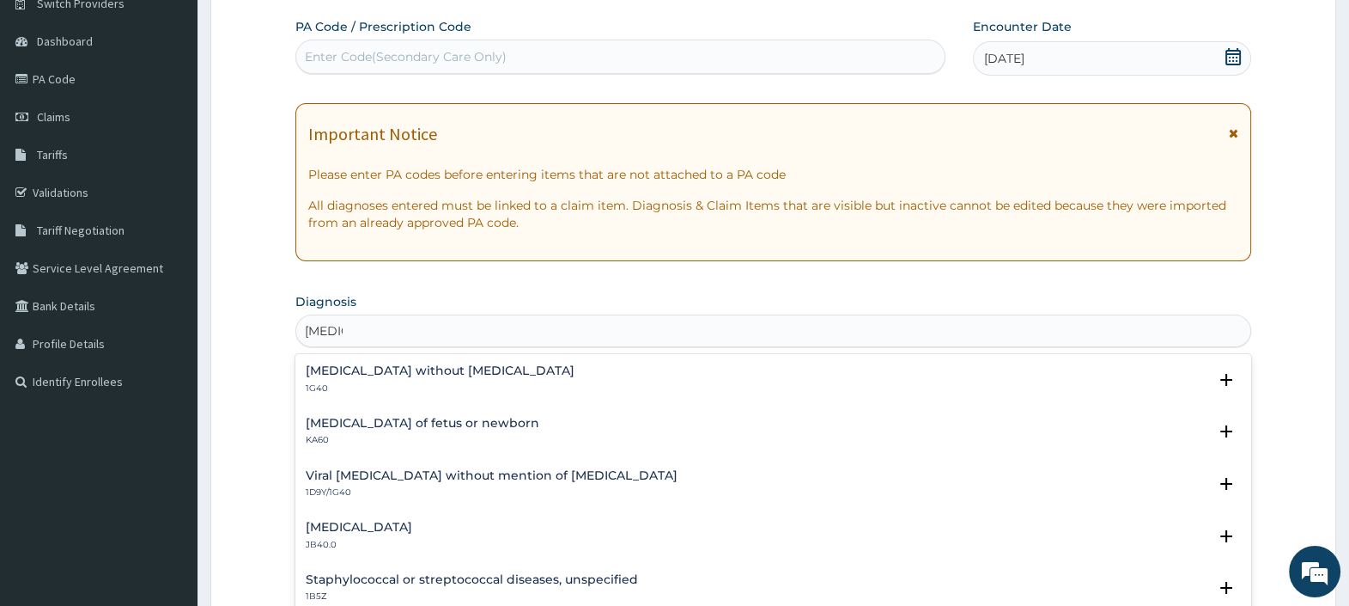
click at [340, 374] on h4 "[MEDICAL_DATA] without [MEDICAL_DATA]" at bounding box center [440, 370] width 269 height 13
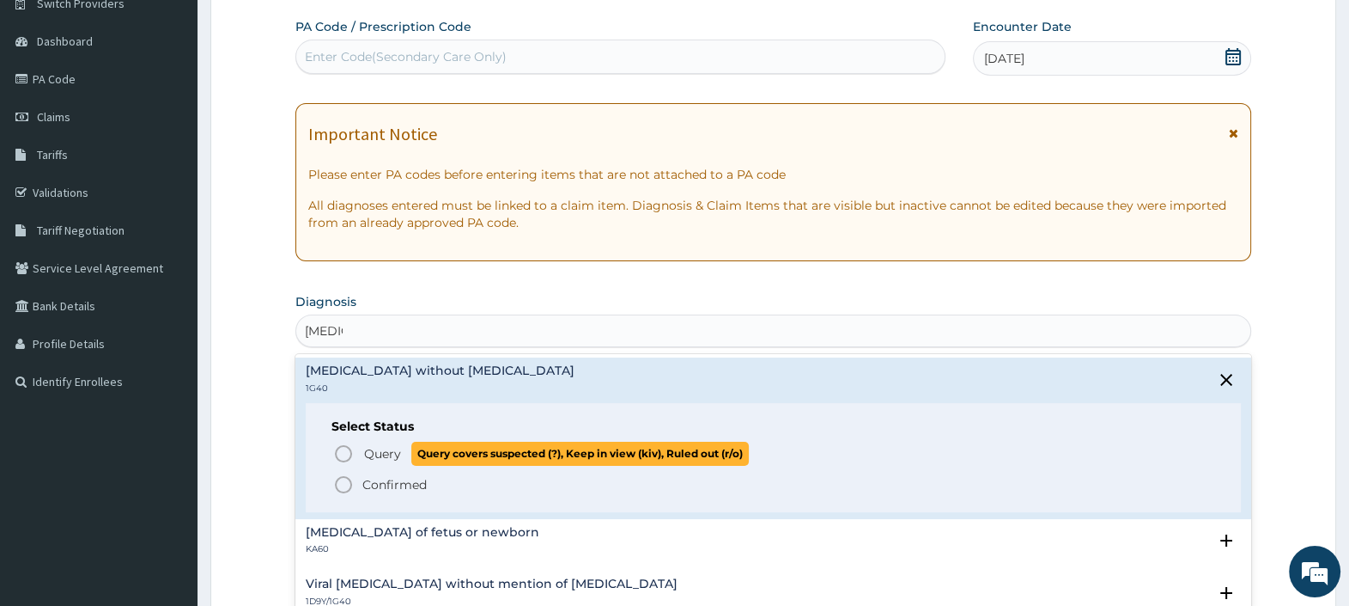
click at [354, 460] on span "Query Query covers suspected (?), Keep in view (kiv), Ruled out (r/o)" at bounding box center [774, 453] width 882 height 23
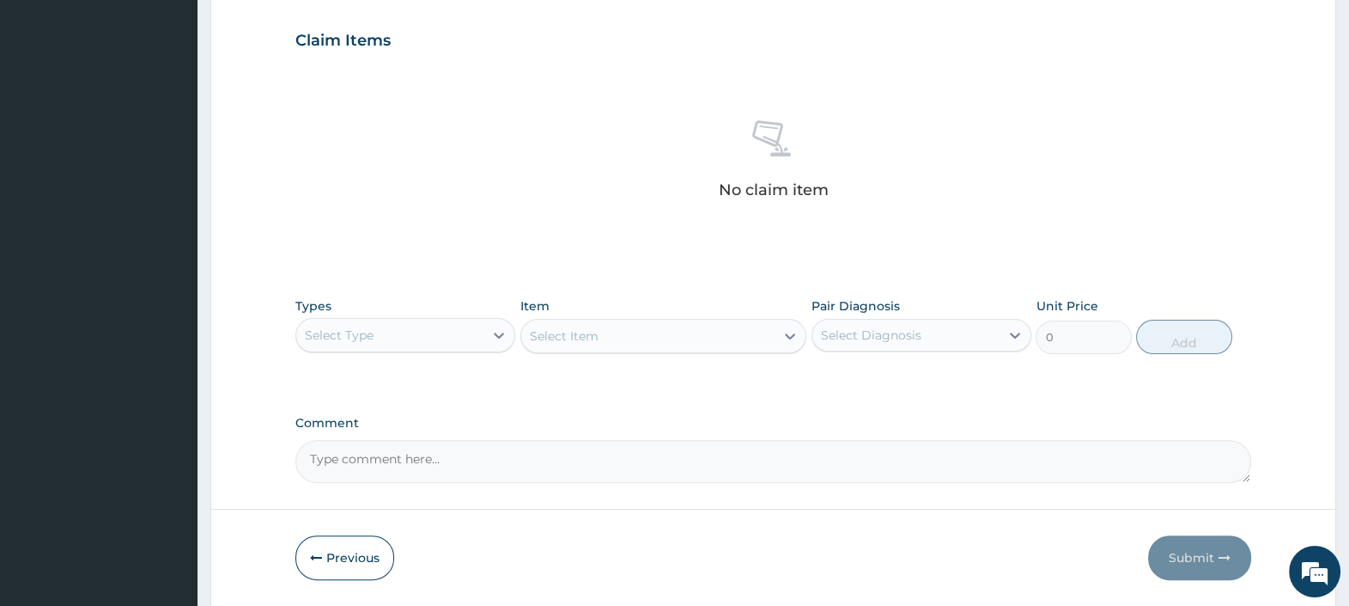
scroll to position [631, 0]
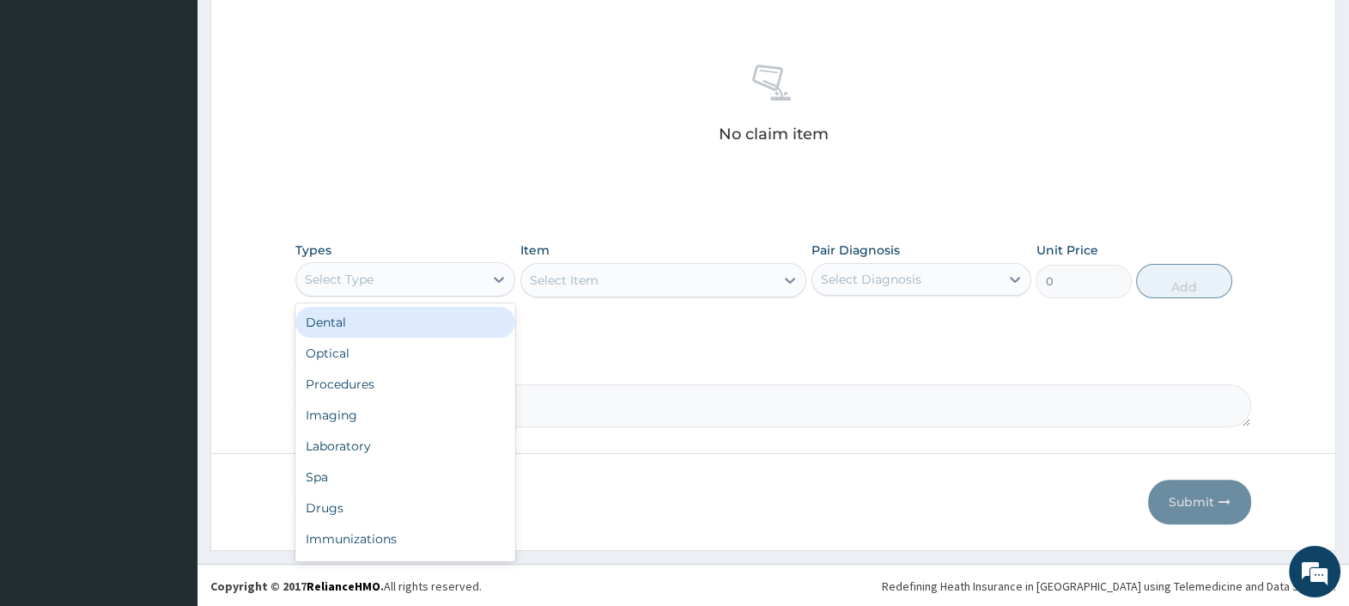
click at [378, 293] on div "Select Type" at bounding box center [405, 279] width 220 height 34
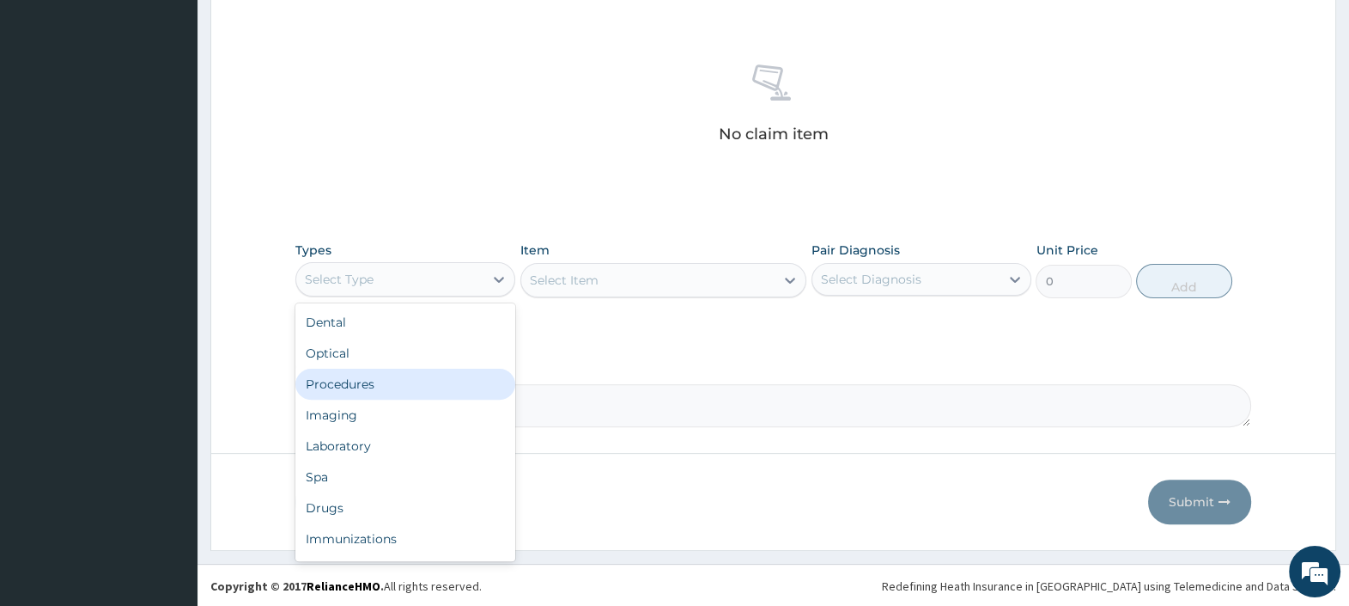
click at [359, 380] on div "Procedures" at bounding box center [405, 384] width 220 height 31
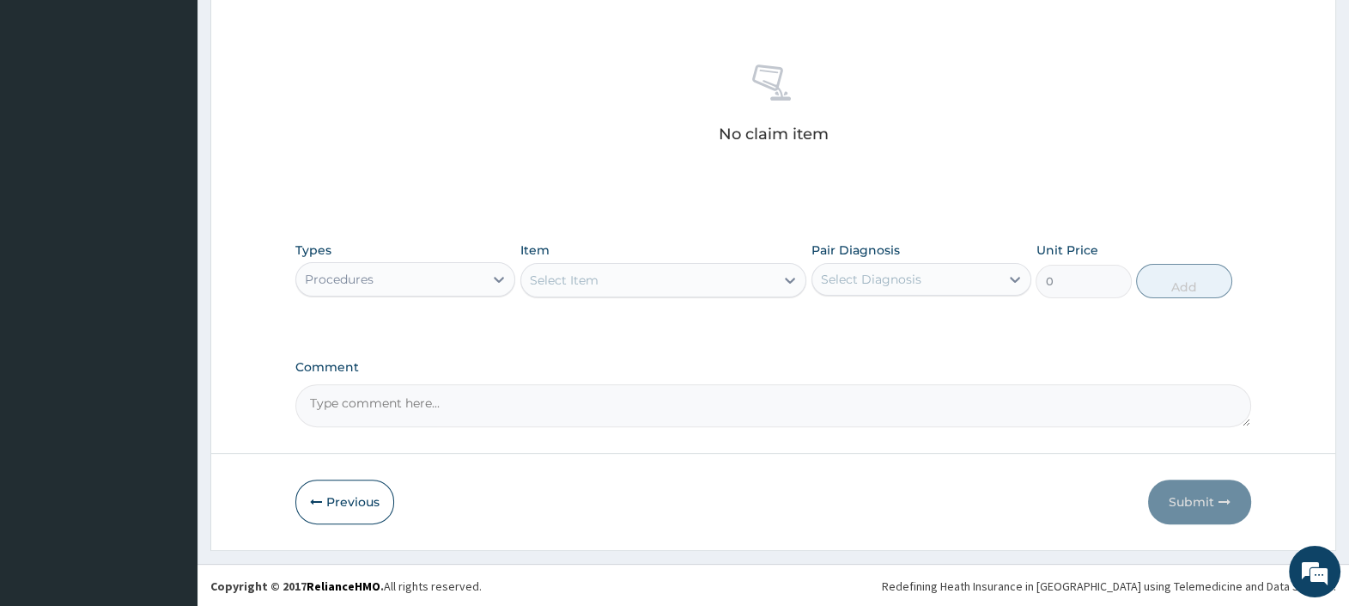
click at [679, 280] on div "Select Item" at bounding box center [648, 279] width 254 height 27
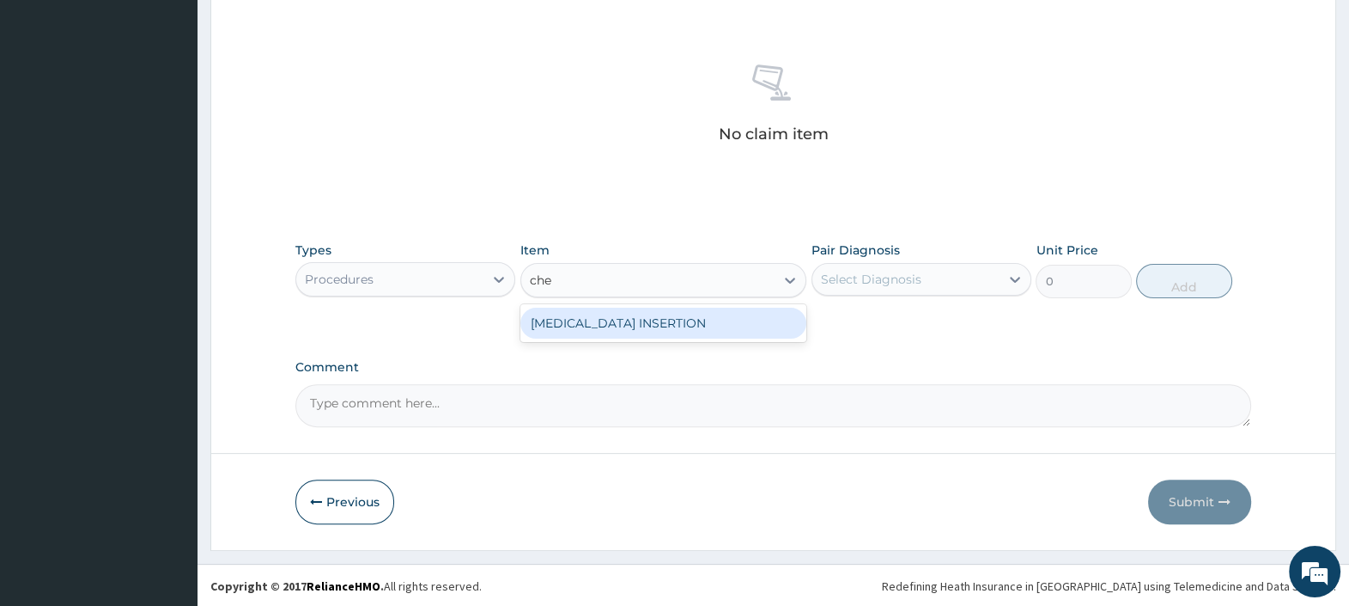
type input "ches"
click at [673, 325] on div "[MEDICAL_DATA] INSERTION" at bounding box center [664, 323] width 287 height 31
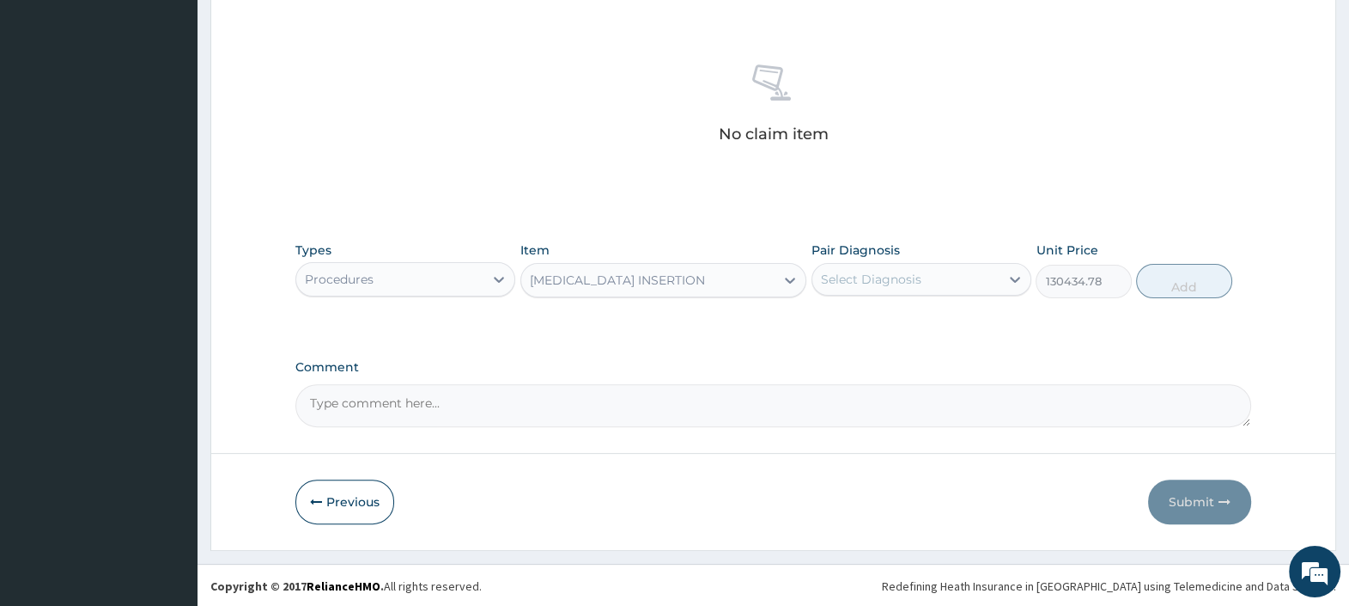
click at [381, 287] on div "Procedures" at bounding box center [389, 278] width 187 height 27
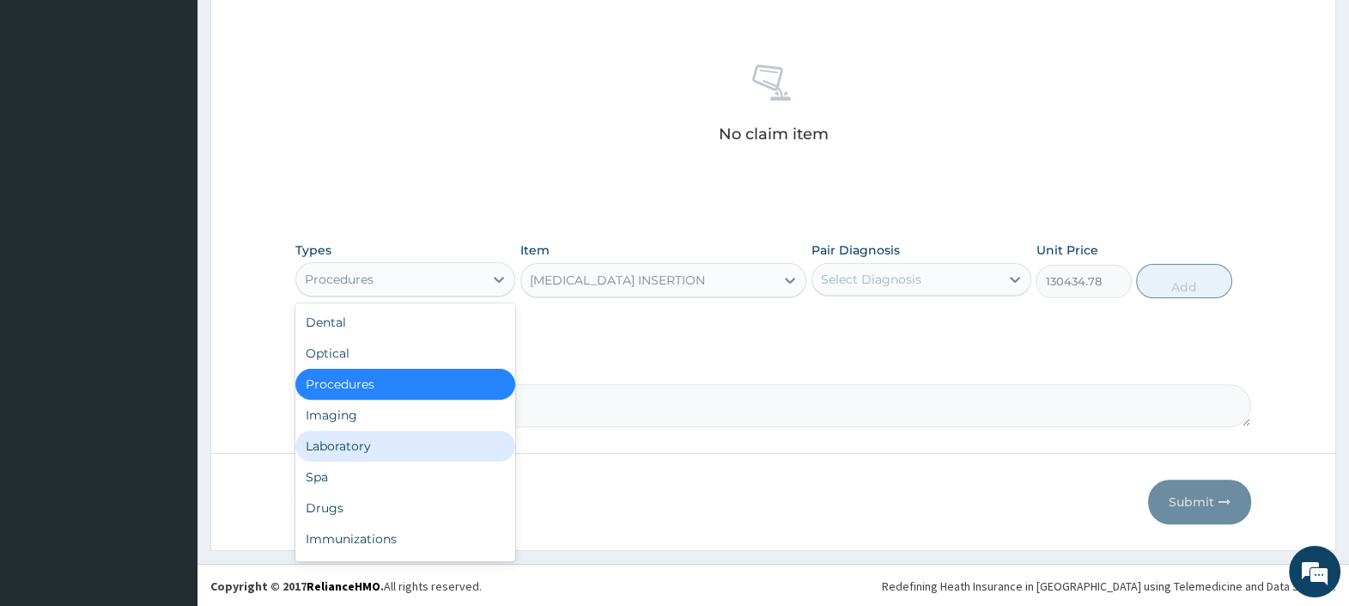
click at [351, 445] on div "Laboratory" at bounding box center [405, 445] width 220 height 31
type input "0"
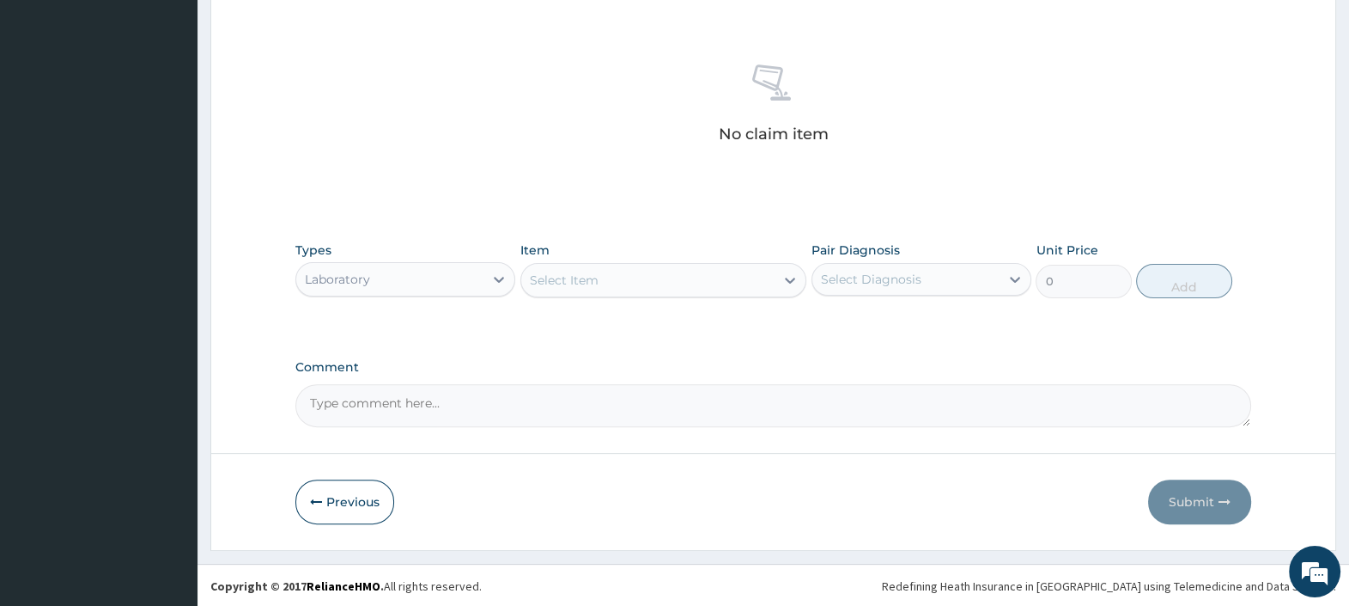
click at [691, 279] on div "Select Item" at bounding box center [648, 279] width 254 height 27
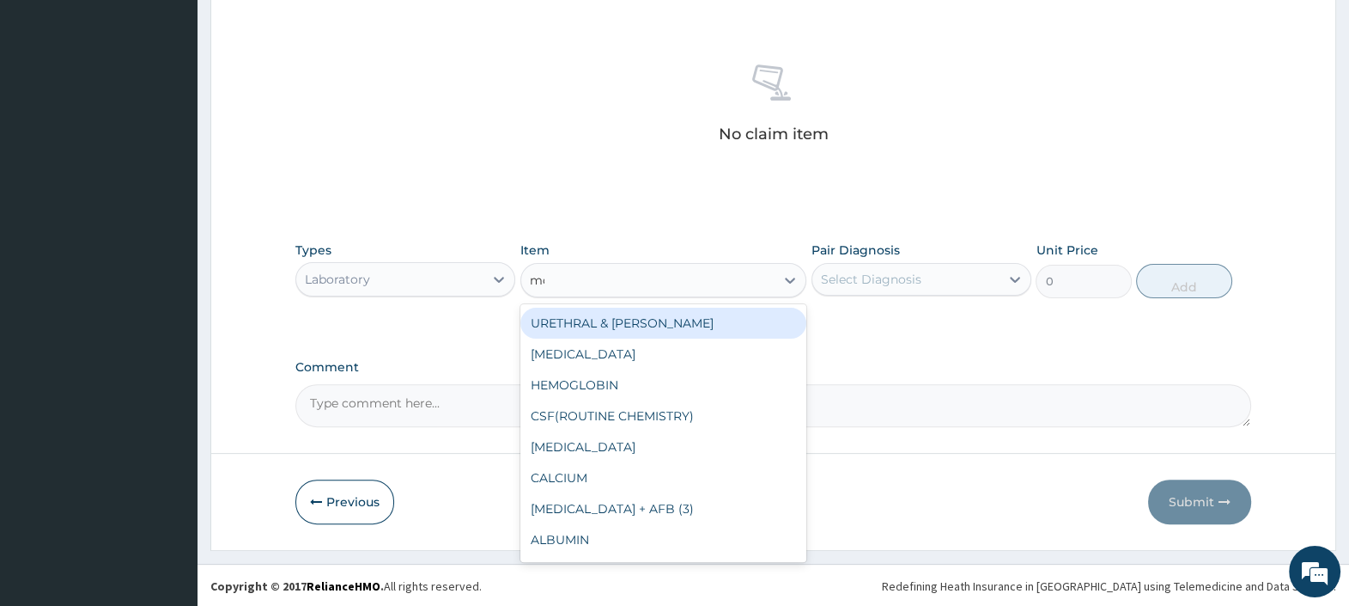
type input "mcs"
click at [662, 321] on div "URETHRAL & [PERSON_NAME]" at bounding box center [664, 323] width 287 height 31
type input "6304.3477"
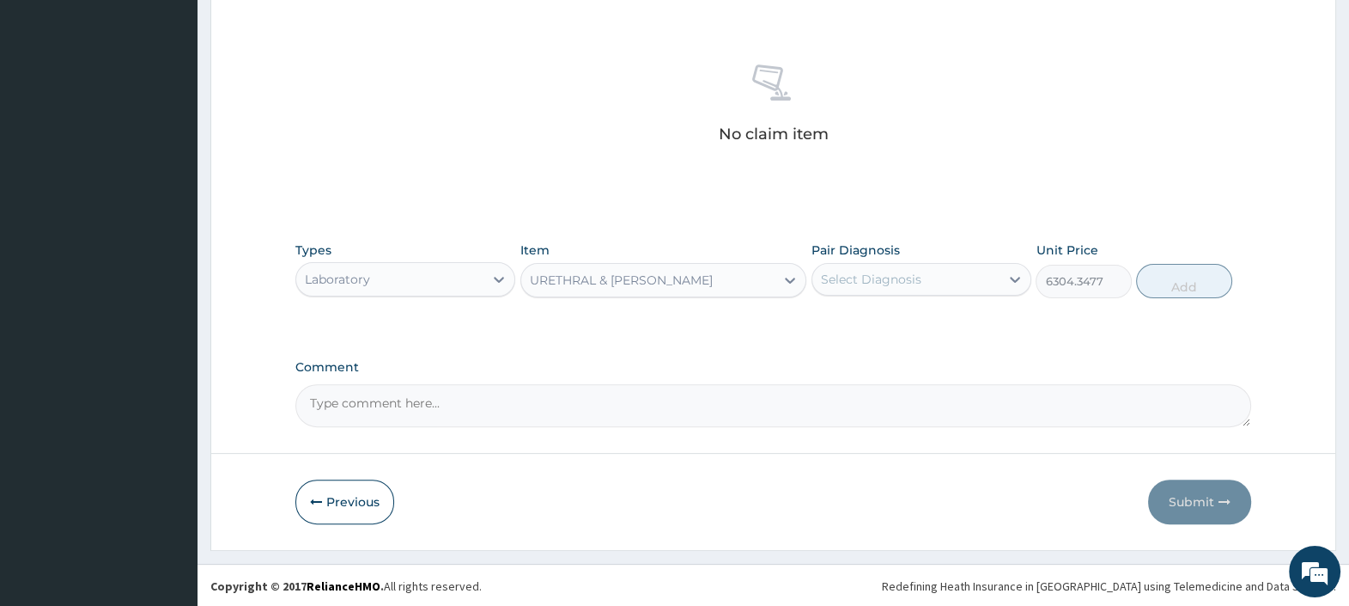
click at [647, 276] on div "URETHRAL & [PERSON_NAME]" at bounding box center [621, 279] width 183 height 17
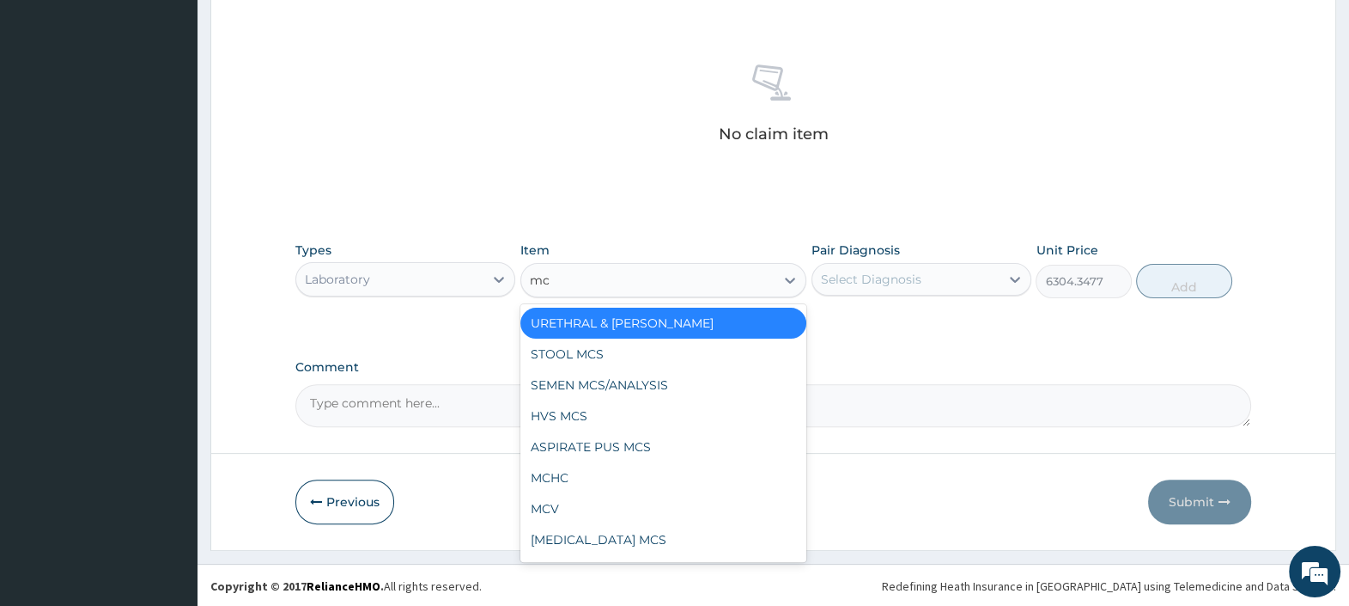
type input "mcs"
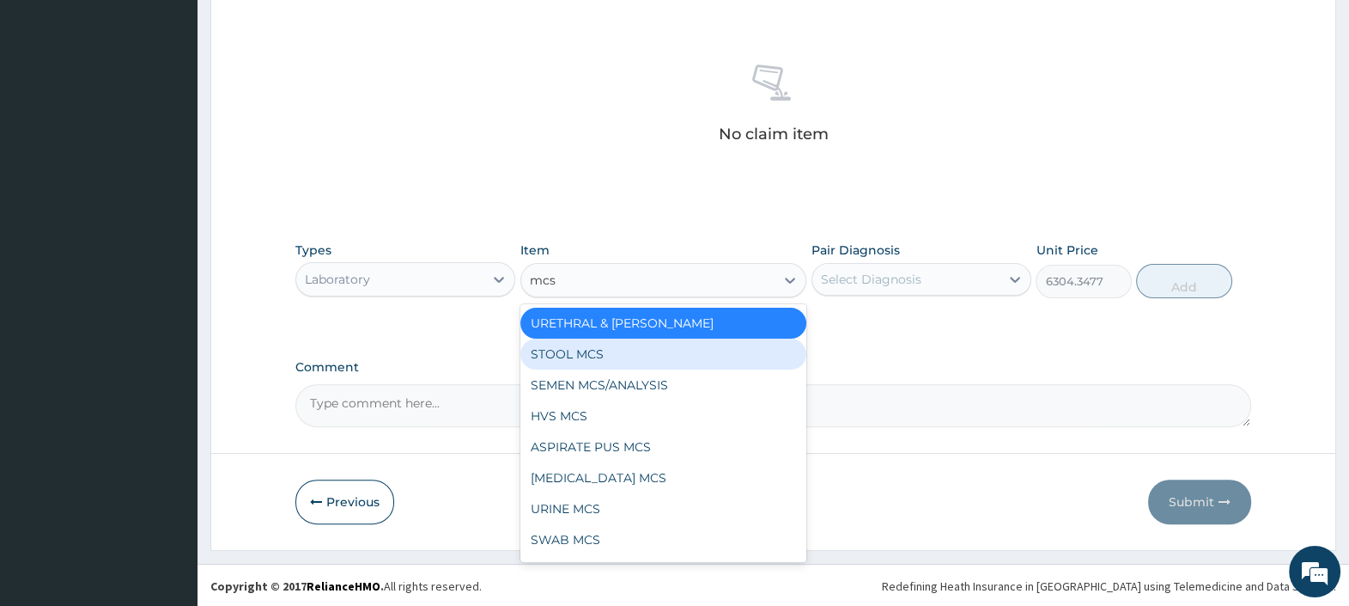
click at [597, 350] on div "STOOL MCS" at bounding box center [664, 353] width 287 height 31
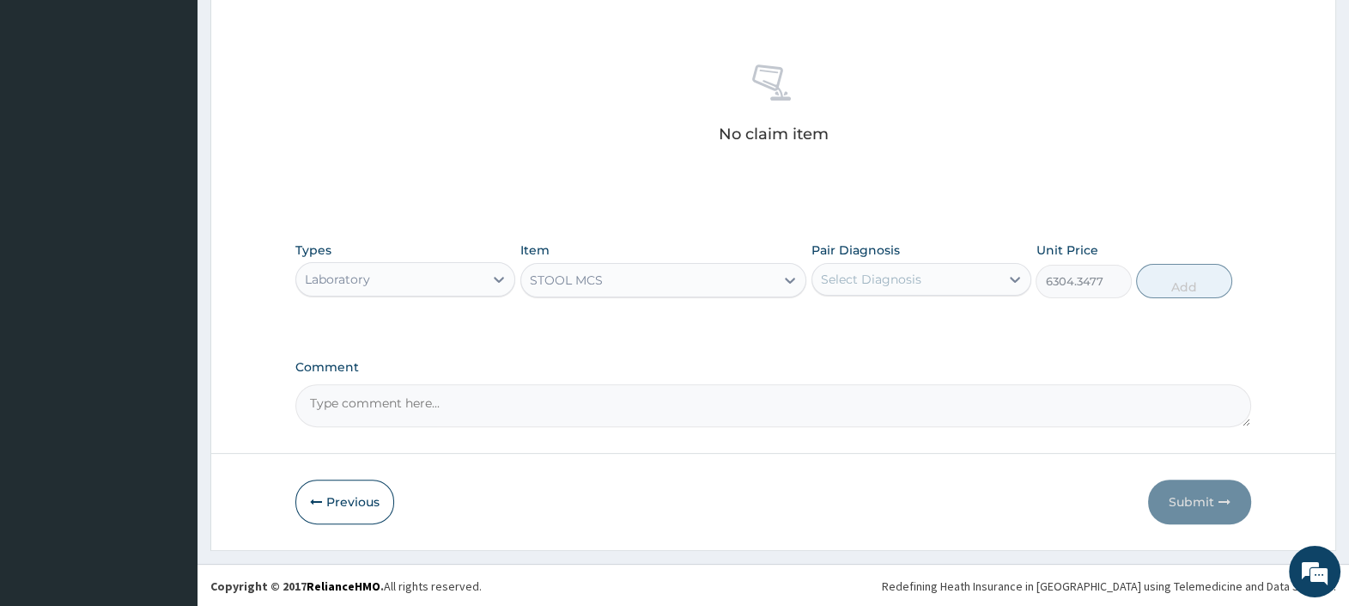
click at [600, 289] on div "STOOL MCS" at bounding box center [648, 279] width 254 height 27
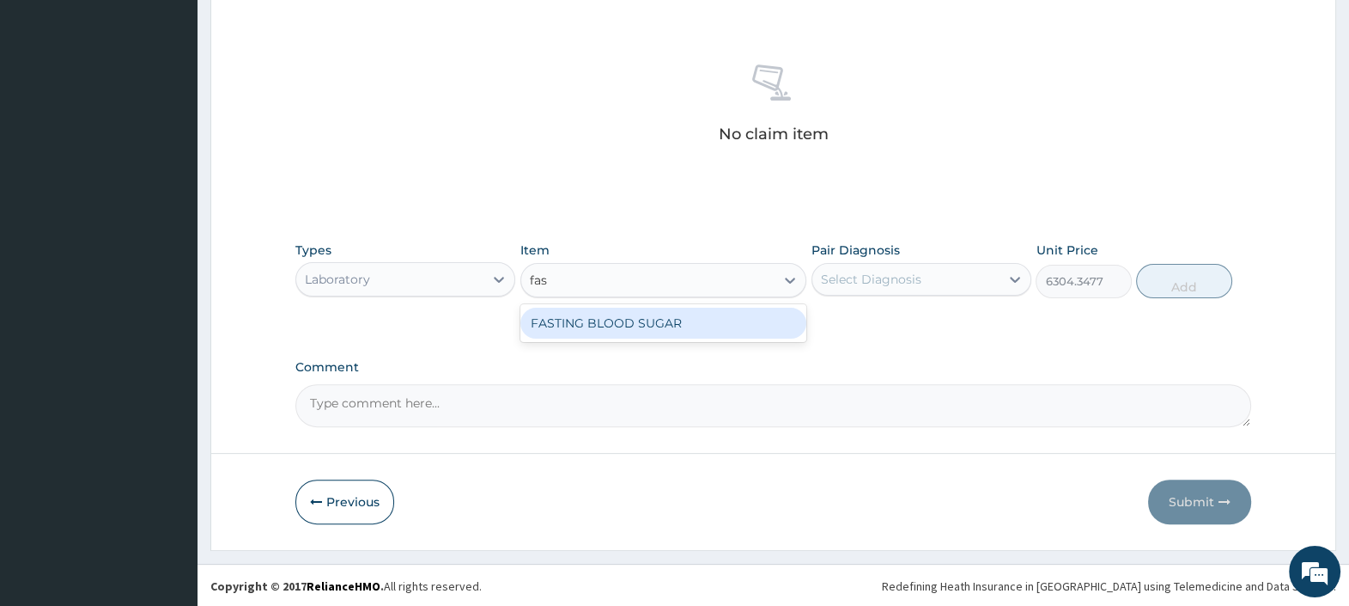
scroll to position [0, 0]
type input "fast"
click at [610, 326] on div "FASTING BLOOD SUGAR" at bounding box center [664, 323] width 287 height 31
type input "1727.5305"
